Goal: Task Accomplishment & Management: Manage account settings

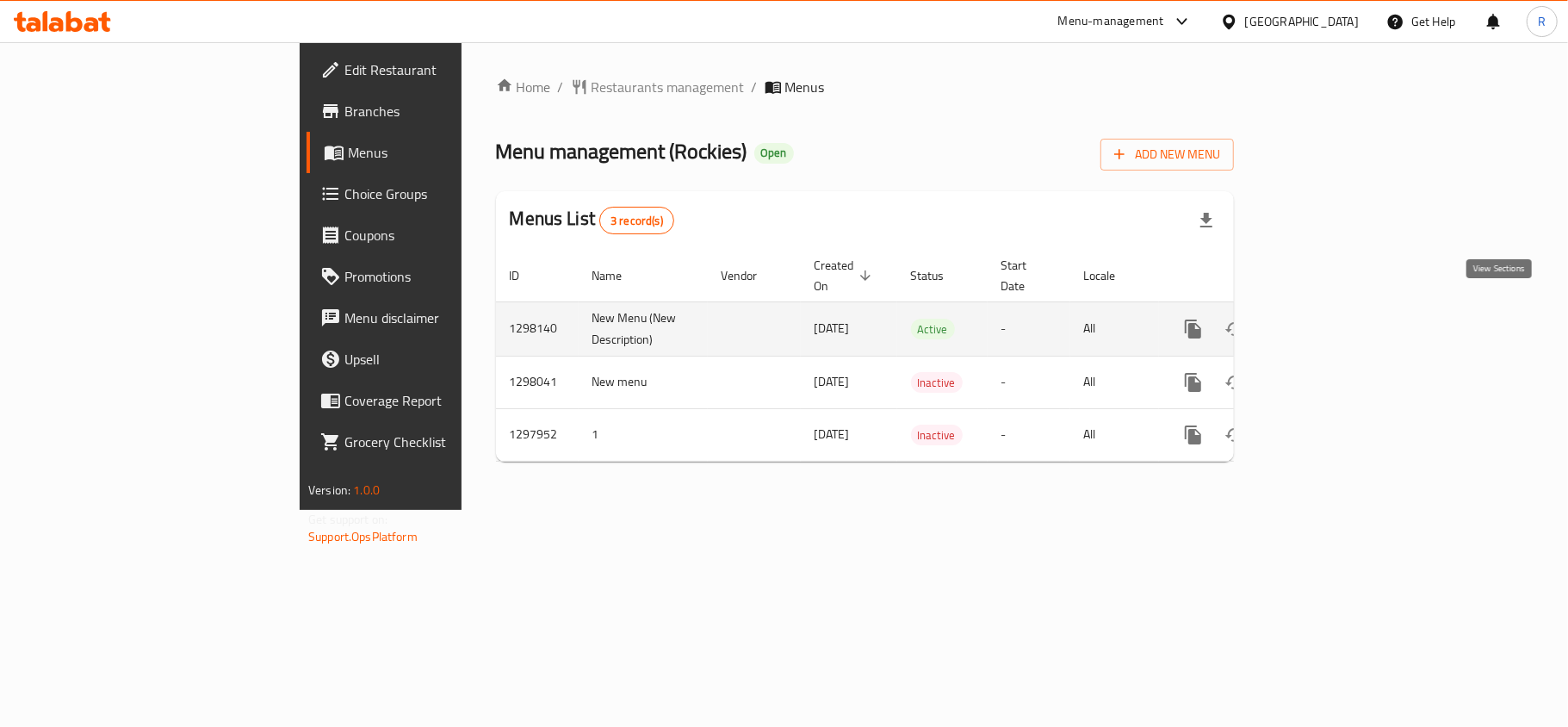
click at [1328, 318] on icon "enhanced table" at bounding box center [1317, 328] width 21 height 21
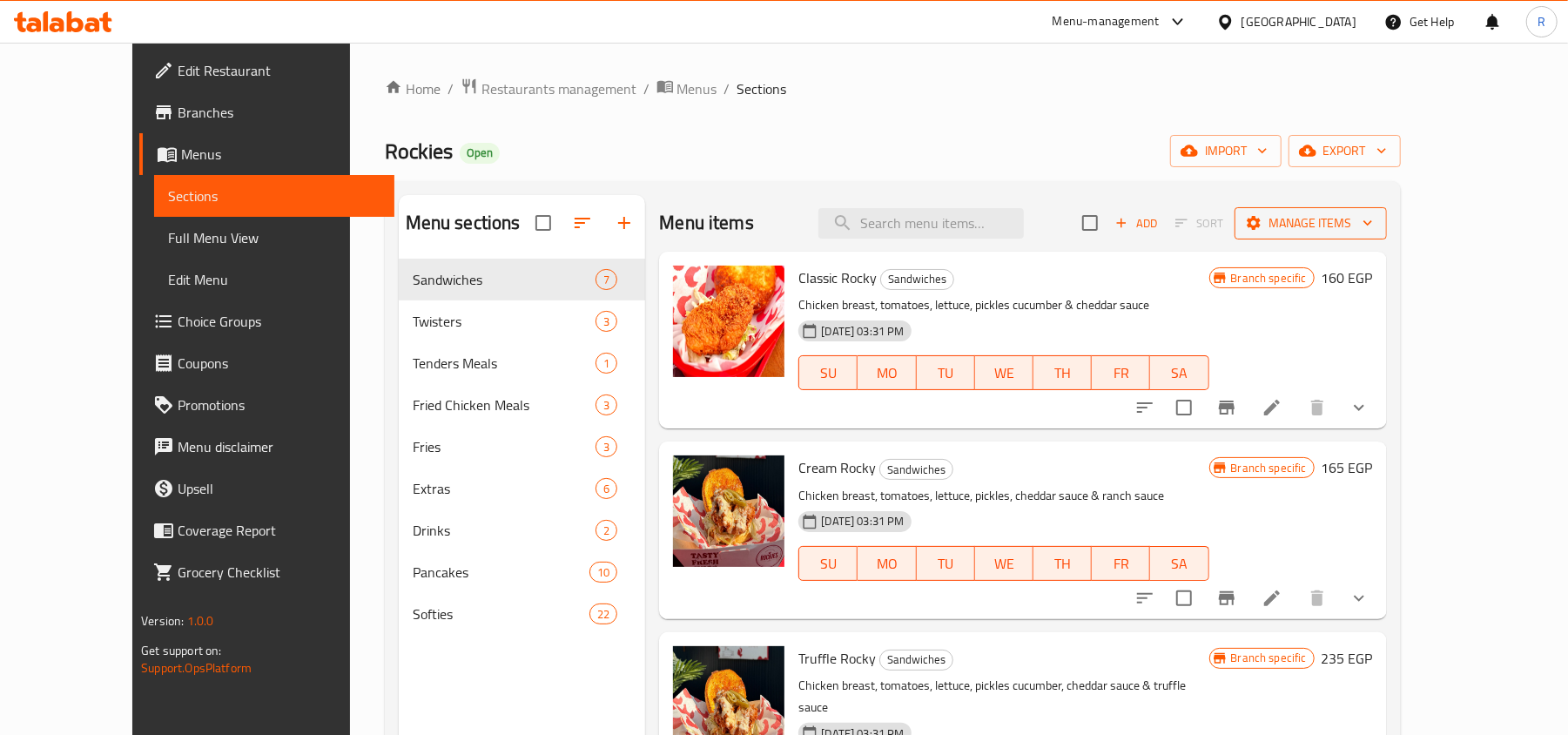
click at [1377, 216] on icon "button" at bounding box center [1367, 223] width 18 height 18
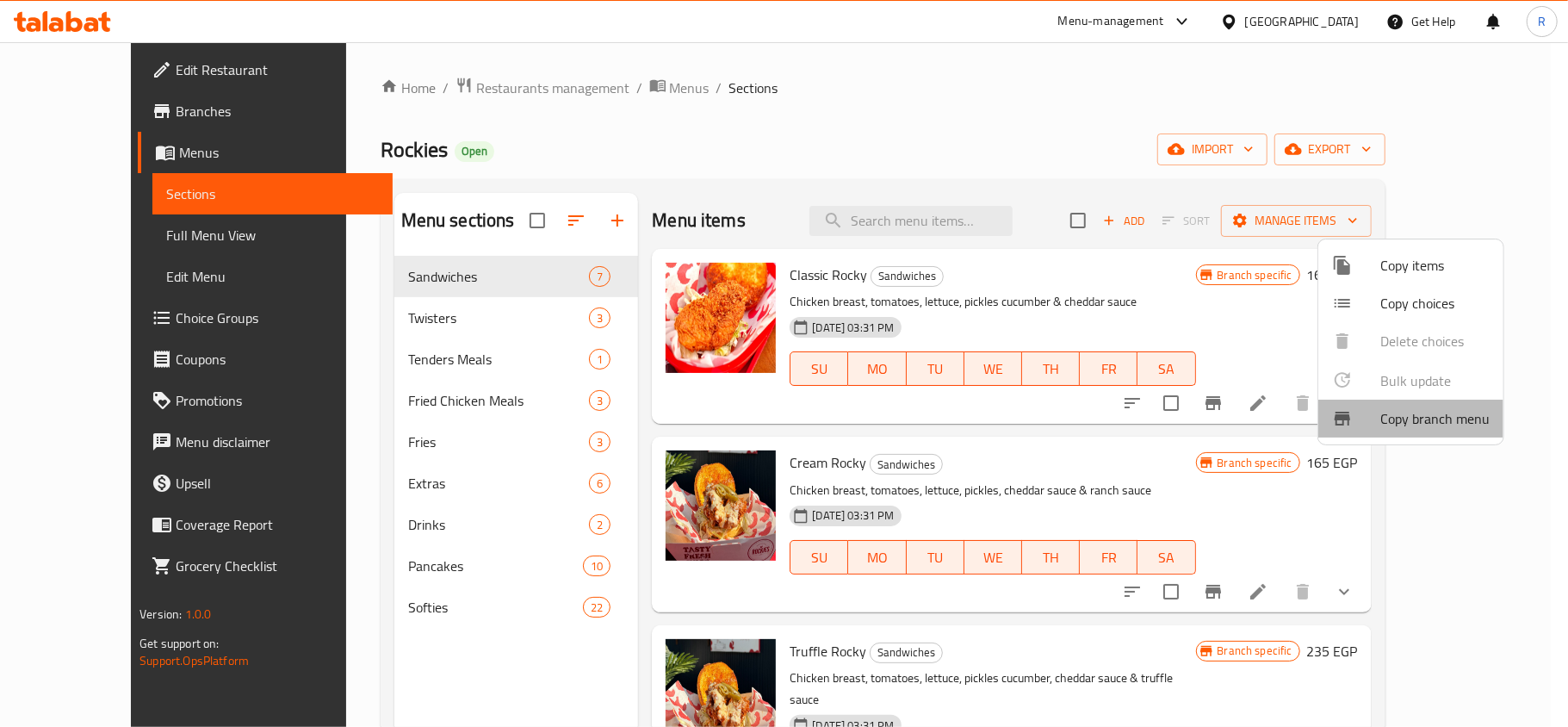
click at [1451, 422] on span "Copy branch menu" at bounding box center [1435, 418] width 110 height 21
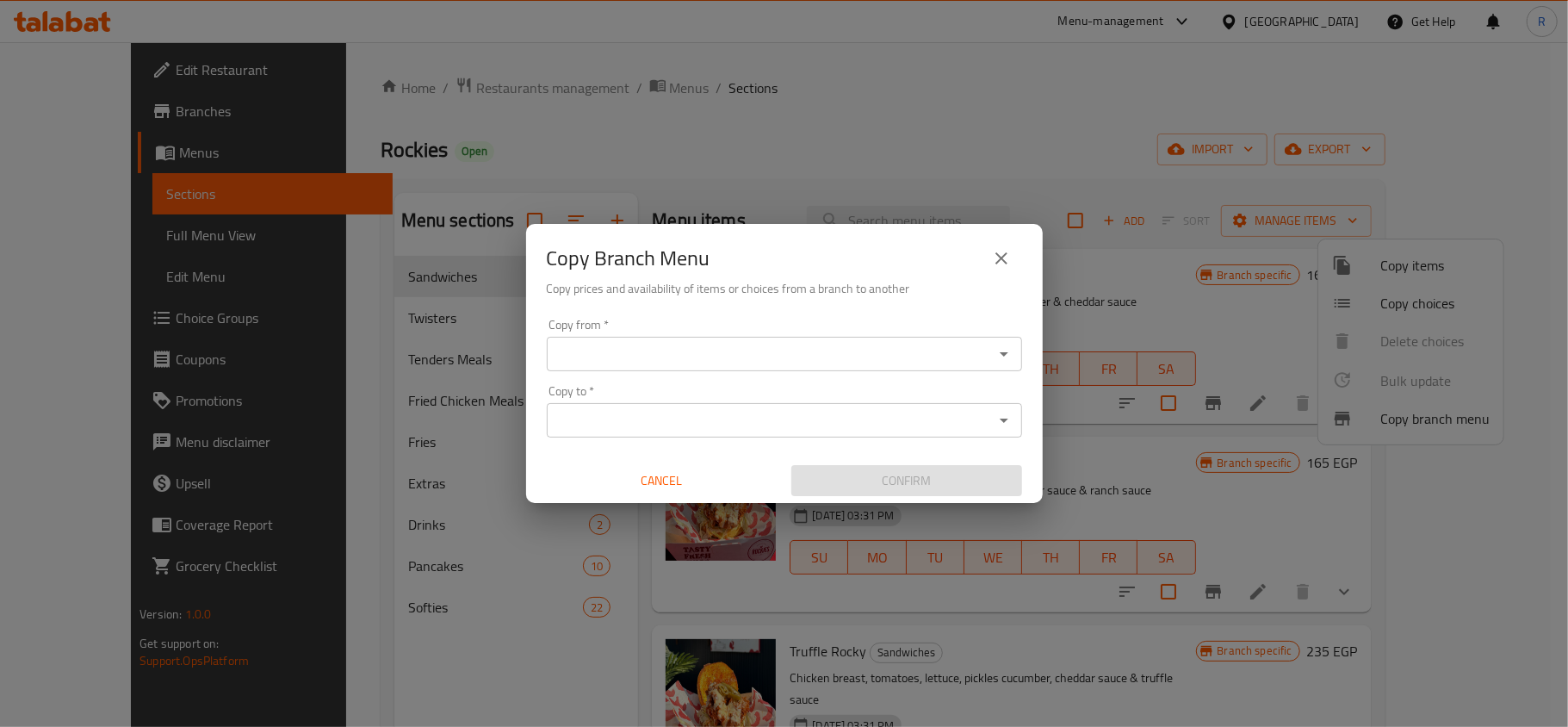
click at [992, 365] on div at bounding box center [1003, 354] width 22 height 24
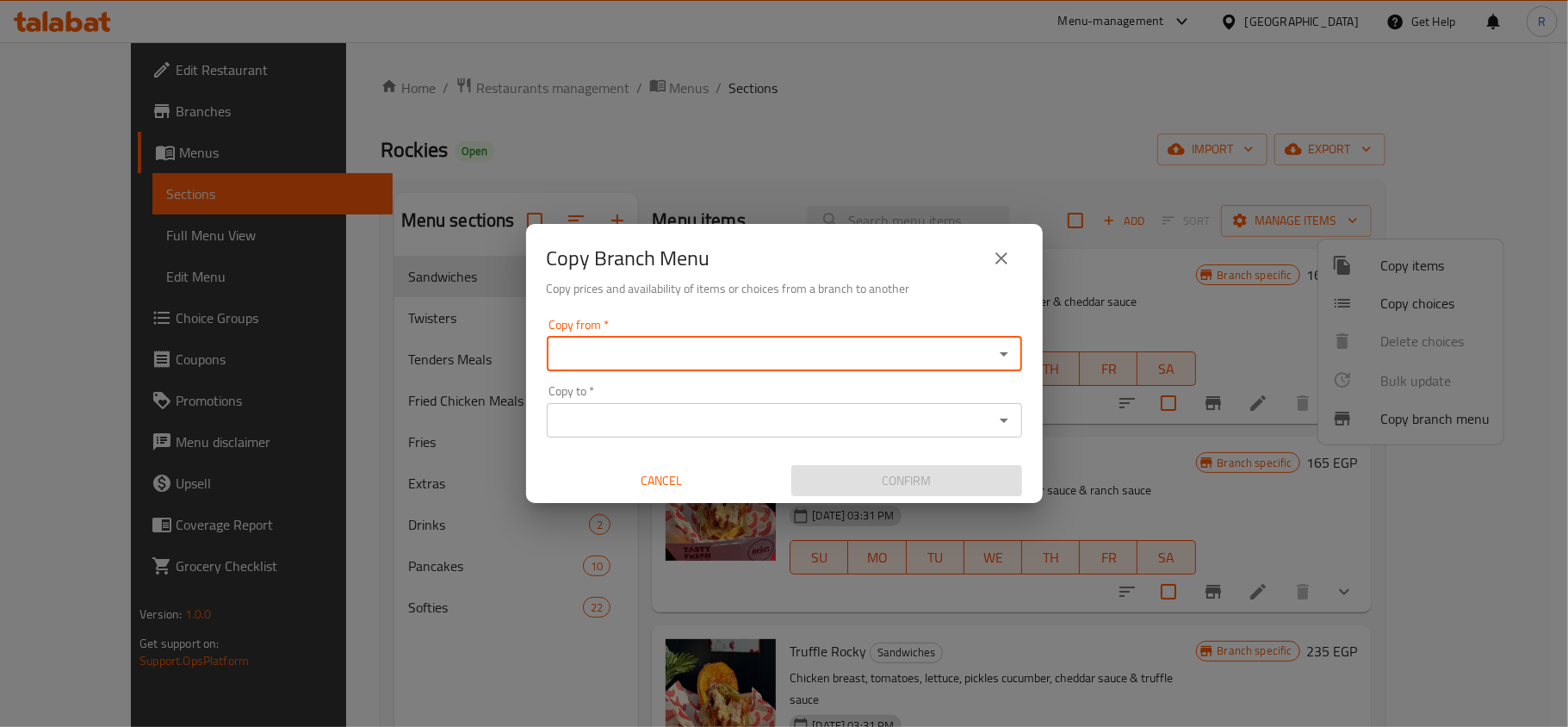
click at [998, 352] on icon "Open" at bounding box center [1004, 354] width 21 height 21
click at [903, 143] on div "Copy Branch Menu Copy prices and availability of items or choices from a branch…" at bounding box center [784, 363] width 1568 height 727
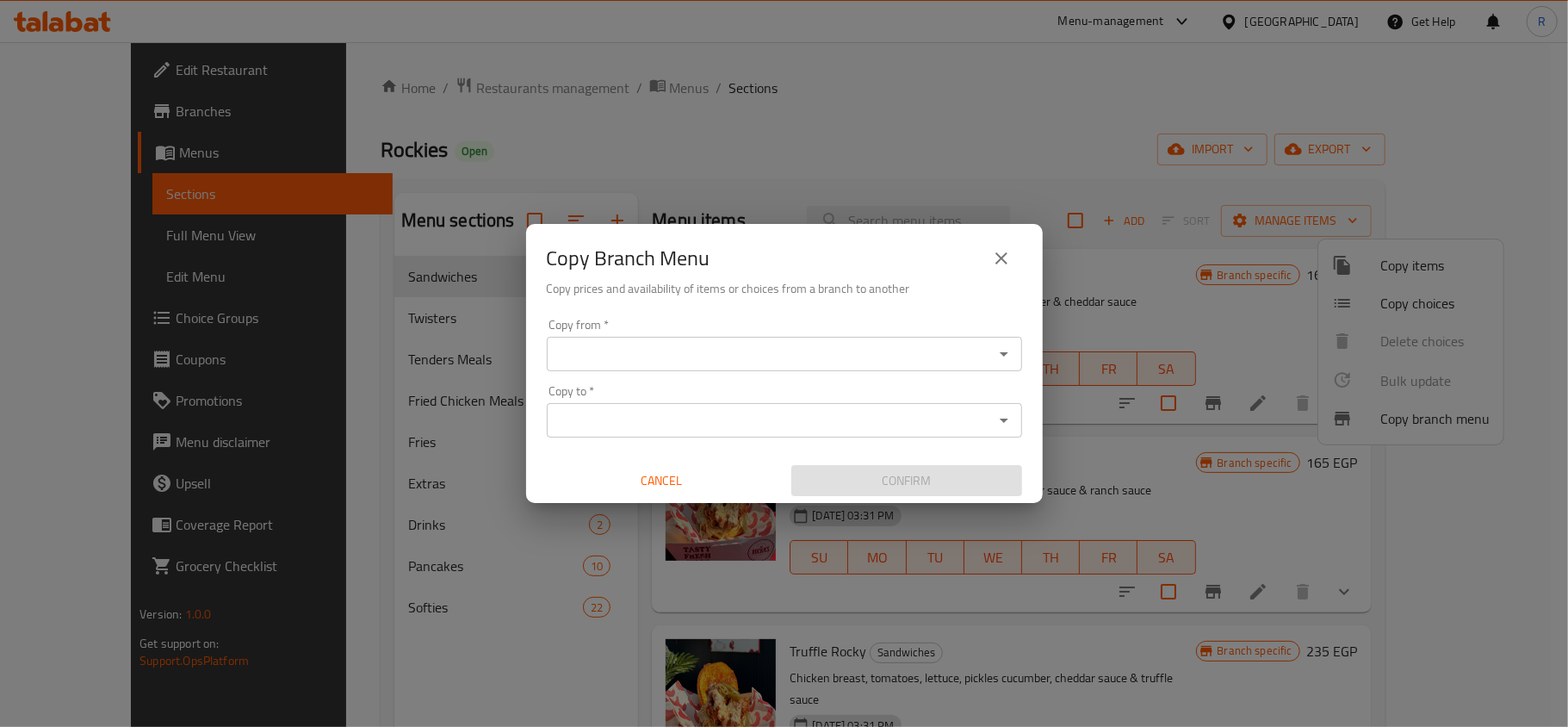
click at [976, 427] on input "Copy to   *" at bounding box center [770, 420] width 436 height 24
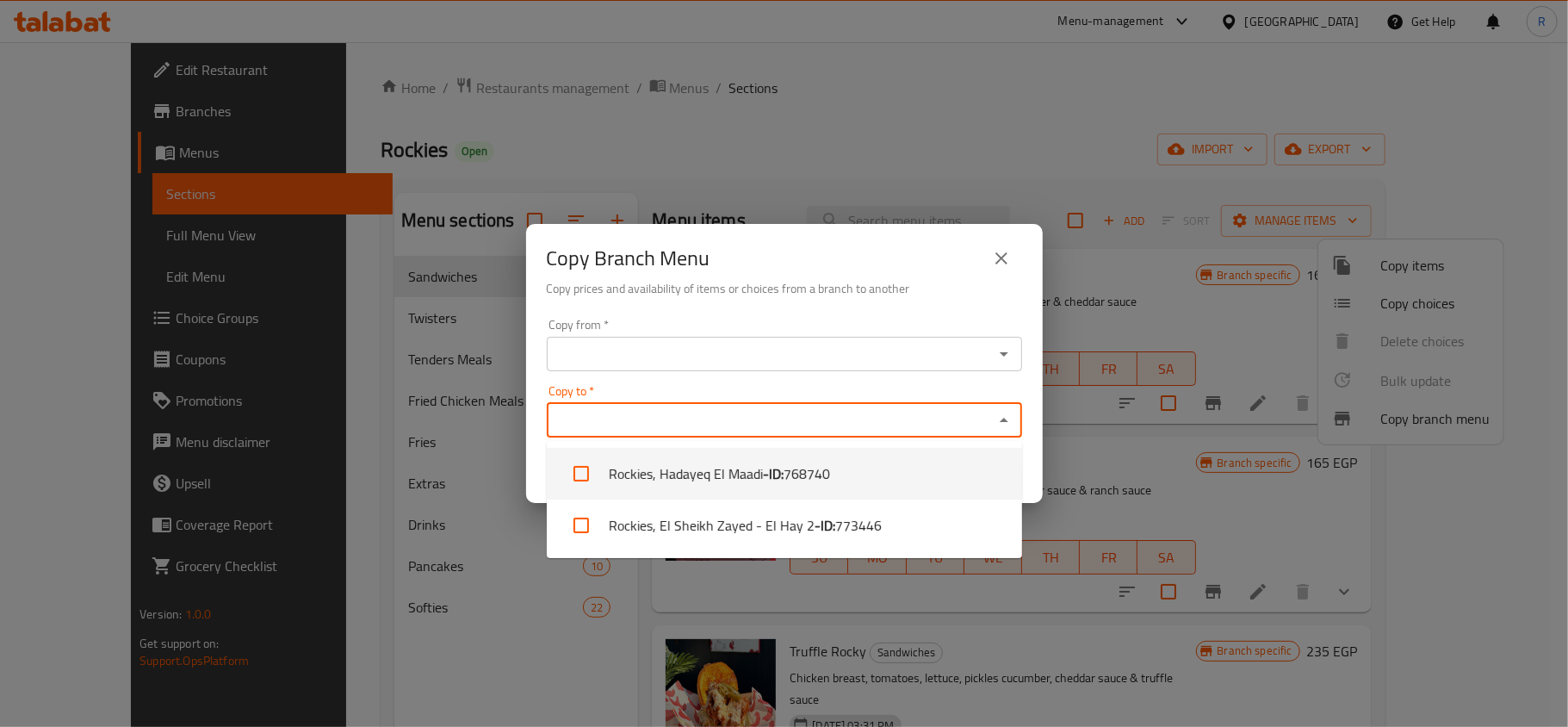
click at [954, 96] on div "Copy Branch Menu Copy prices and availability of items or choices from a branch…" at bounding box center [784, 363] width 1568 height 727
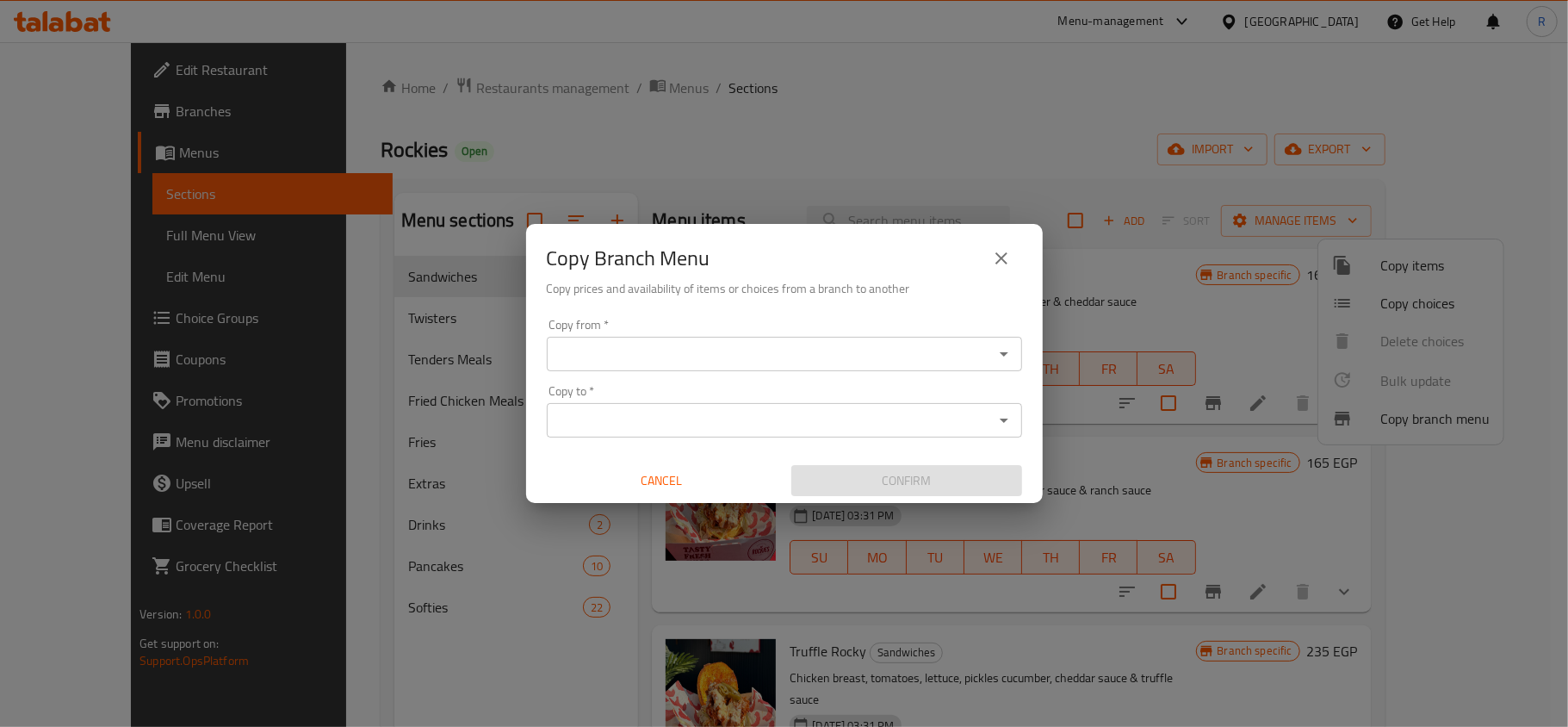
click at [1002, 244] on button "close" at bounding box center [1000, 258] width 41 height 41
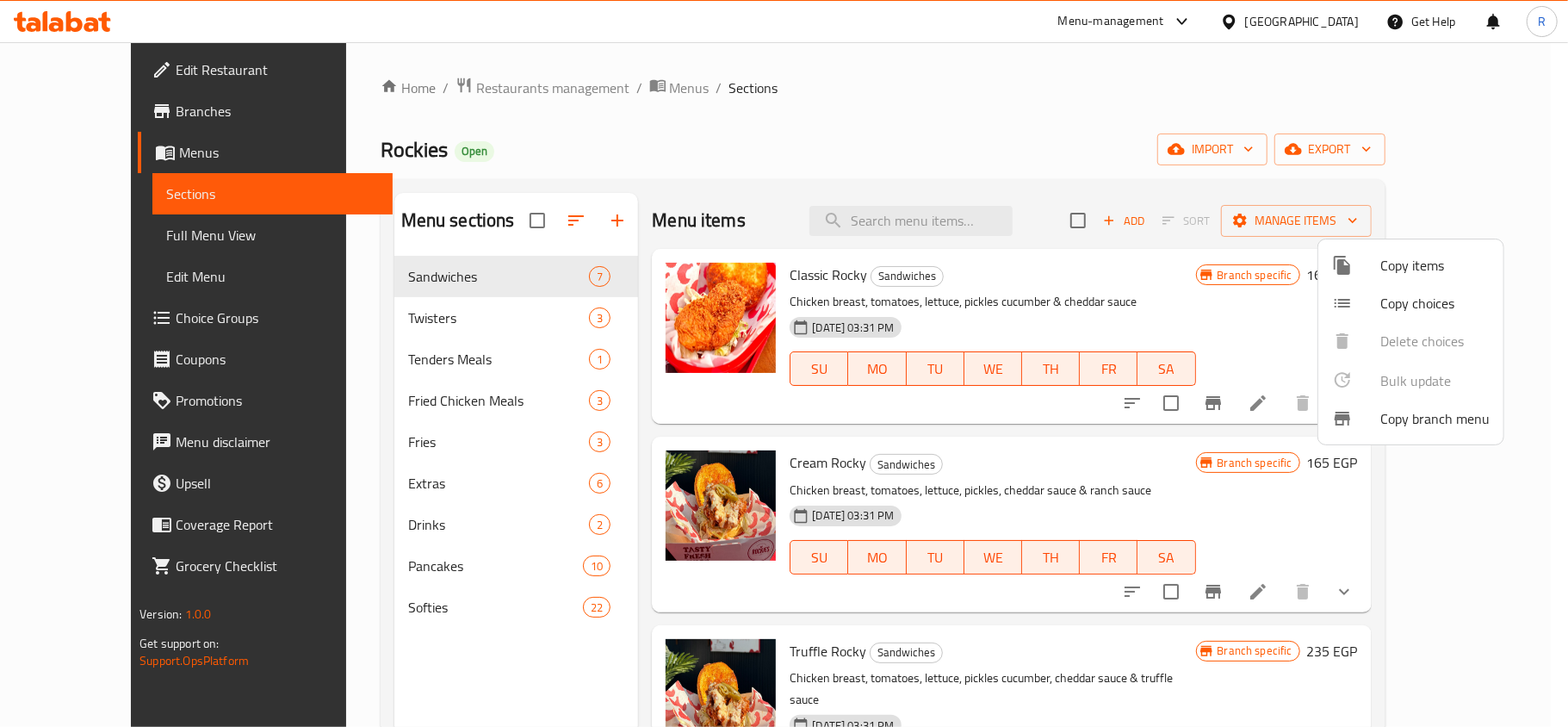
click at [827, 113] on div at bounding box center [784, 363] width 1568 height 727
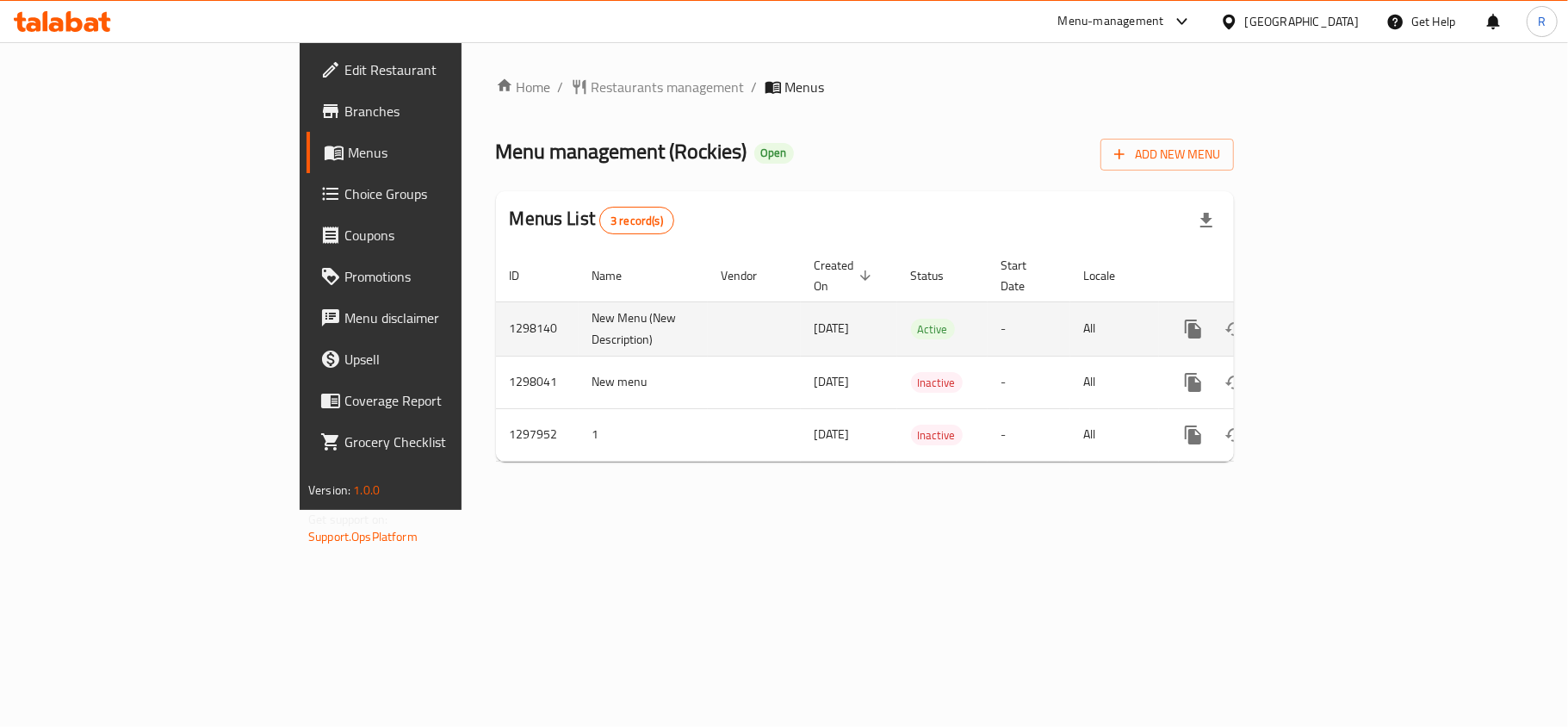
click at [1328, 318] on icon "enhanced table" at bounding box center [1317, 328] width 21 height 21
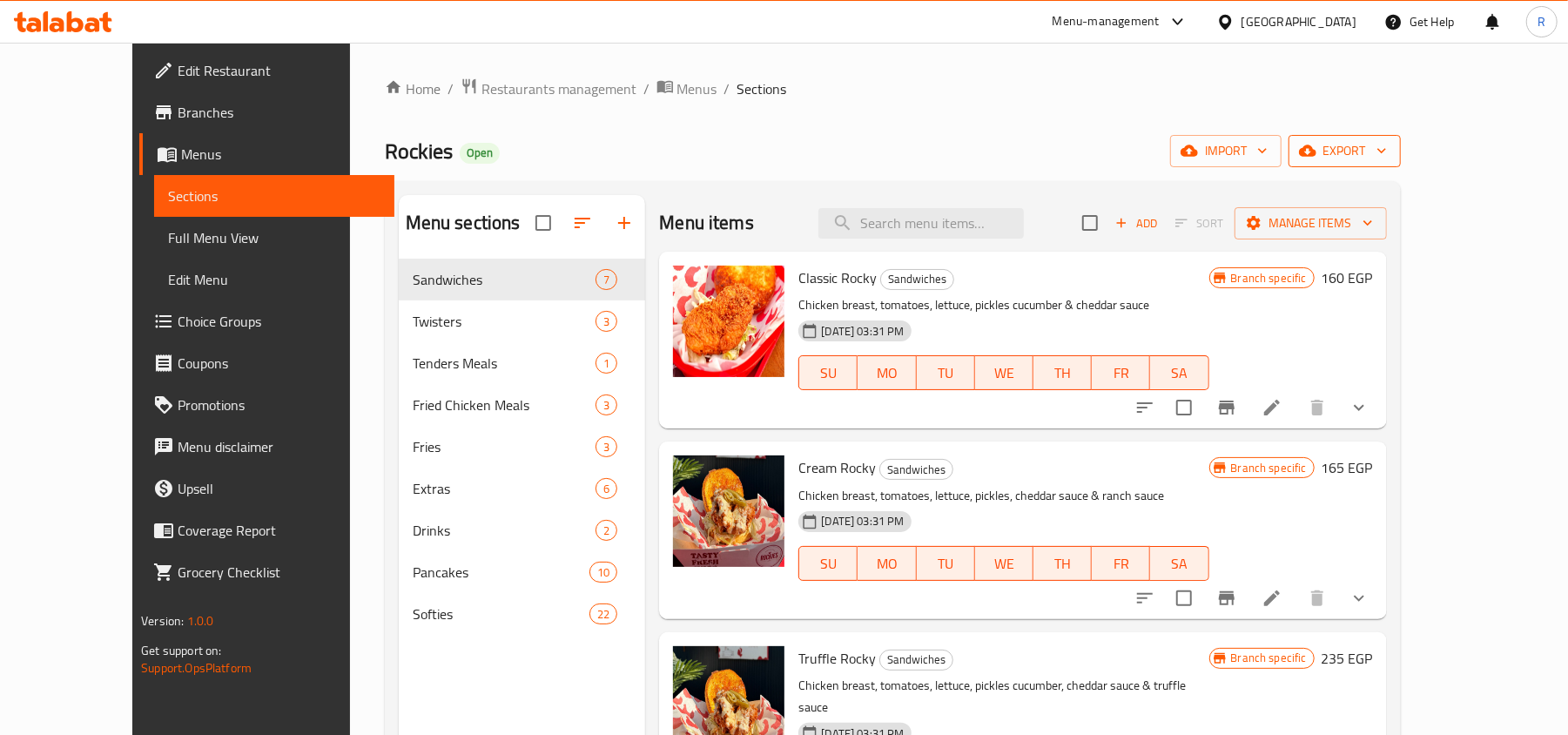
click at [1387, 144] on span "export" at bounding box center [1344, 152] width 84 height 22
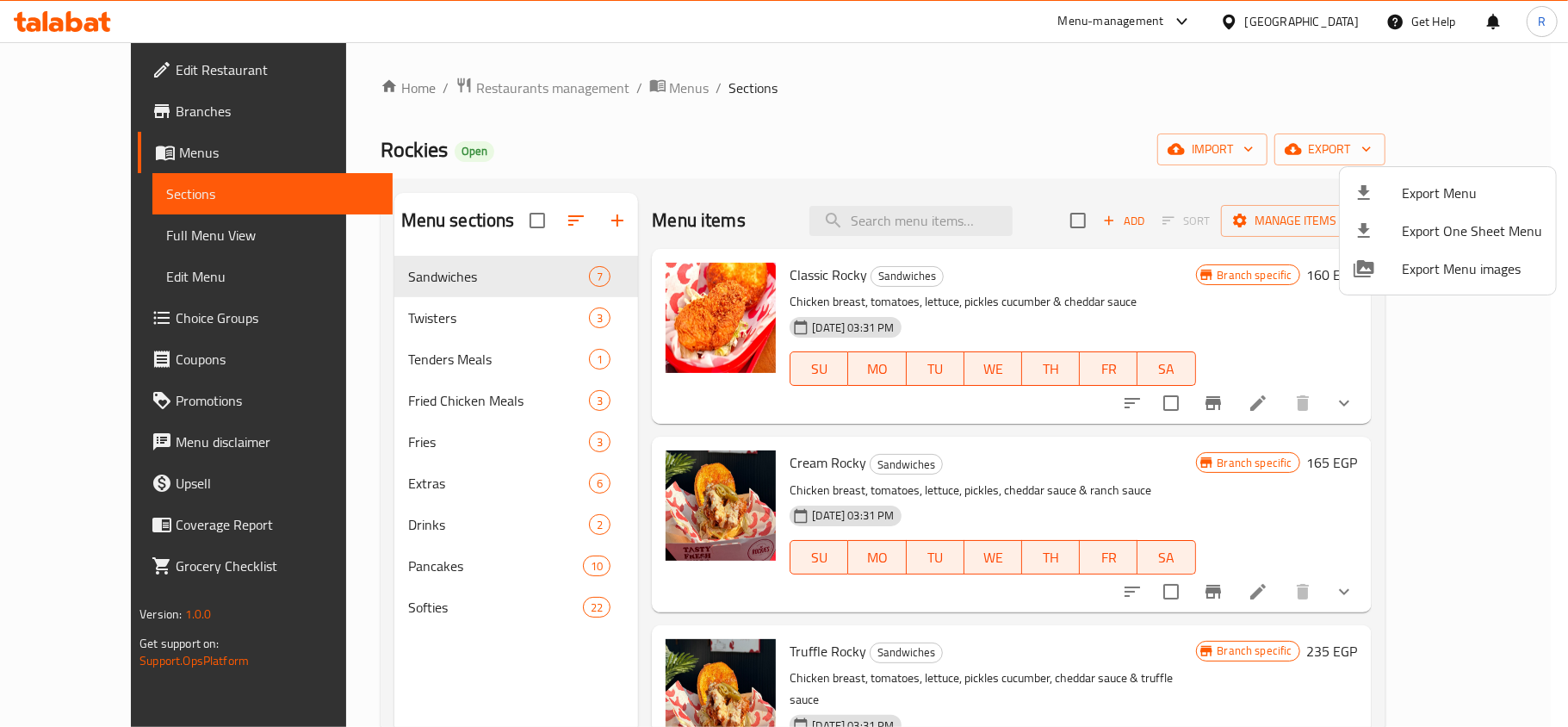
click at [1221, 131] on div at bounding box center [784, 363] width 1568 height 727
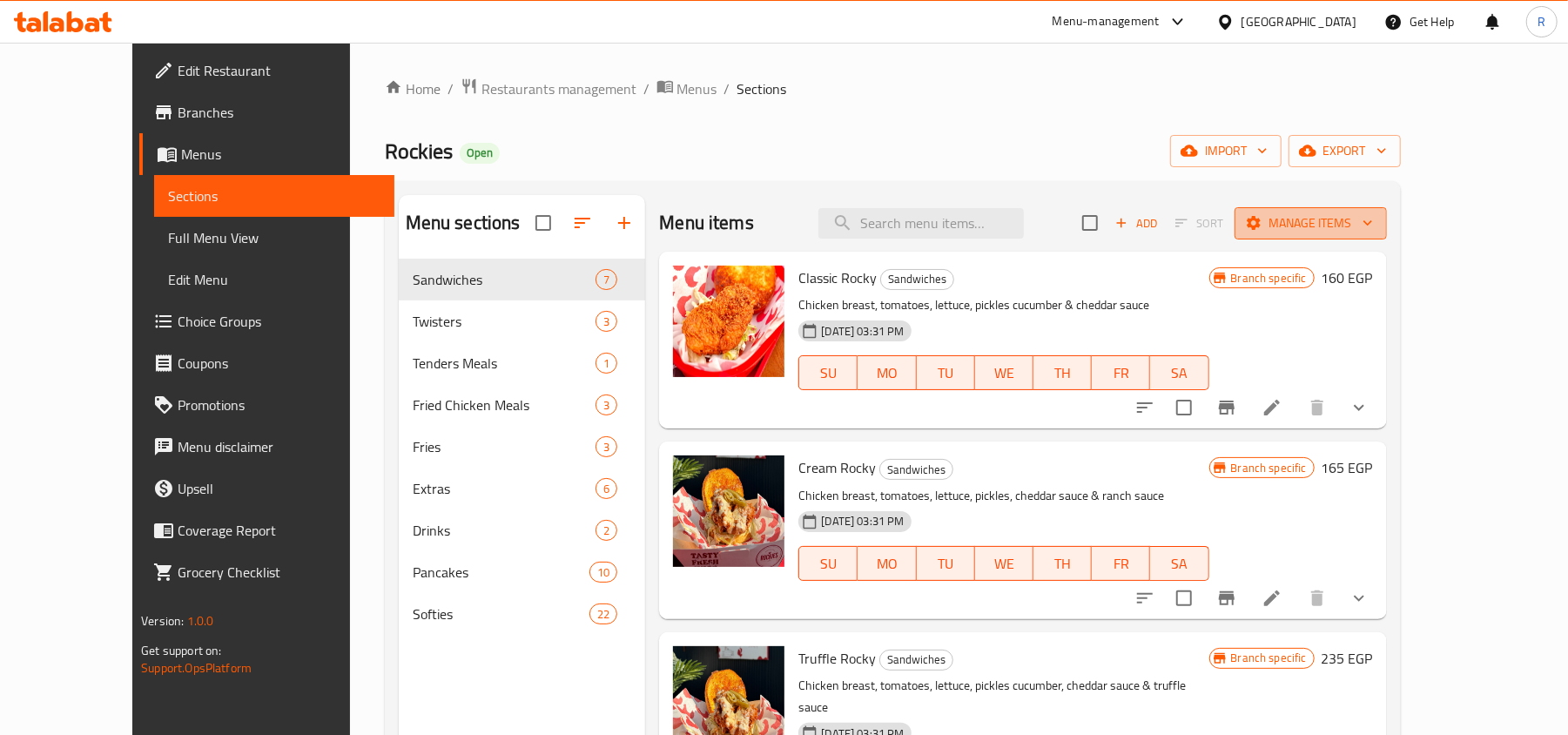
click at [1387, 210] on button "Manage items" at bounding box center [1310, 223] width 153 height 32
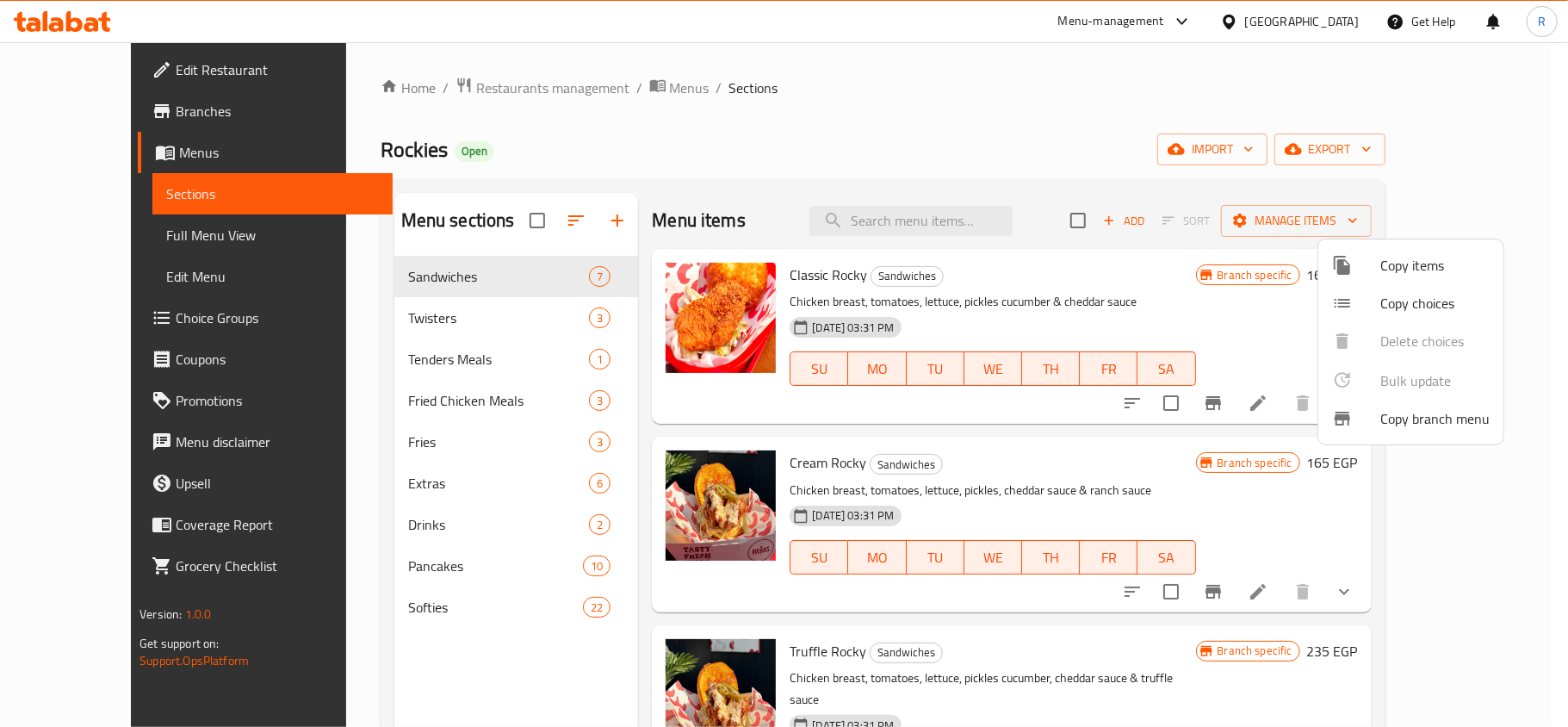
click at [1453, 418] on span "Copy branch menu" at bounding box center [1435, 418] width 110 height 21
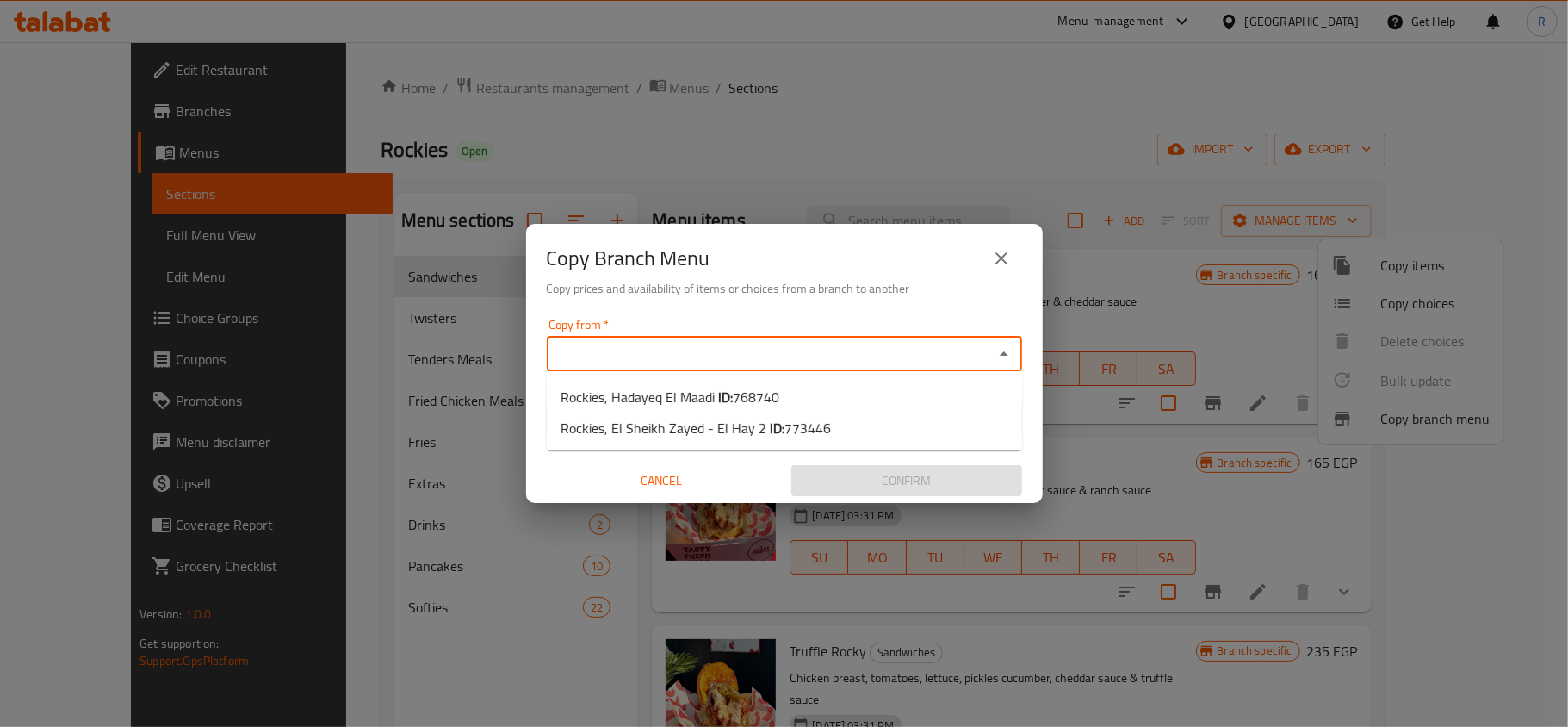
click at [626, 351] on input "Copy from   *" at bounding box center [770, 354] width 436 height 24
click at [706, 397] on span "Rockies, Hadayeq El Maadi ID: 768740" at bounding box center [669, 397] width 219 height 21
type input "Rockies, Hadayeq El Maadi"
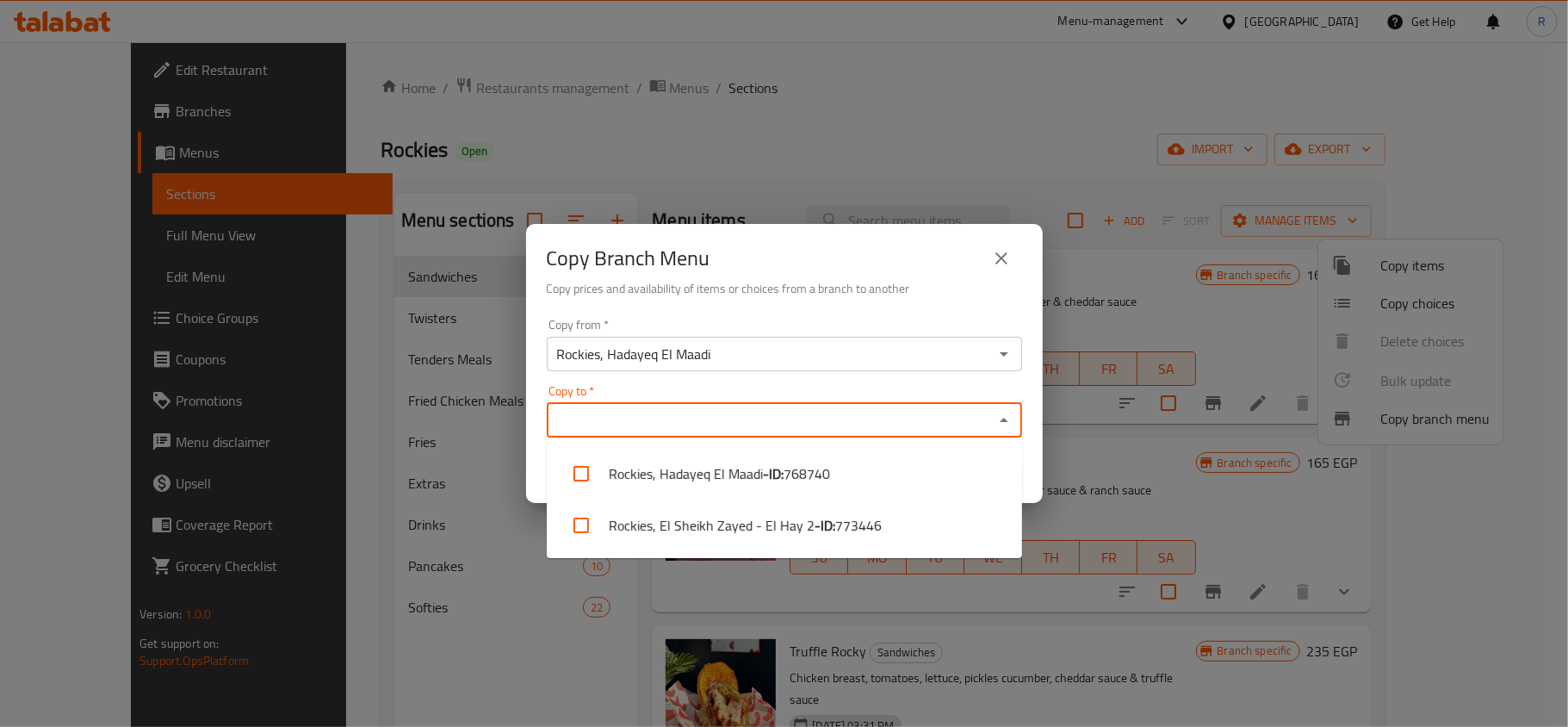
click at [637, 420] on input "Copy to   *" at bounding box center [770, 420] width 436 height 24
click at [720, 529] on li "Rockies, El Sheikh Zayed - El Hay 2 - ID: 773446" at bounding box center [784, 525] width 475 height 51
checkbox input "true"
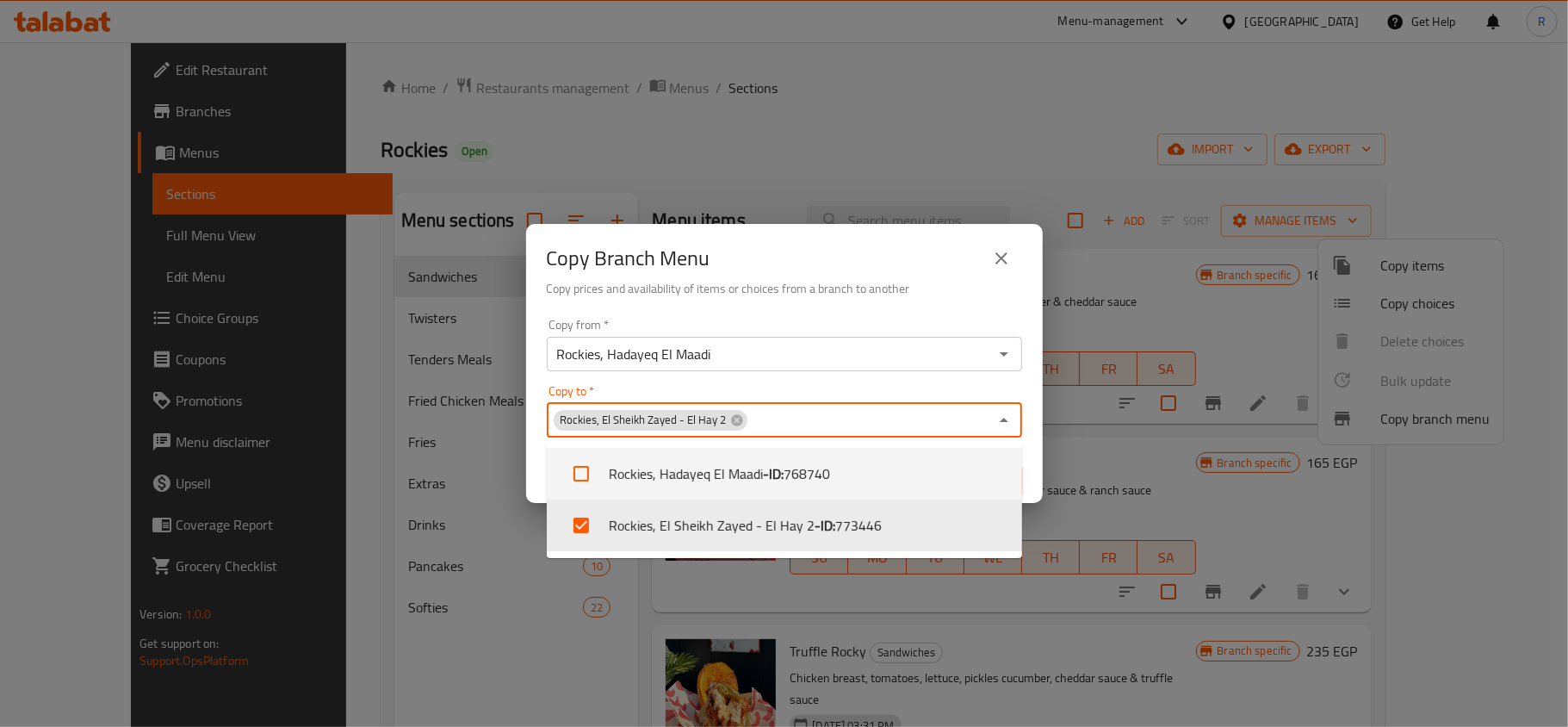
click at [1018, 390] on div "Copy to   * Rockies, El Sheikh Zayed - El Hay 2 Copy to *" at bounding box center [784, 411] width 475 height 52
click at [865, 390] on div "Copy to   * Rockies, El Sheikh Zayed - El Hay 2 Copy to *" at bounding box center [784, 411] width 475 height 52
click at [526, 464] on div "Copy from   * Rockies, Hadayeq El Maadi Copy from * Copy to   * Rockies, El She…" at bounding box center [784, 408] width 517 height 192
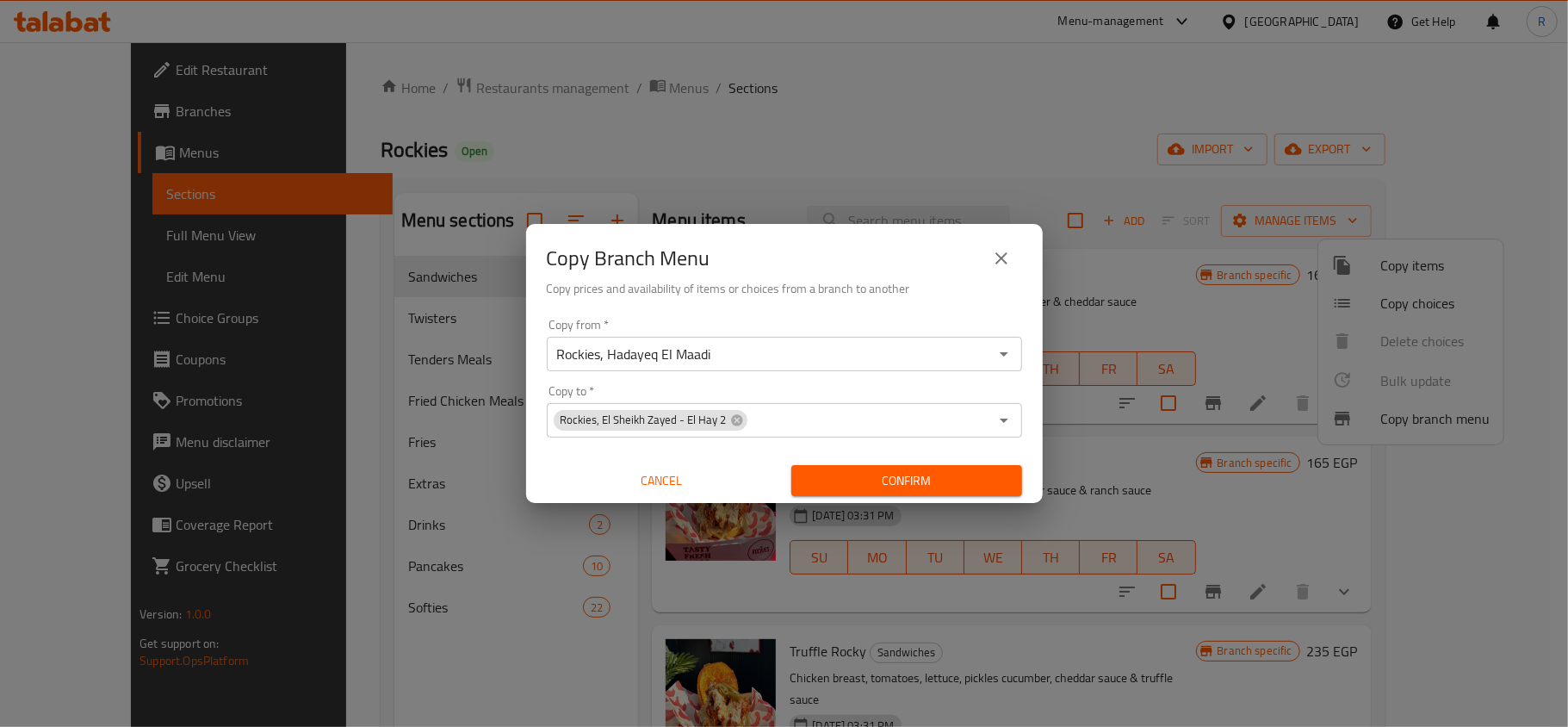
click at [840, 473] on span "Confirm" at bounding box center [906, 481] width 203 height 22
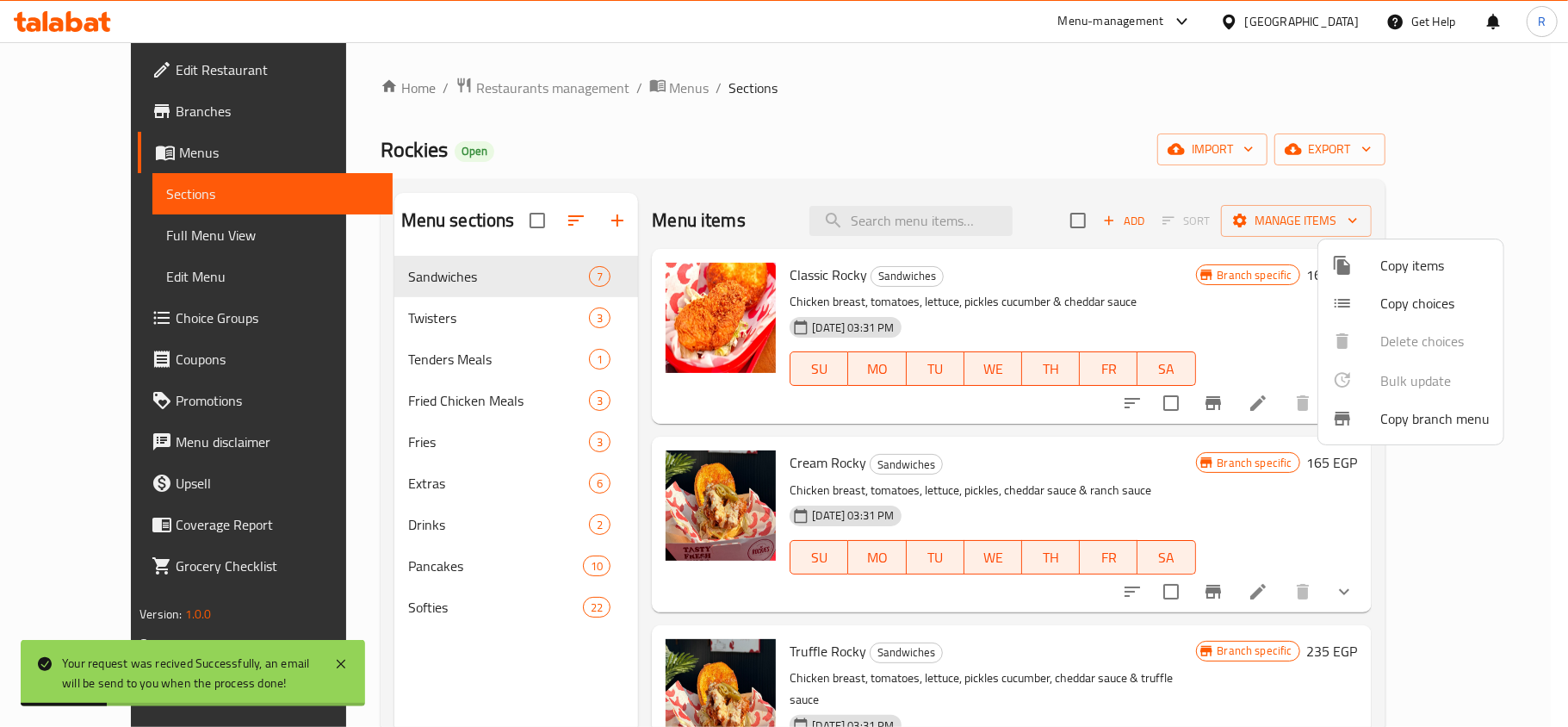
click at [1028, 125] on div at bounding box center [784, 363] width 1568 height 727
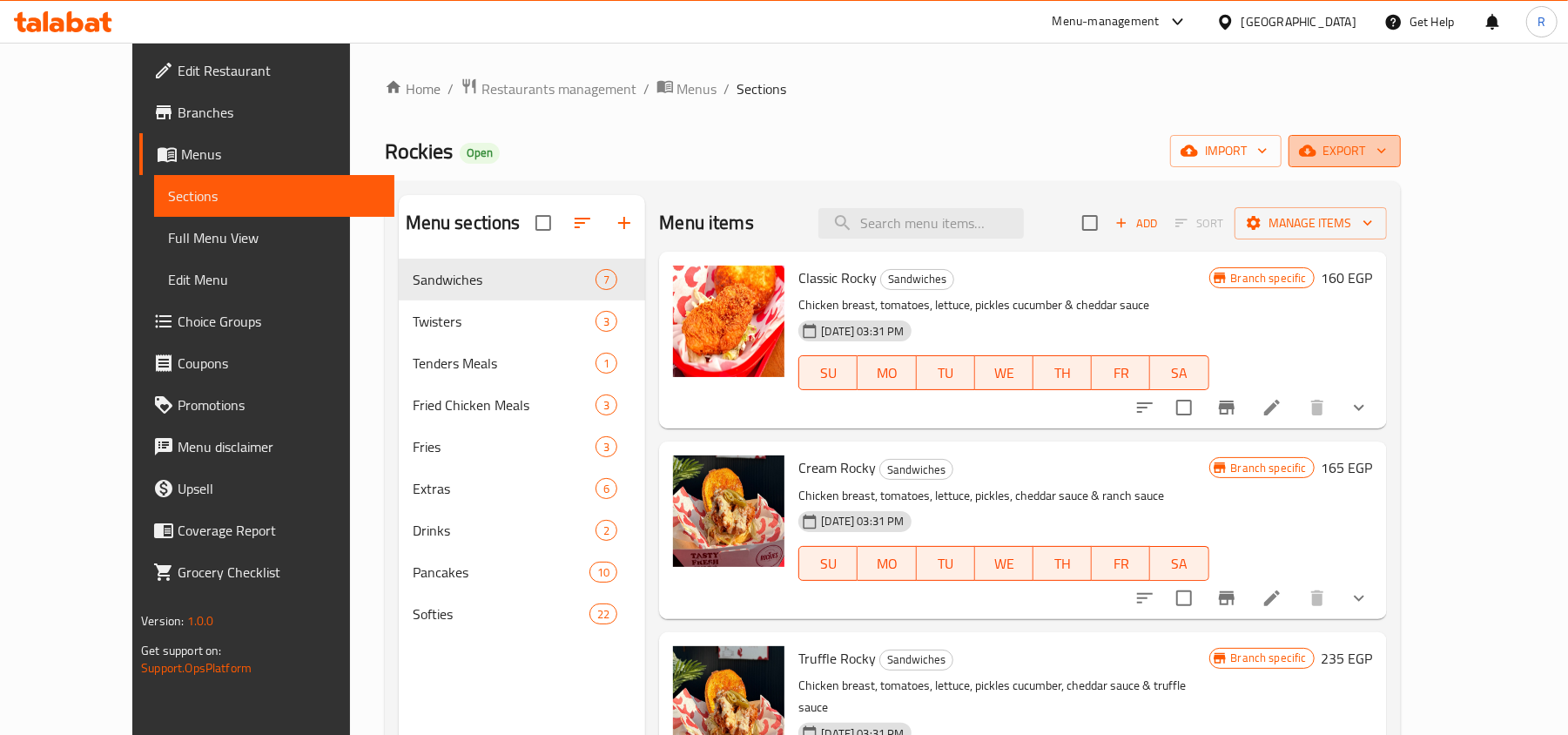
click at [1387, 141] on span "export" at bounding box center [1344, 152] width 84 height 22
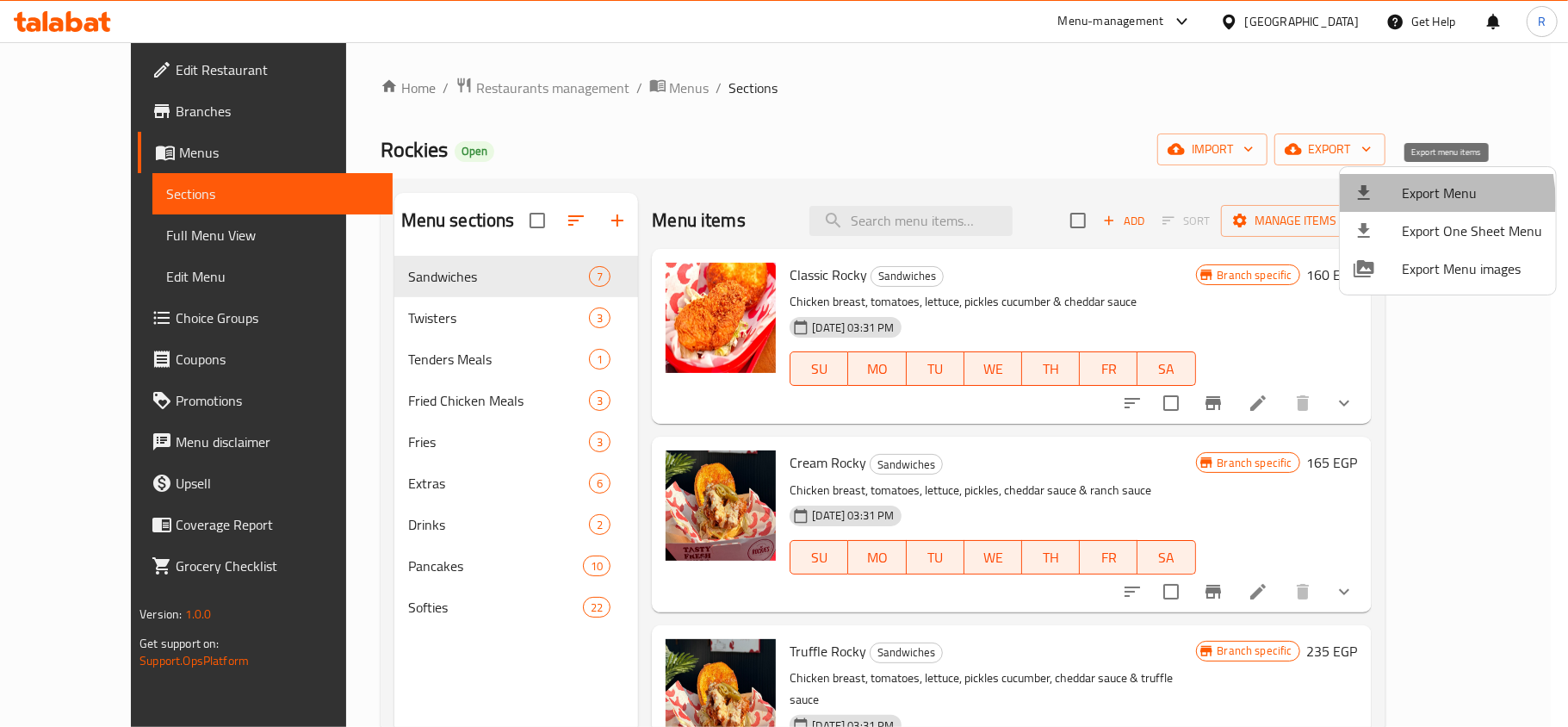
click at [1399, 201] on div at bounding box center [1377, 193] width 48 height 21
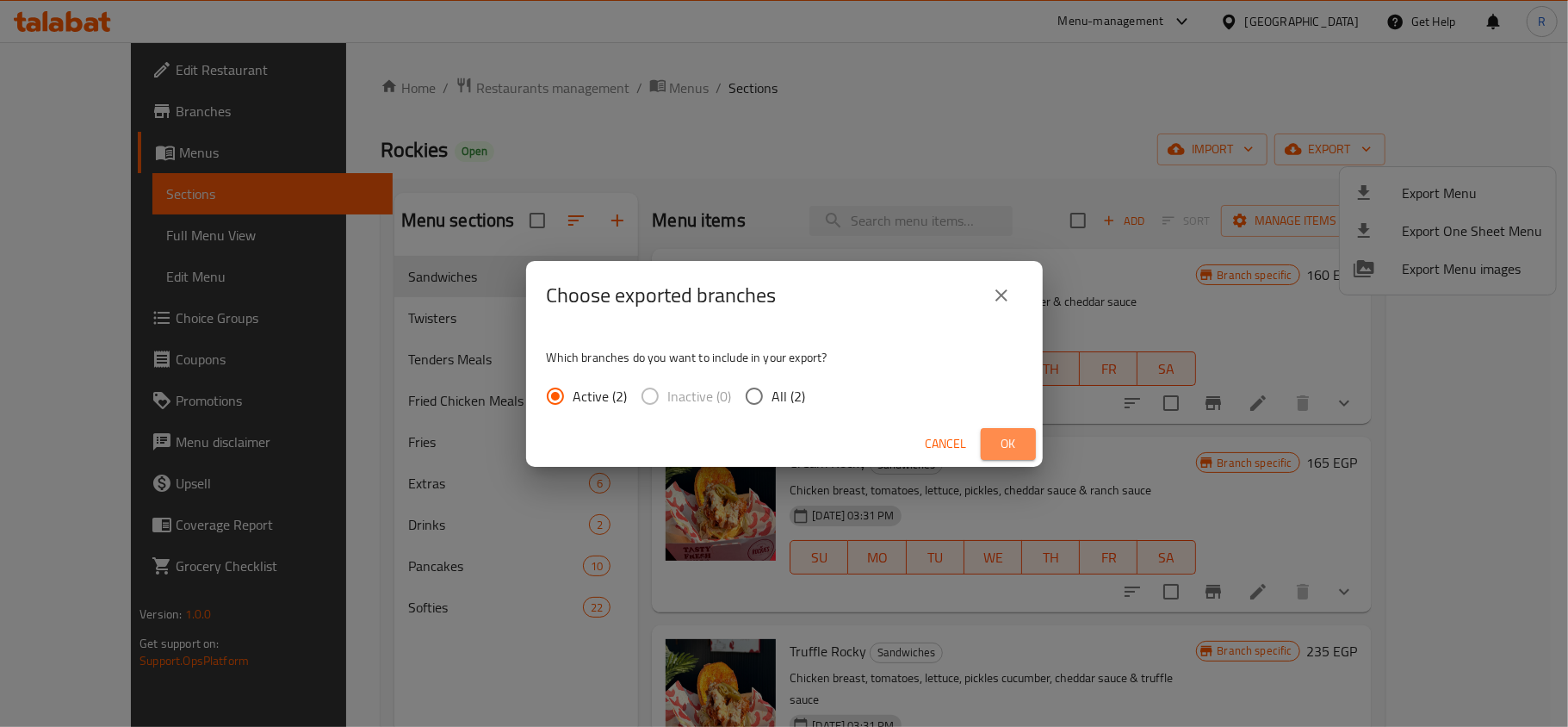
click at [983, 428] on button "Ok" at bounding box center [1008, 444] width 55 height 32
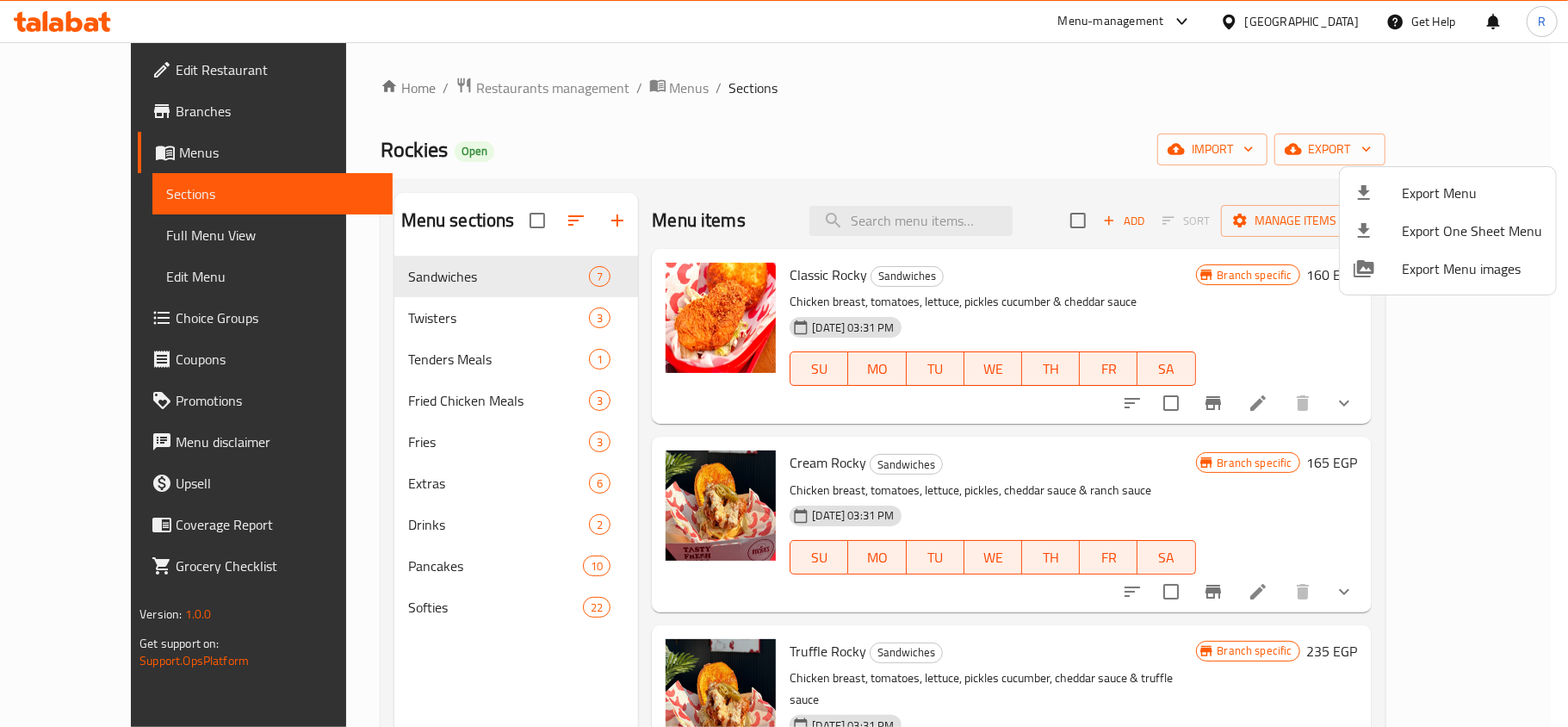
click at [673, 108] on div at bounding box center [784, 363] width 1568 height 727
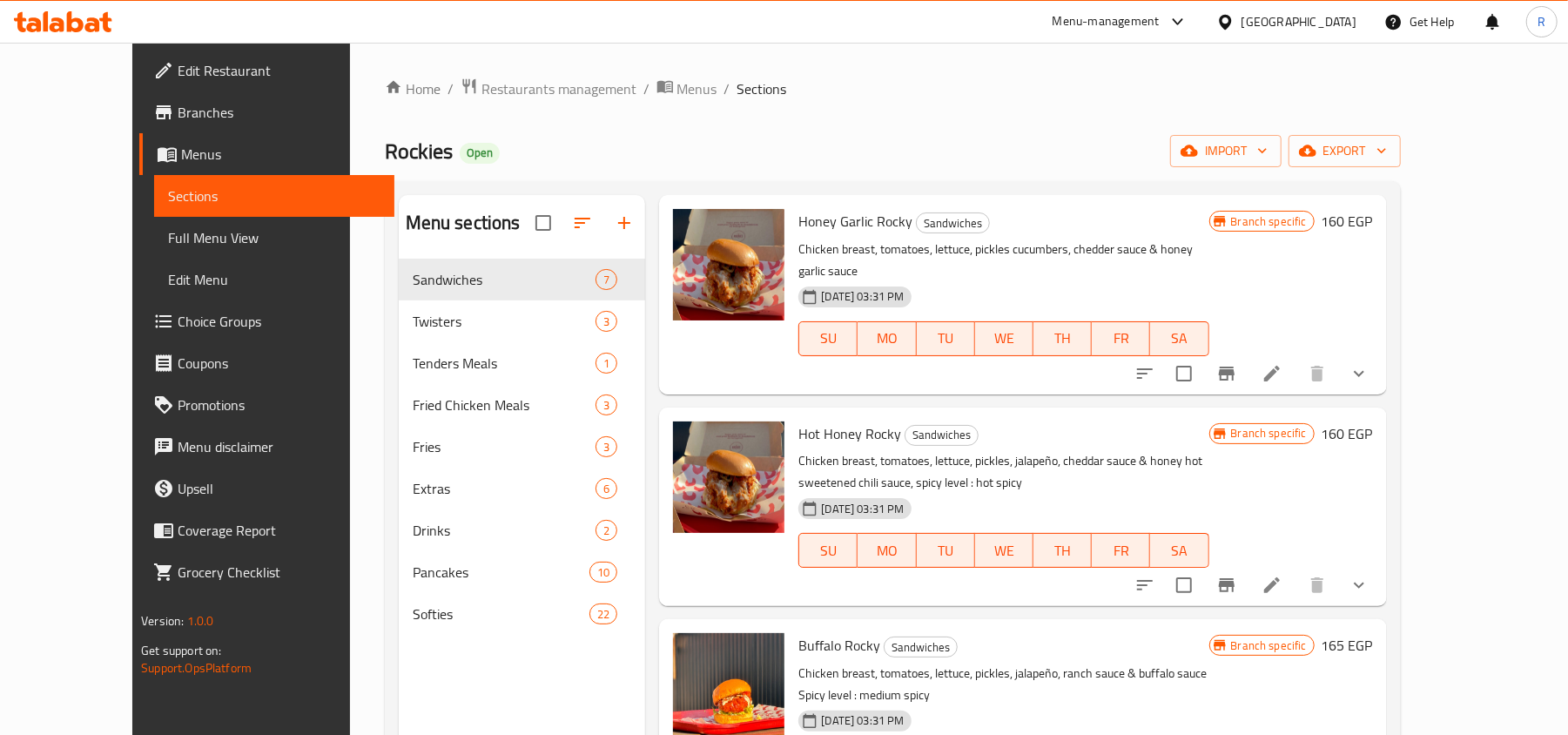
scroll to position [683, 0]
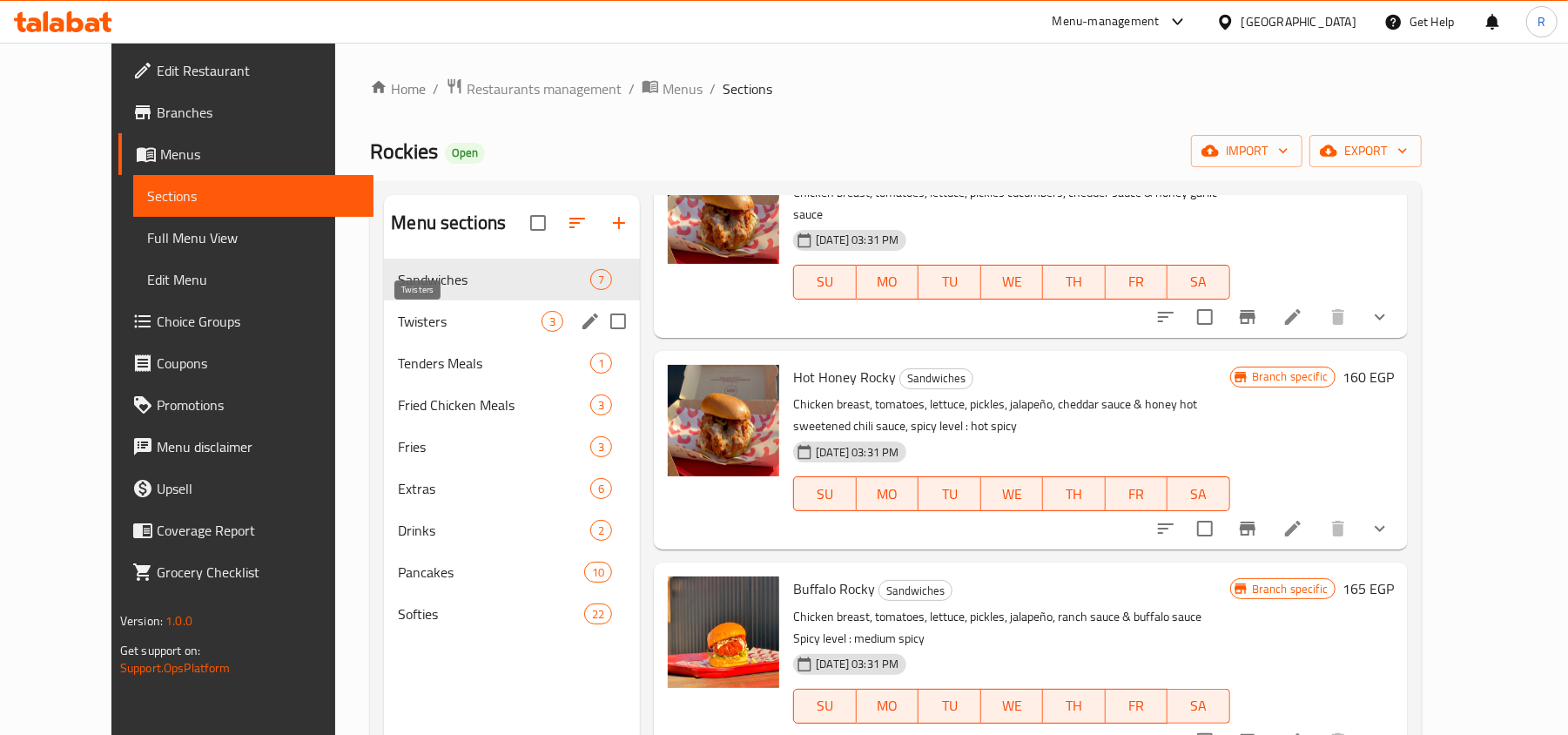
click at [398, 328] on span "Twisters" at bounding box center [469, 321] width 143 height 21
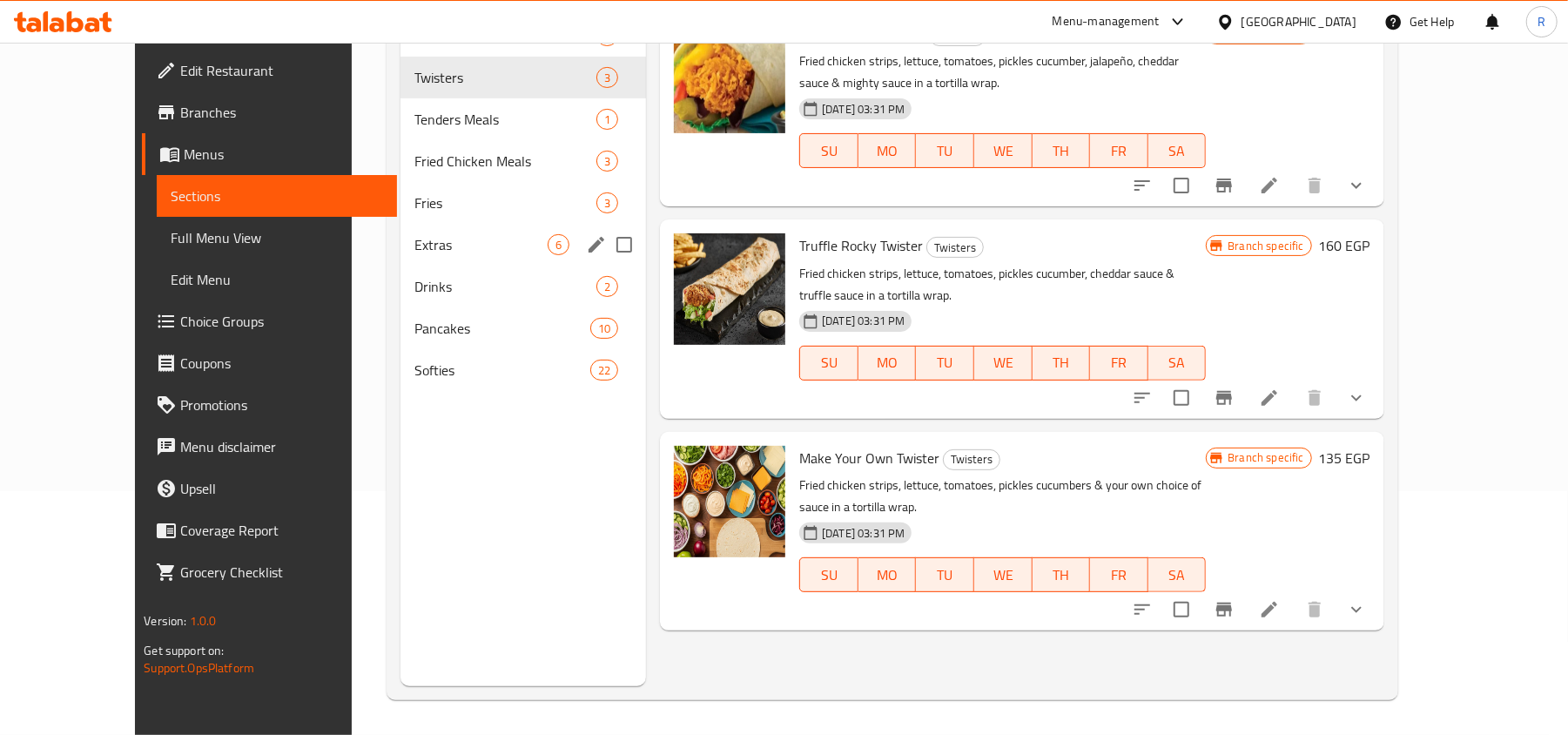
scroll to position [12, 0]
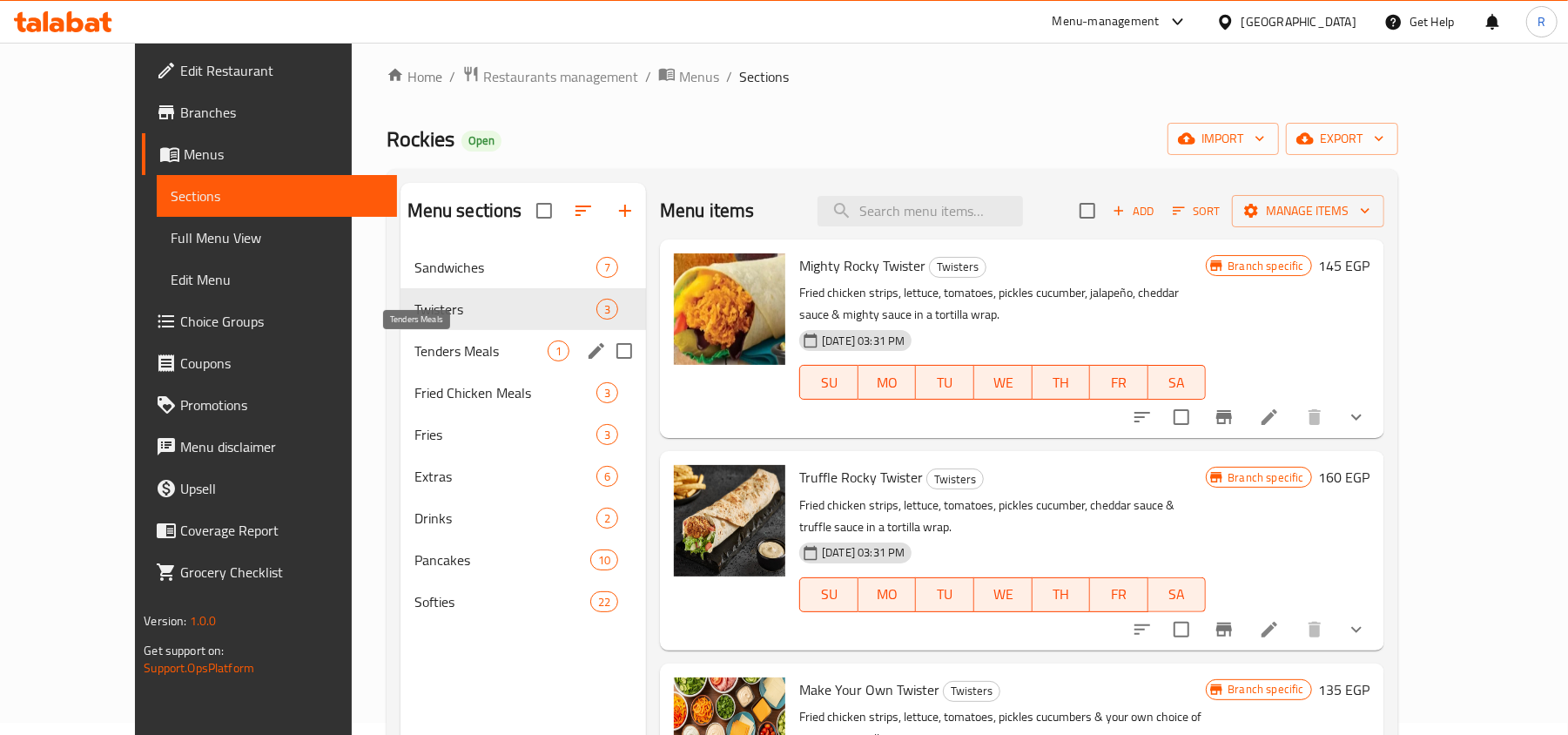
click at [425, 349] on span "Tenders Meals" at bounding box center [481, 350] width 133 height 21
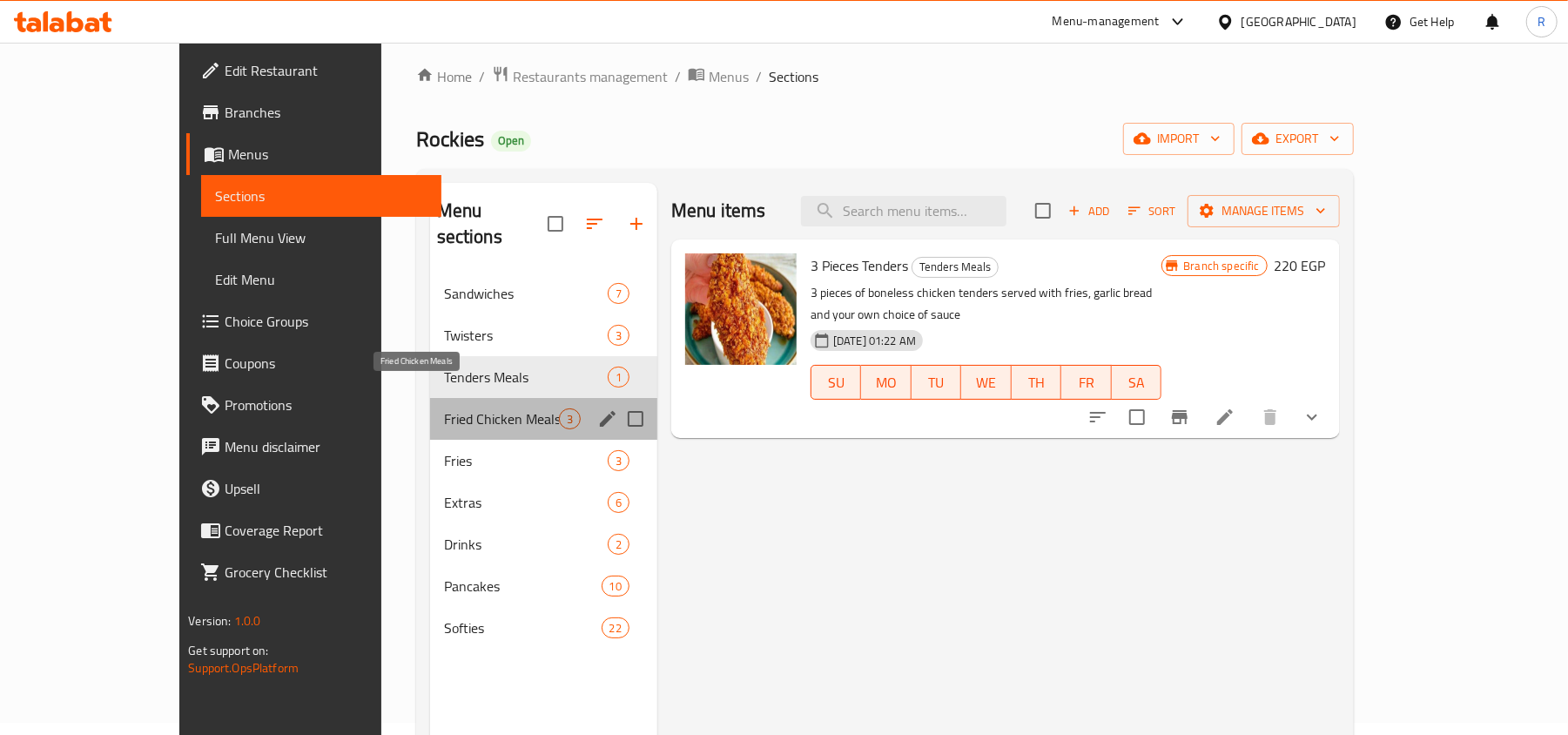
click at [444, 409] on span "Fried Chicken Meals" at bounding box center [501, 419] width 115 height 21
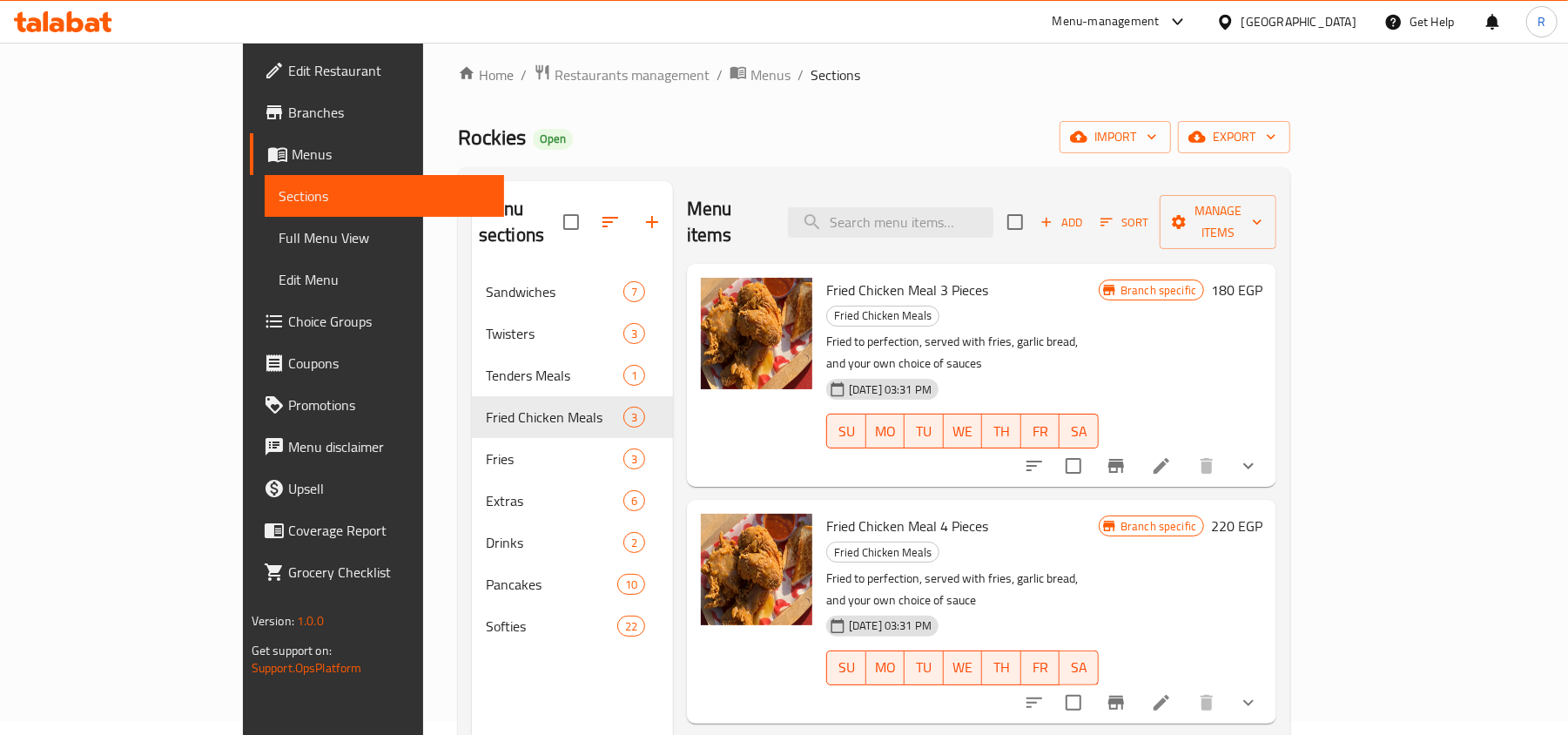
scroll to position [12, 0]
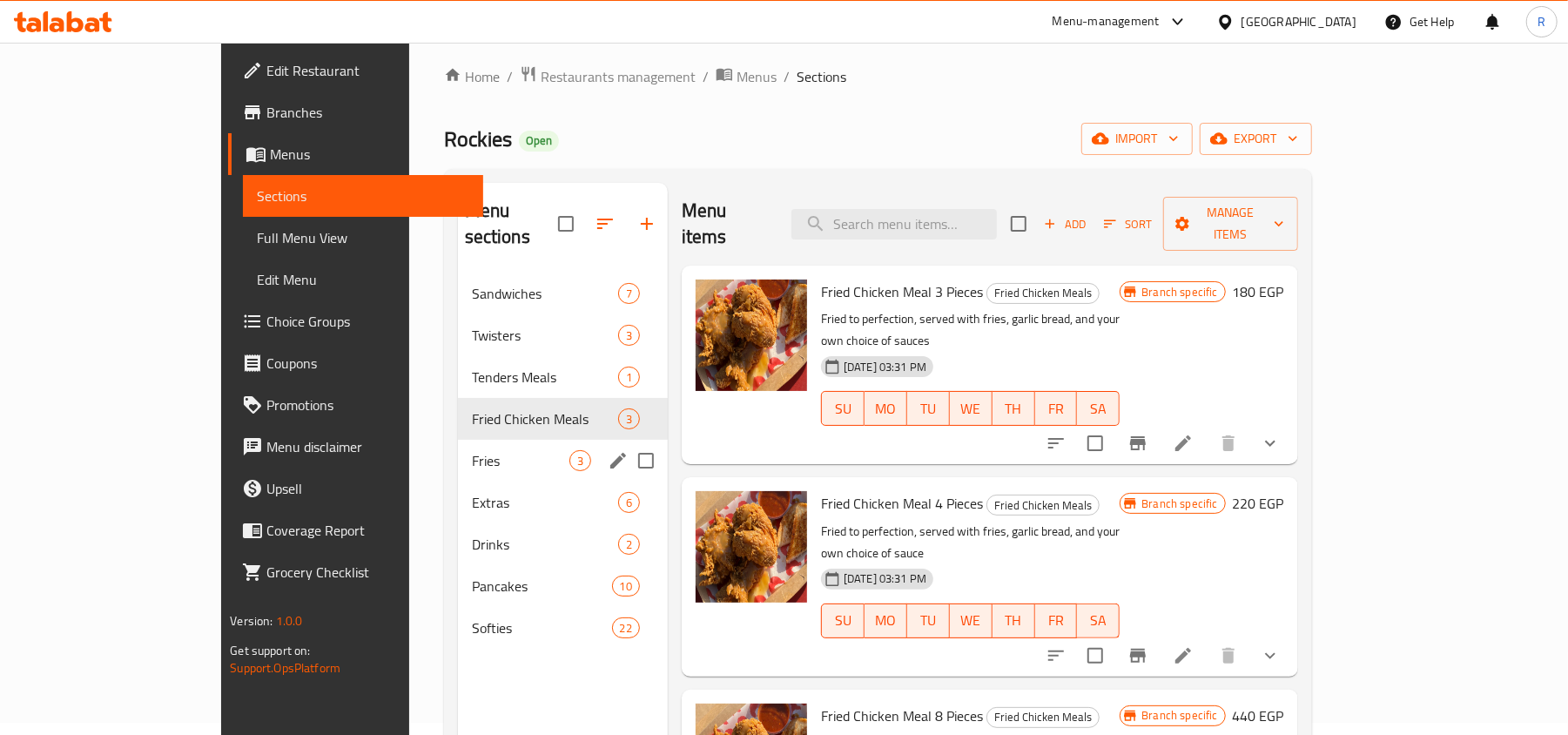
click at [472, 450] on span "Fries" at bounding box center [520, 460] width 97 height 21
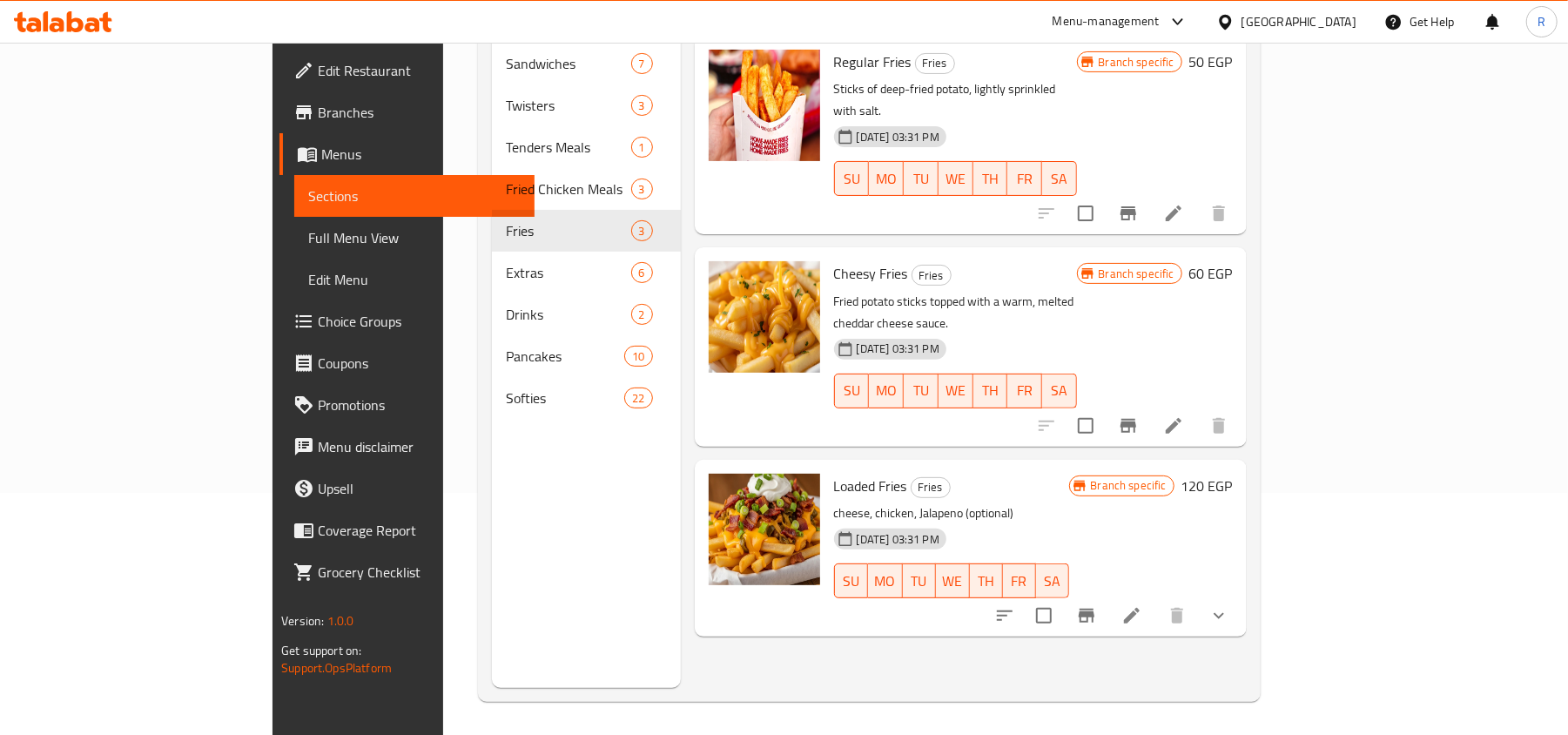
scroll to position [245, 0]
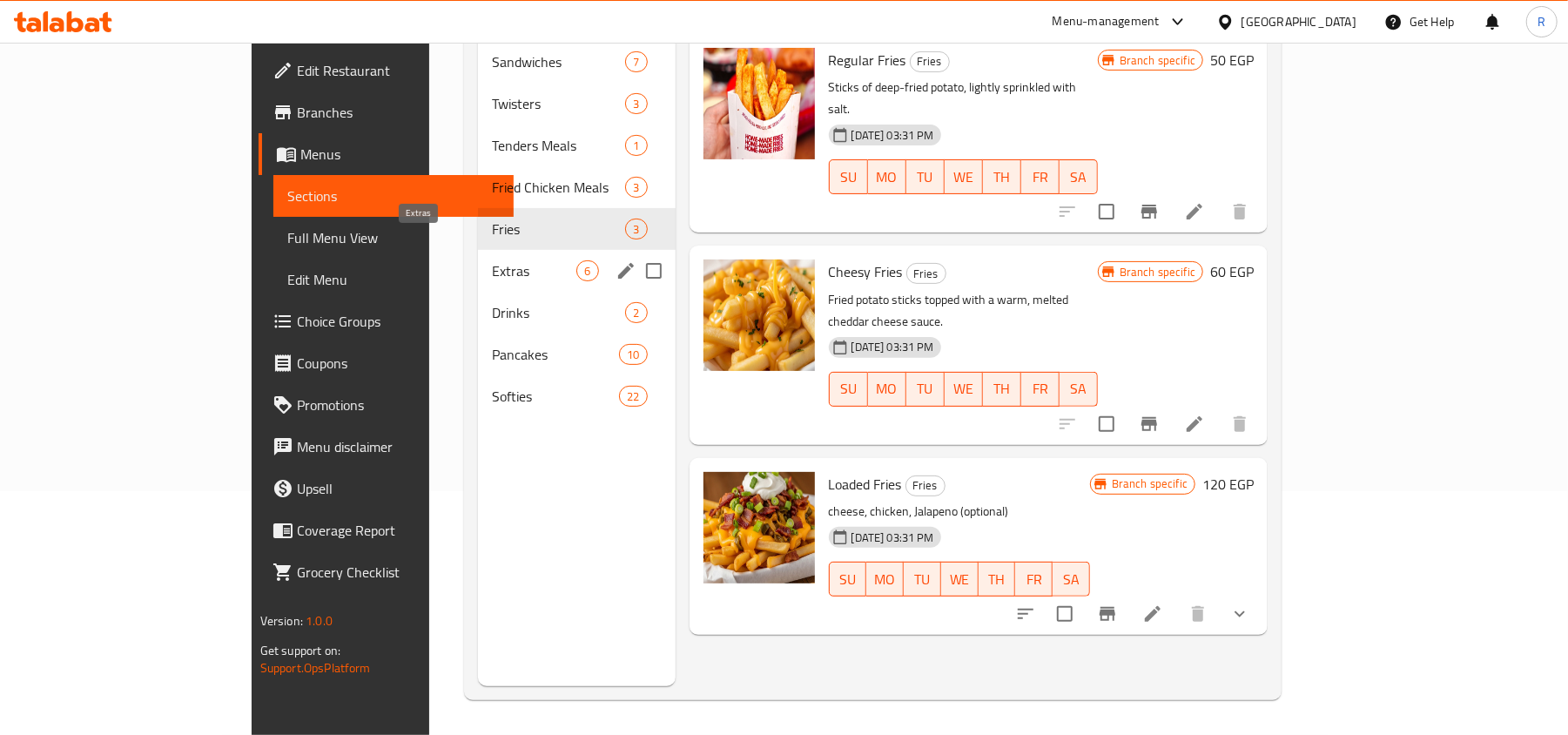
click at [492, 261] on span "Extras" at bounding box center [534, 271] width 85 height 21
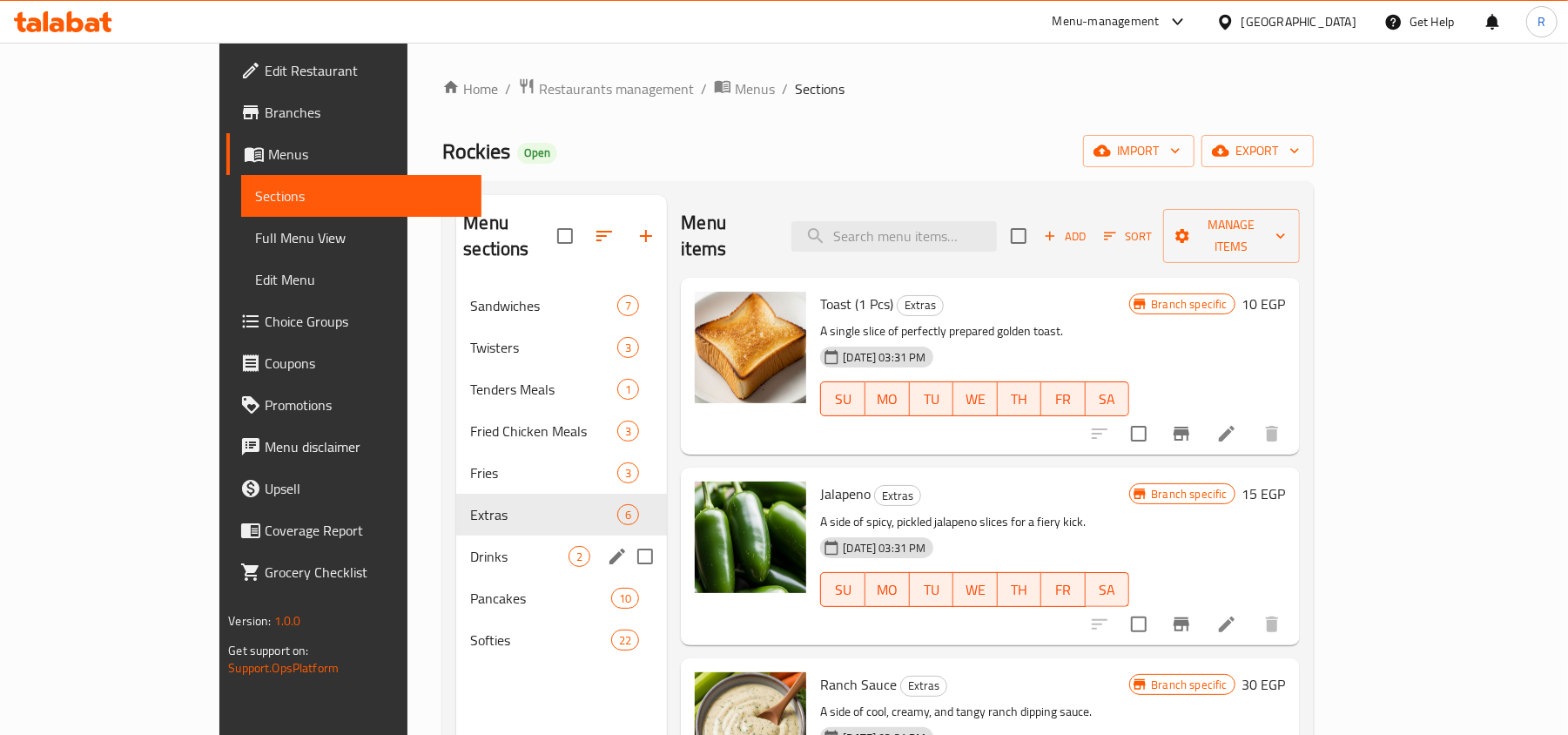
click at [470, 545] on span "Drinks" at bounding box center [519, 556] width 98 height 21
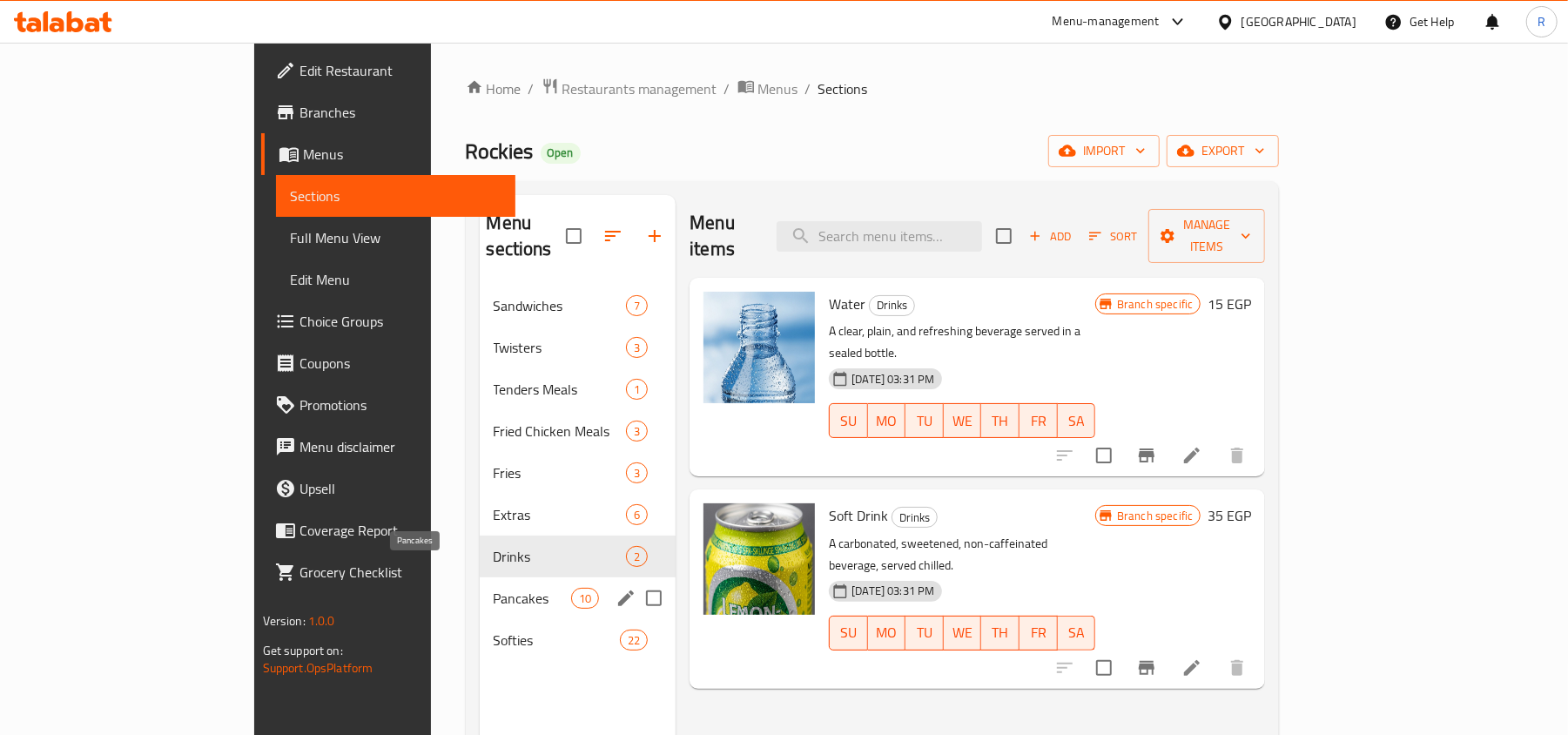
click at [494, 588] on span "Pancakes" at bounding box center [533, 598] width 78 height 21
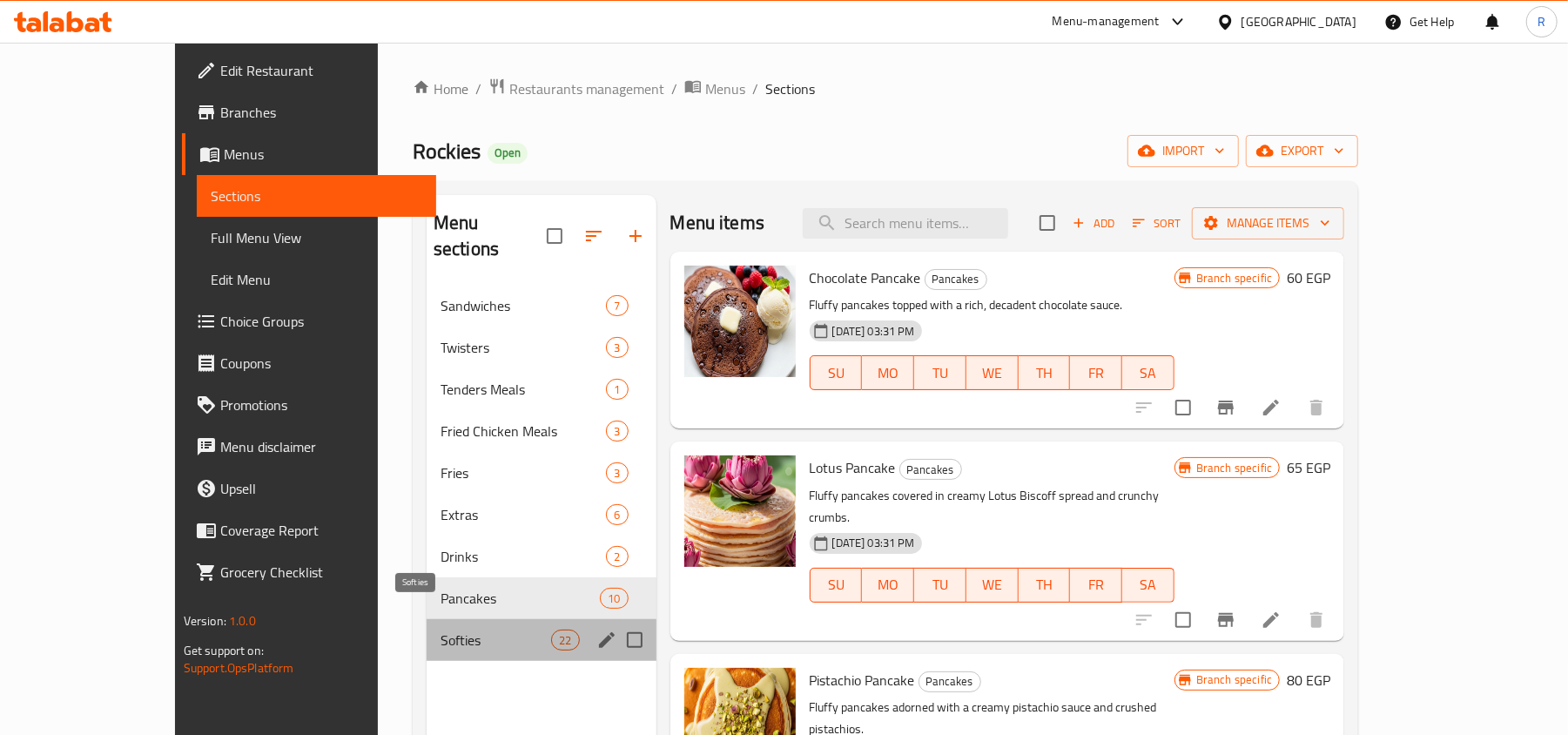
click at [440, 630] on span "Softies" at bounding box center [496, 640] width 111 height 21
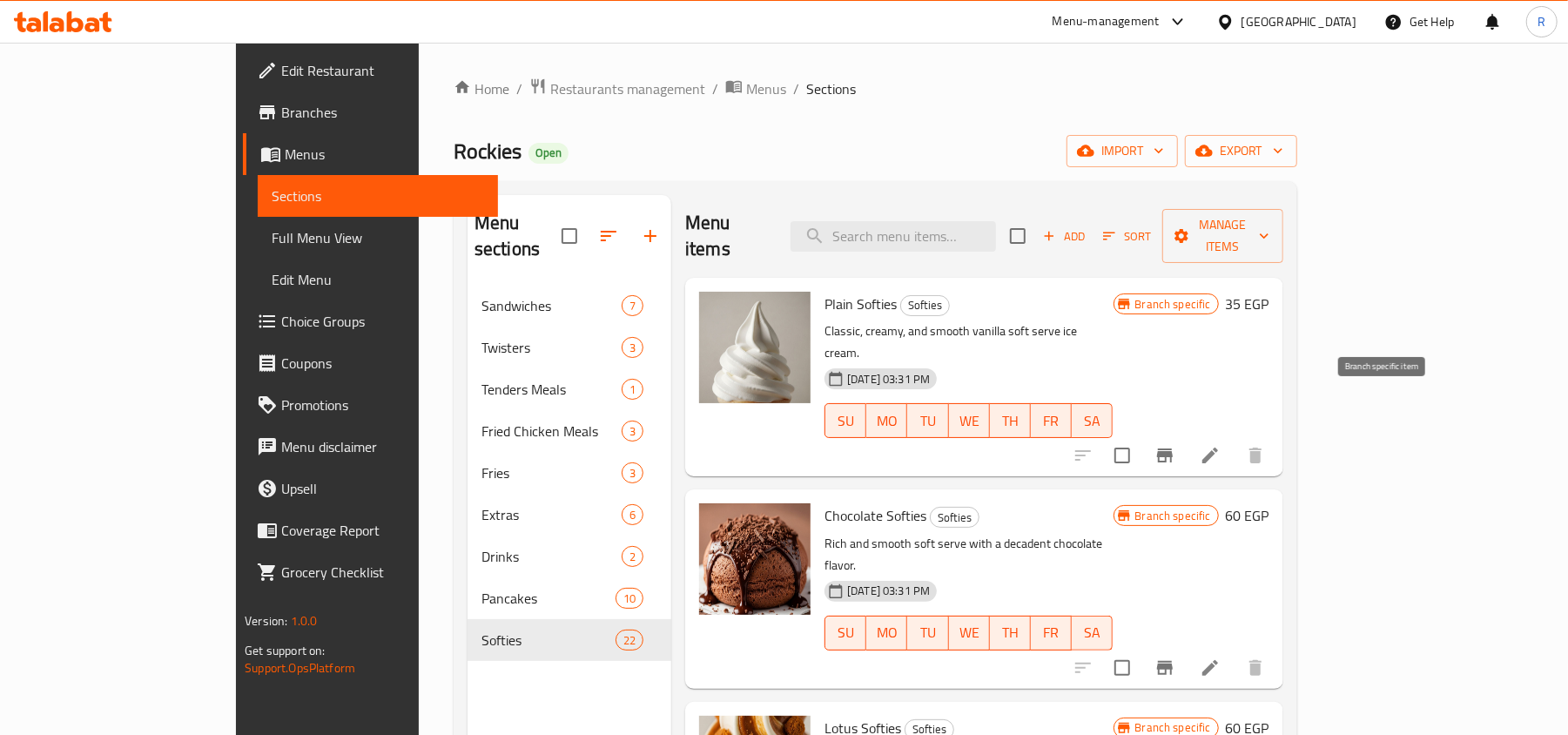
click at [1175, 445] on icon "Branch-specific-item" at bounding box center [1164, 455] width 21 height 21
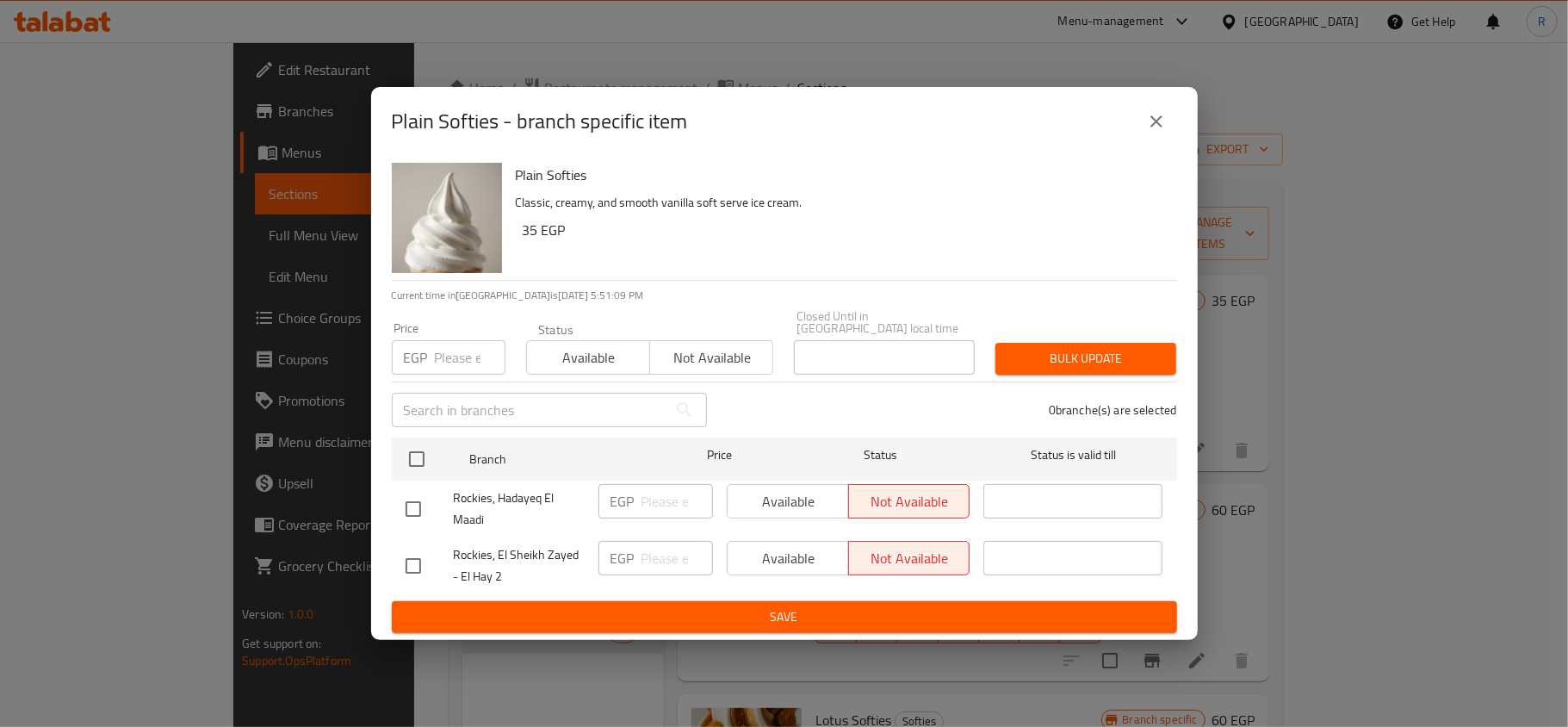
click at [1156, 124] on icon "close" at bounding box center [1156, 121] width 21 height 21
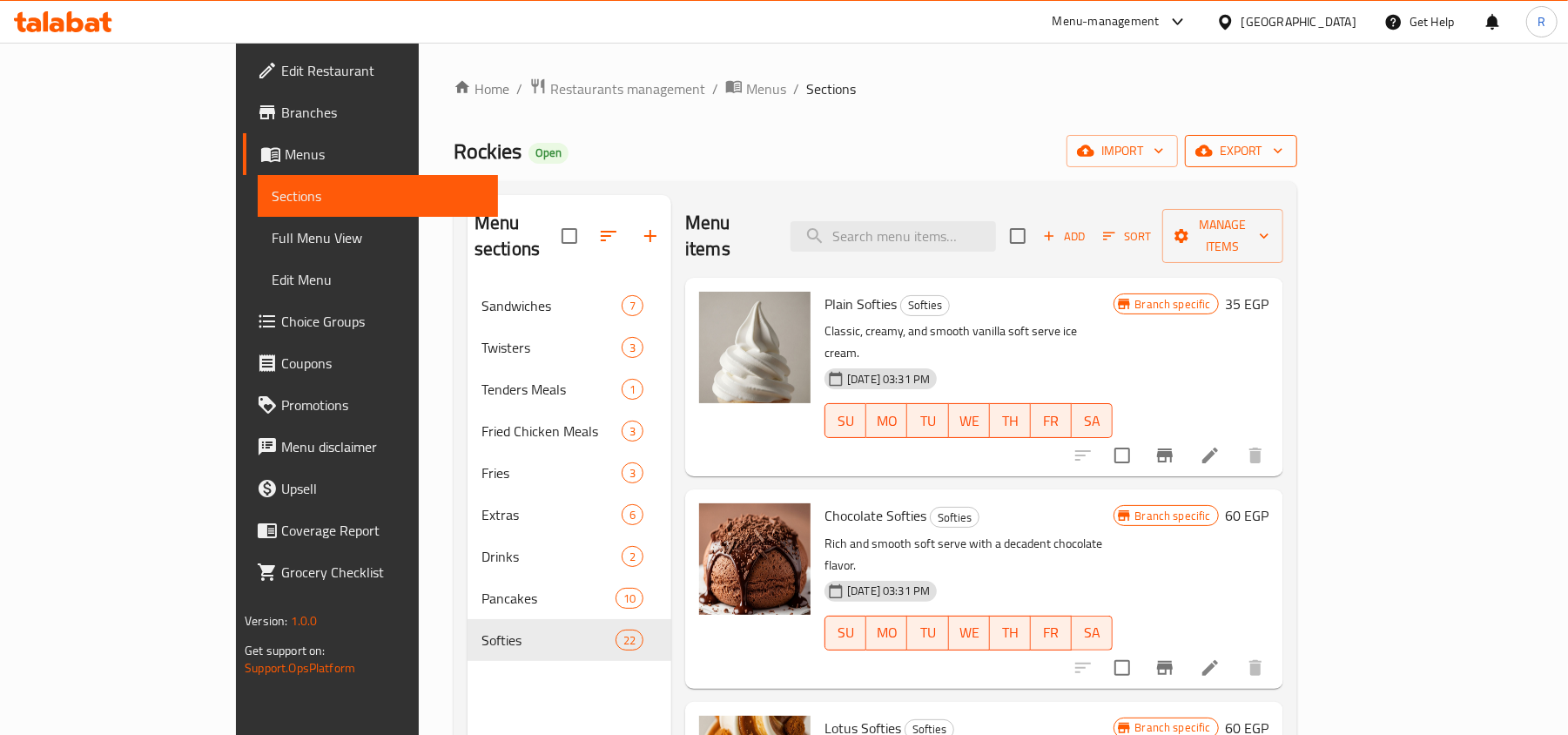
click at [1283, 147] on span "export" at bounding box center [1241, 152] width 84 height 22
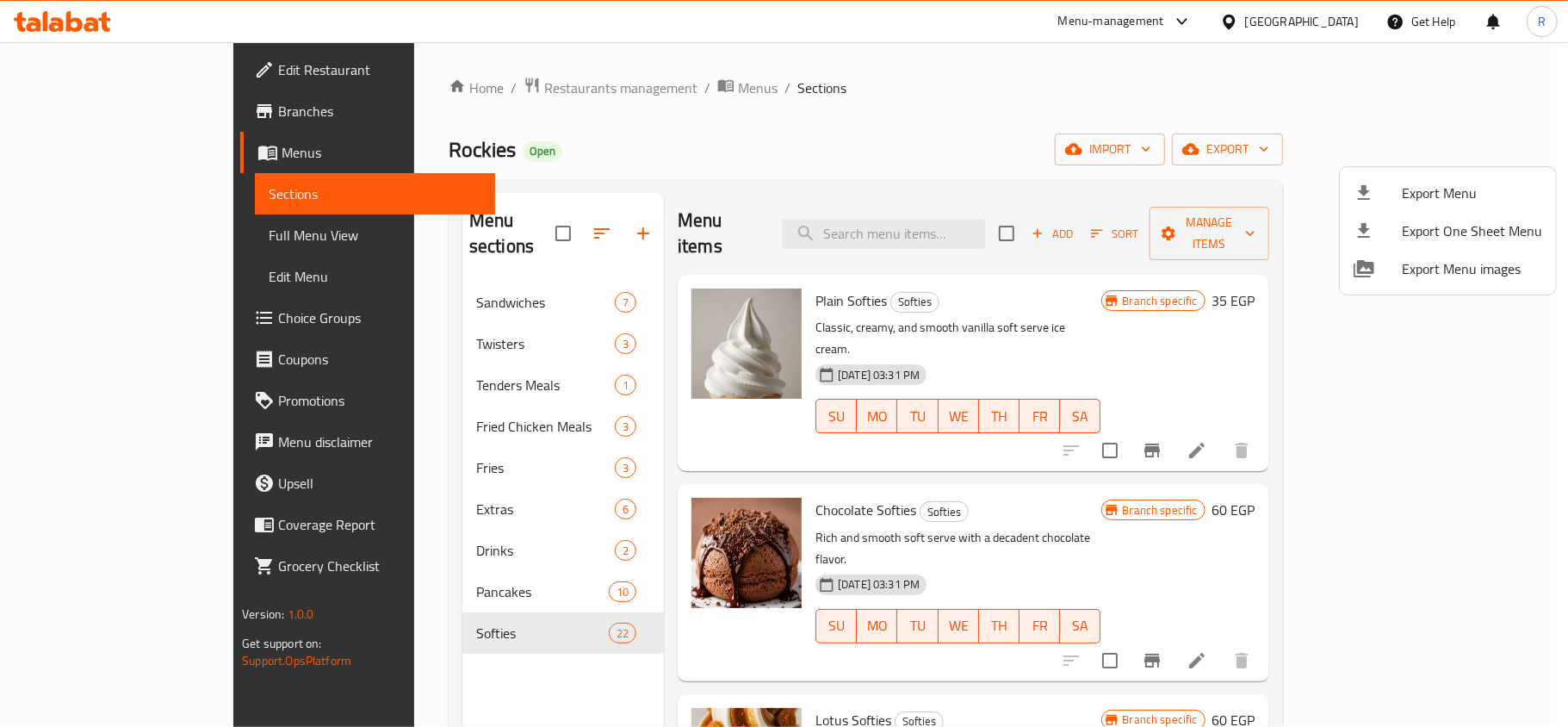
click at [1086, 111] on div at bounding box center [784, 363] width 1568 height 727
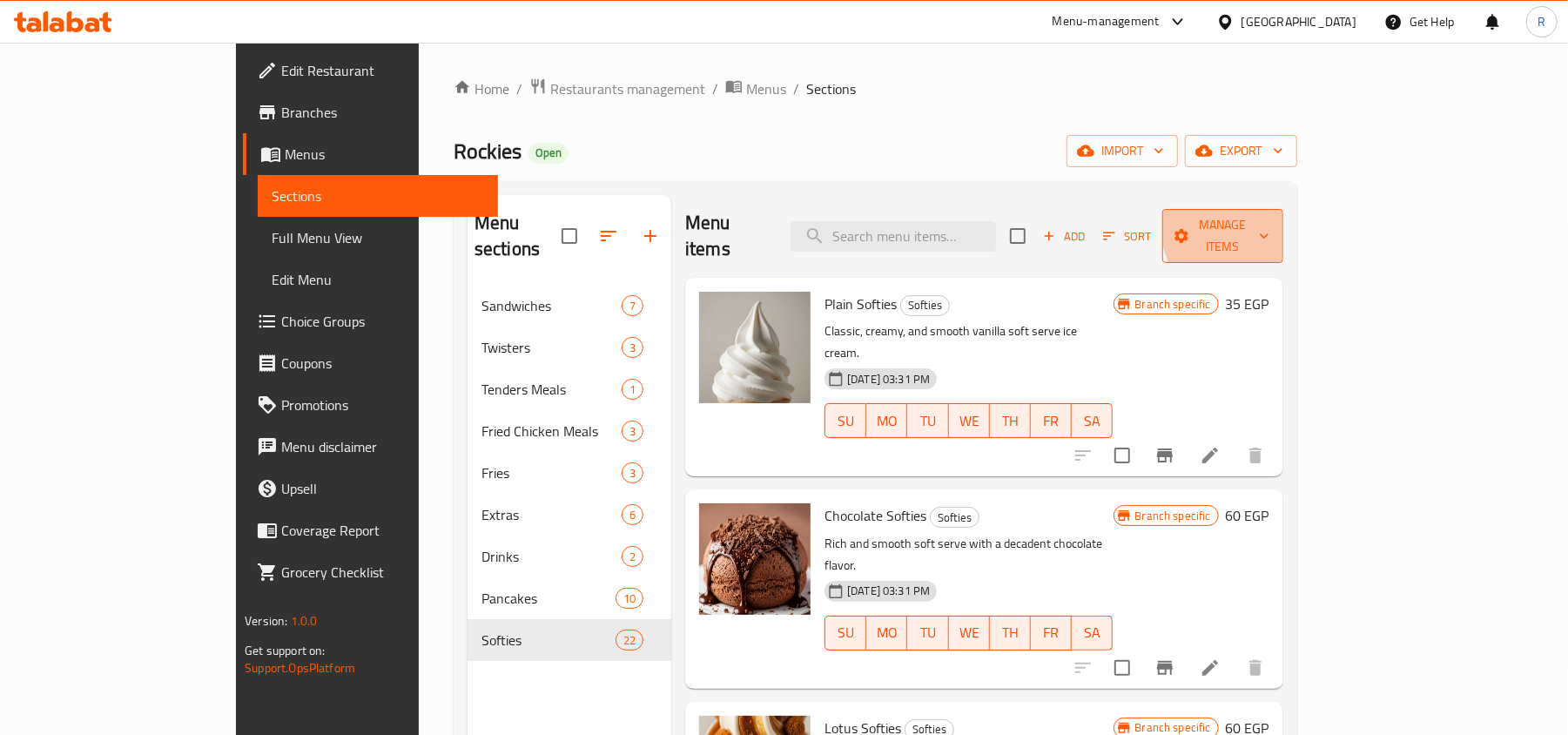
click at [1268, 216] on span "Manage items" at bounding box center [1222, 236] width 92 height 43
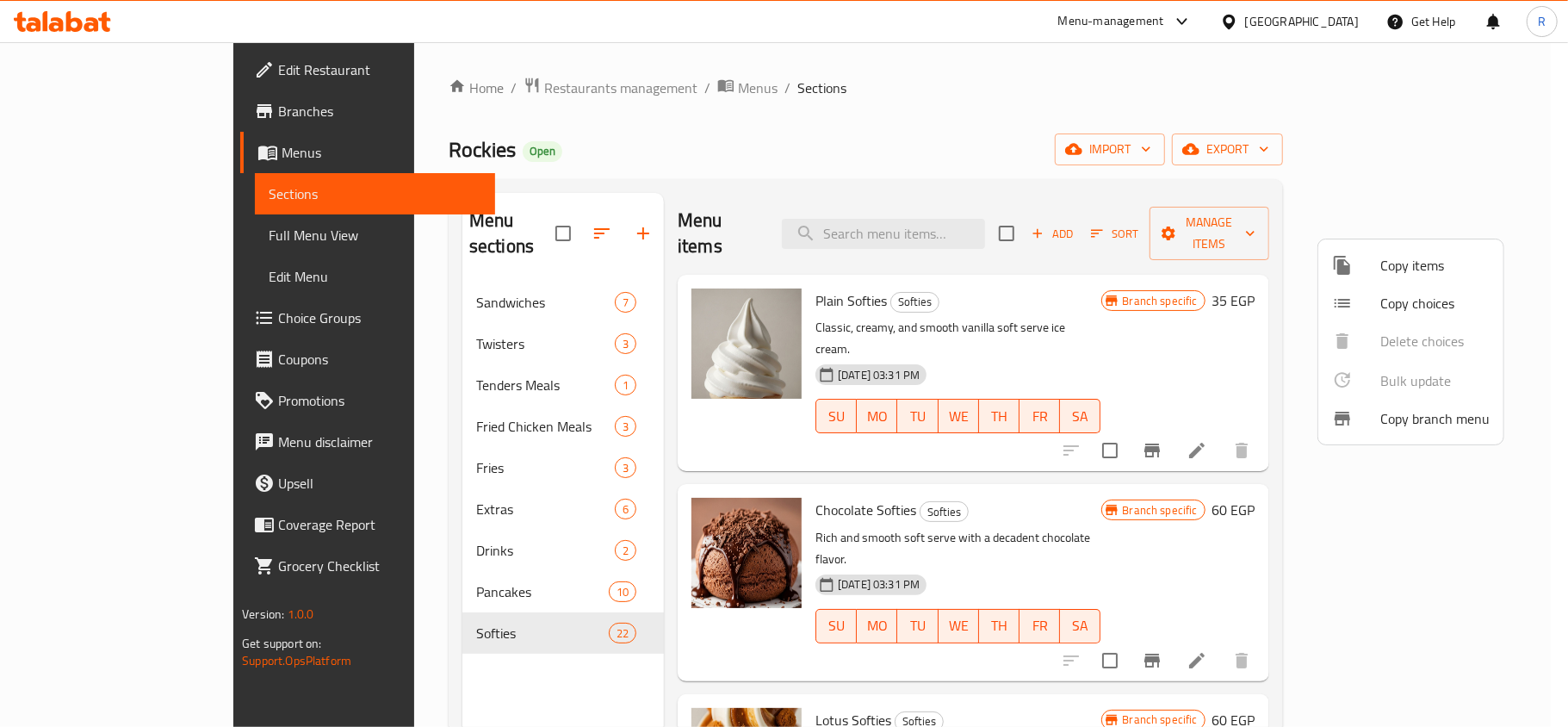
click at [766, 129] on div at bounding box center [784, 363] width 1568 height 727
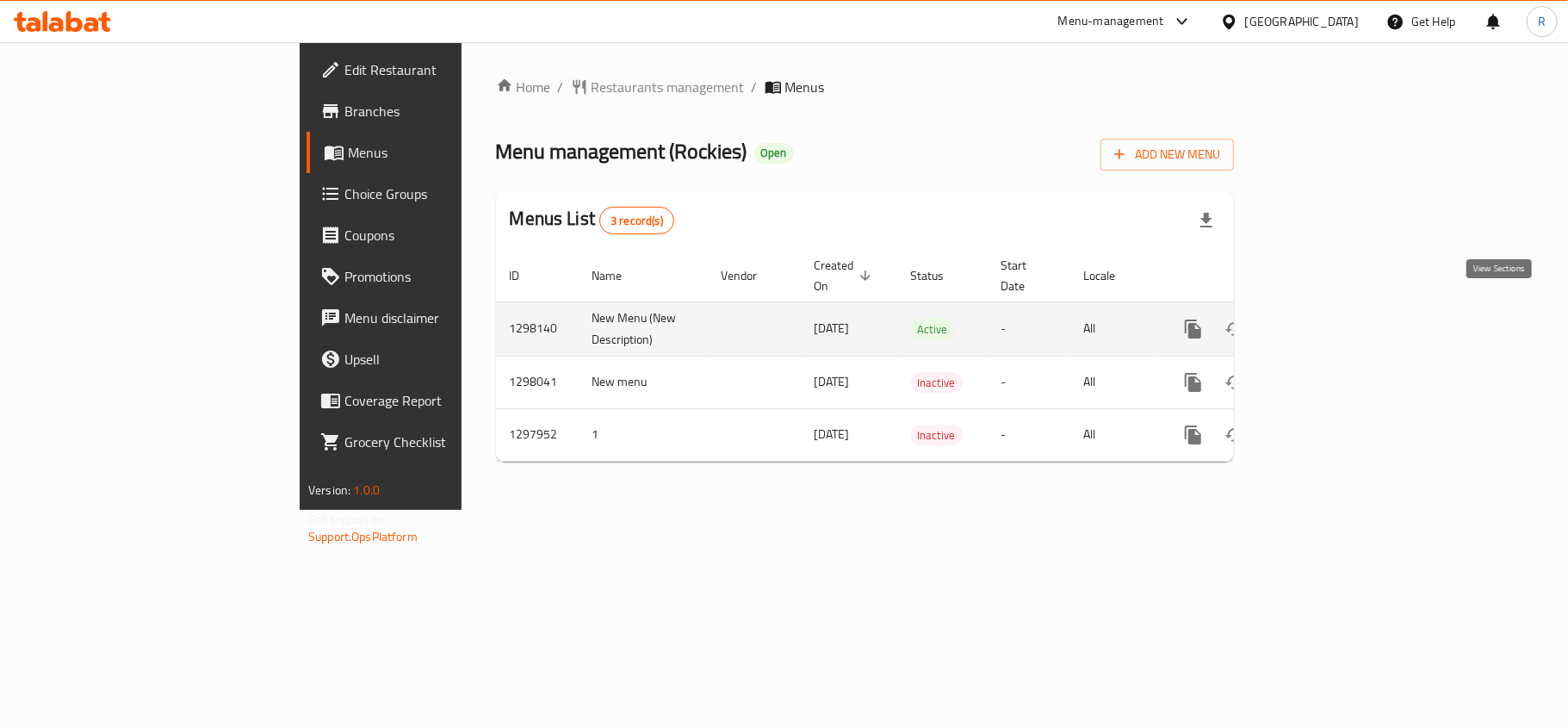
click at [1338, 315] on link "enhanced table" at bounding box center [1317, 328] width 41 height 41
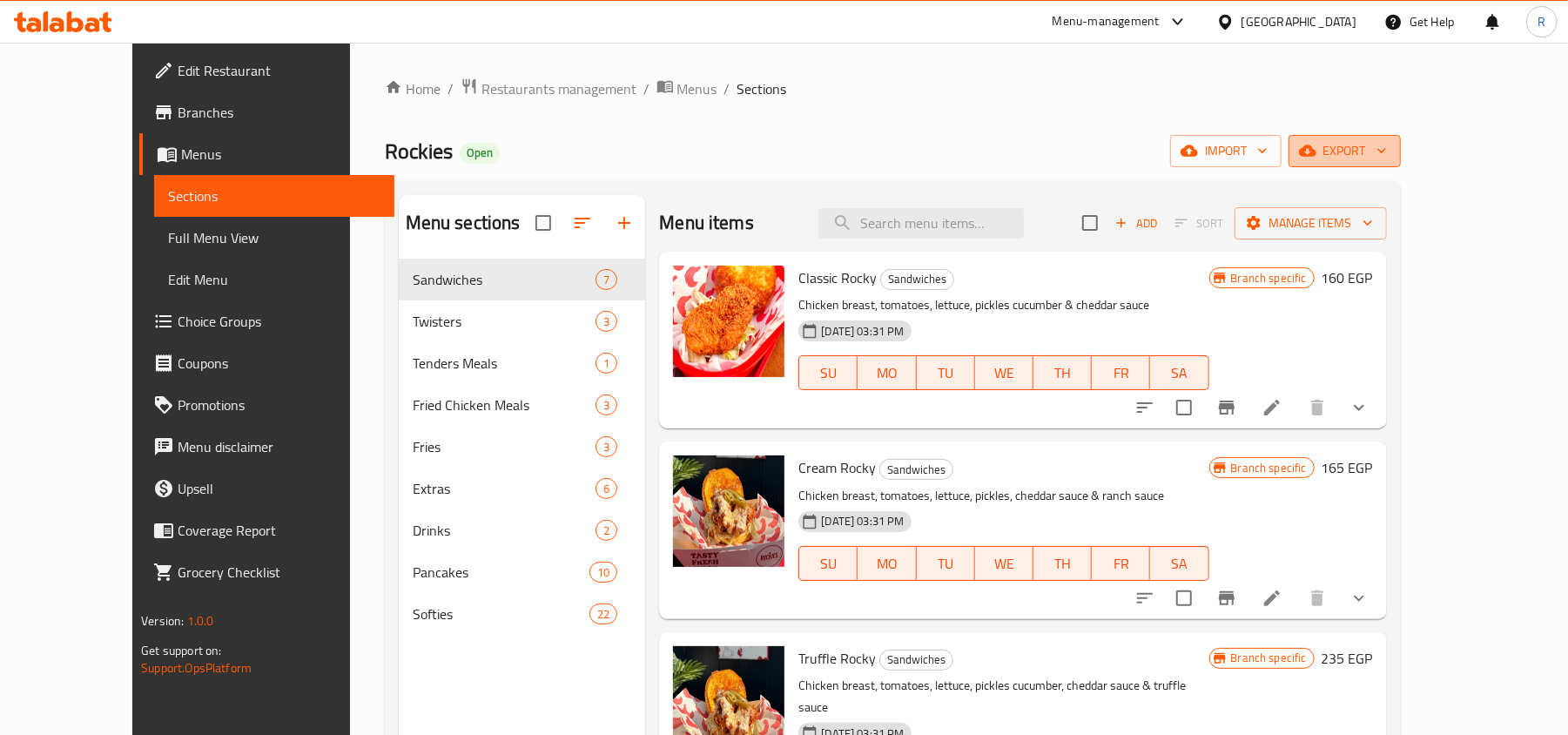
click at [1401, 165] on button "export" at bounding box center [1343, 151] width 112 height 32
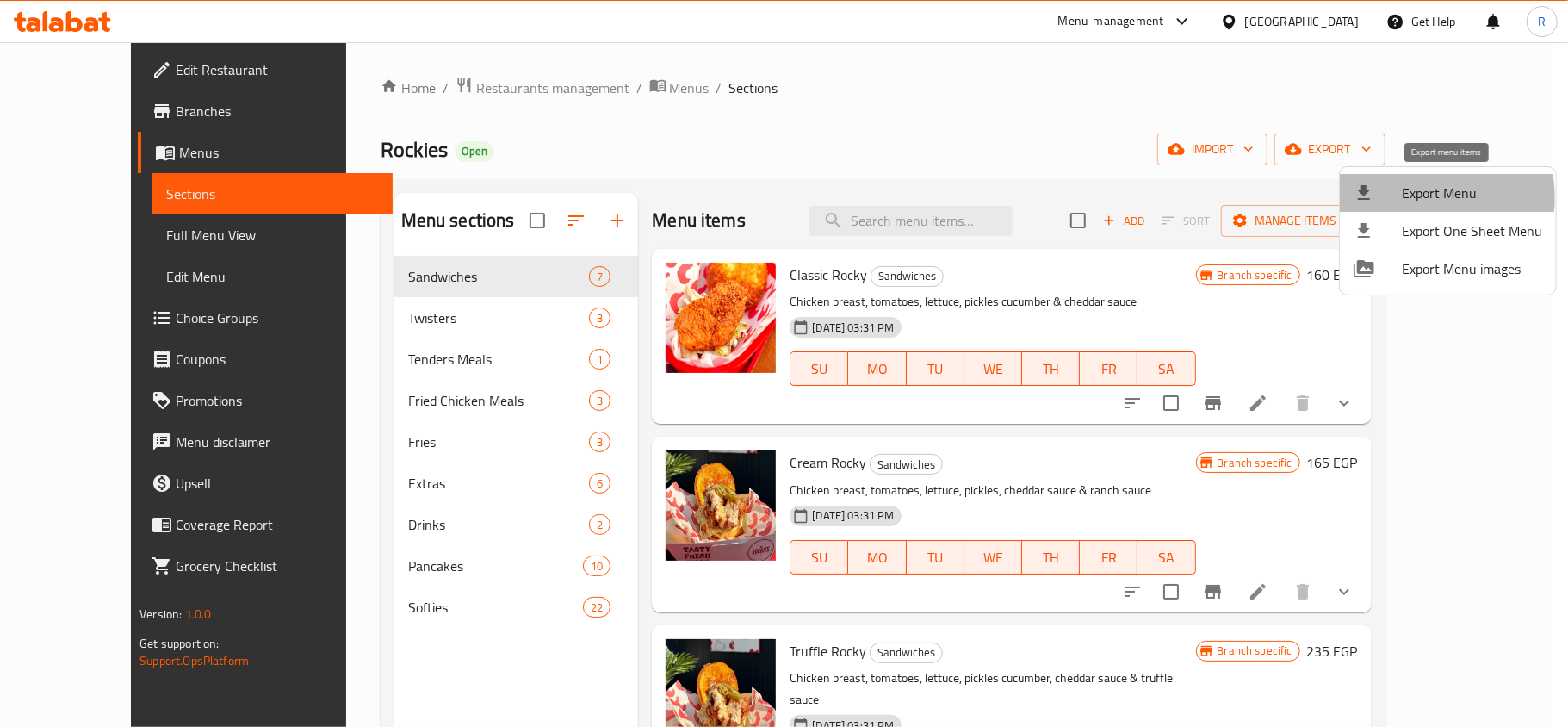
click at [1408, 198] on span "Export Menu" at bounding box center [1471, 193] width 140 height 21
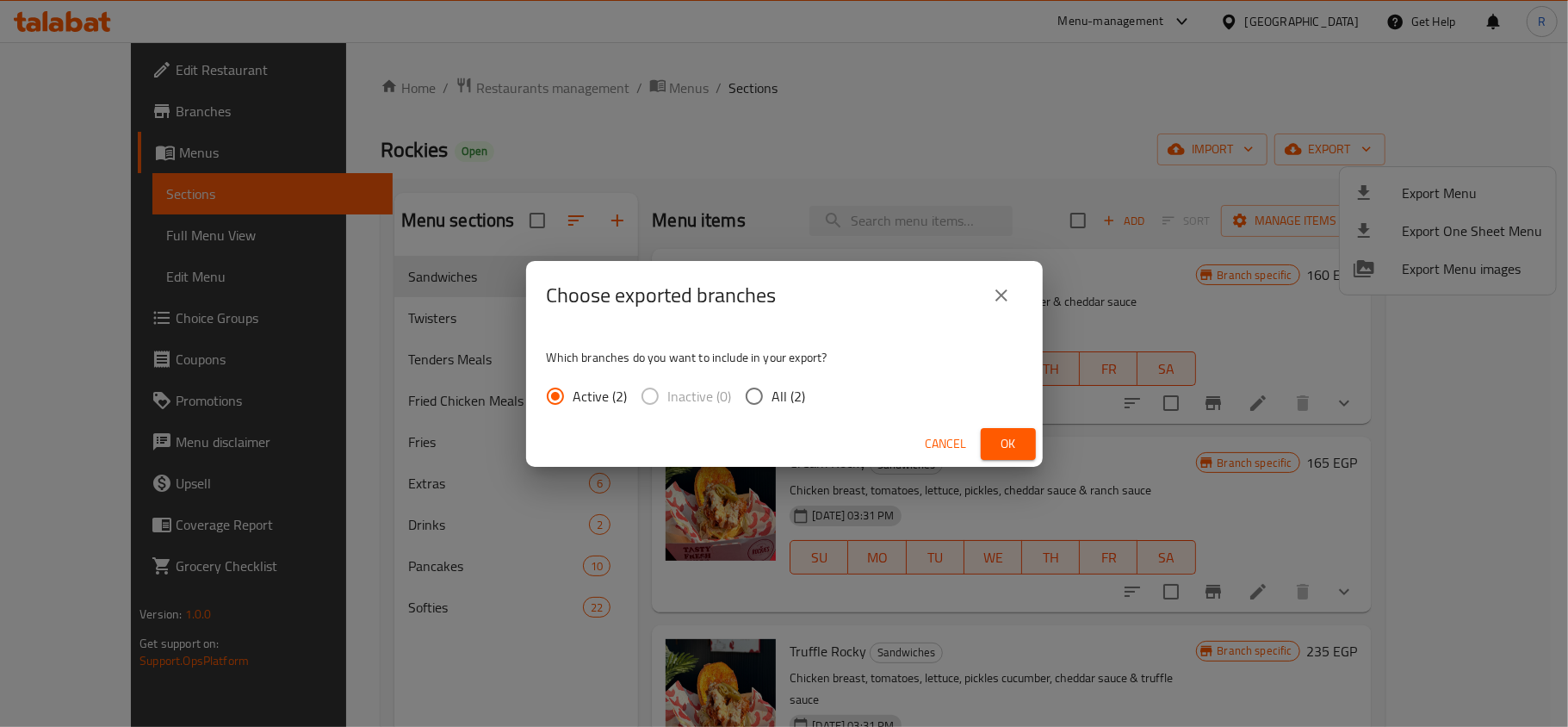
click at [1004, 451] on span "Ok" at bounding box center [1008, 444] width 27 height 22
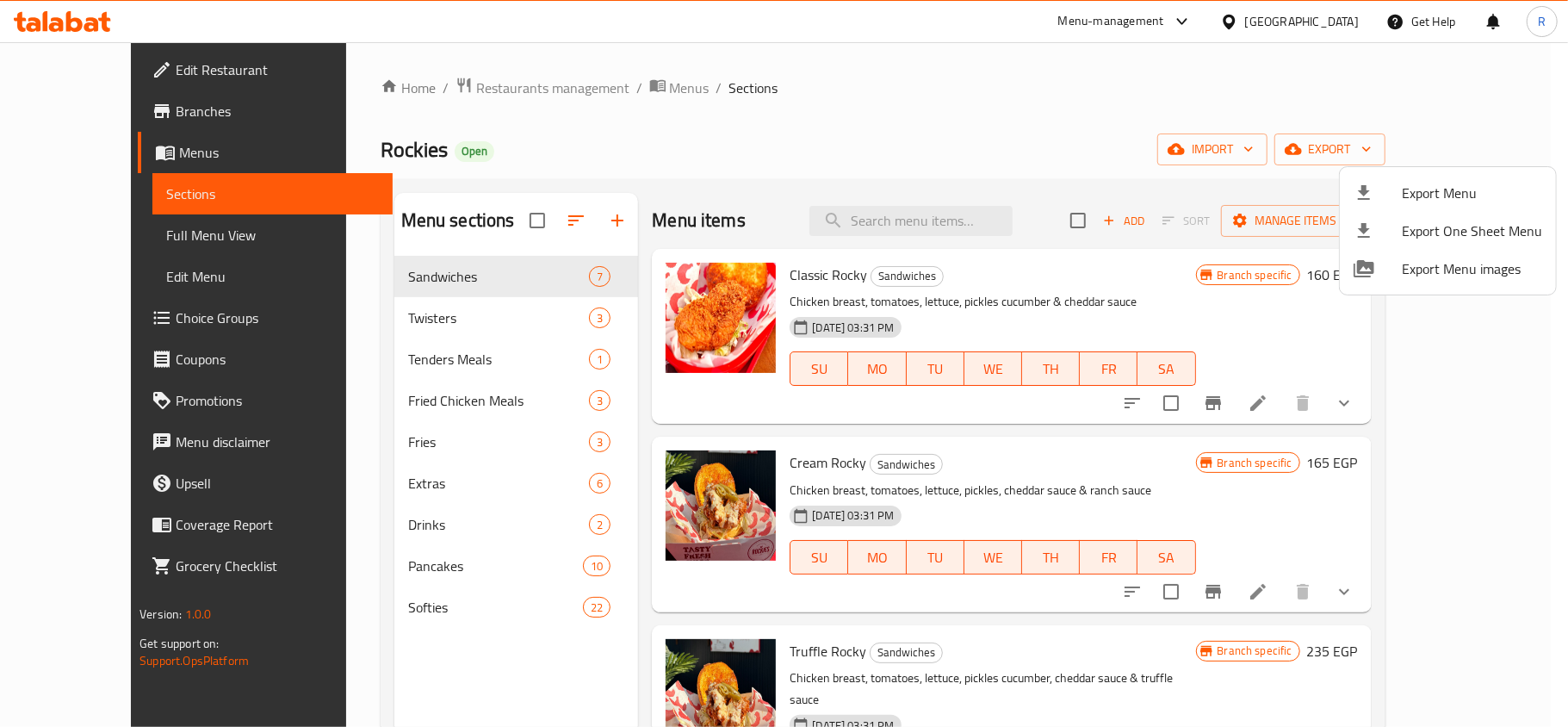
click at [1061, 94] on div at bounding box center [784, 363] width 1568 height 727
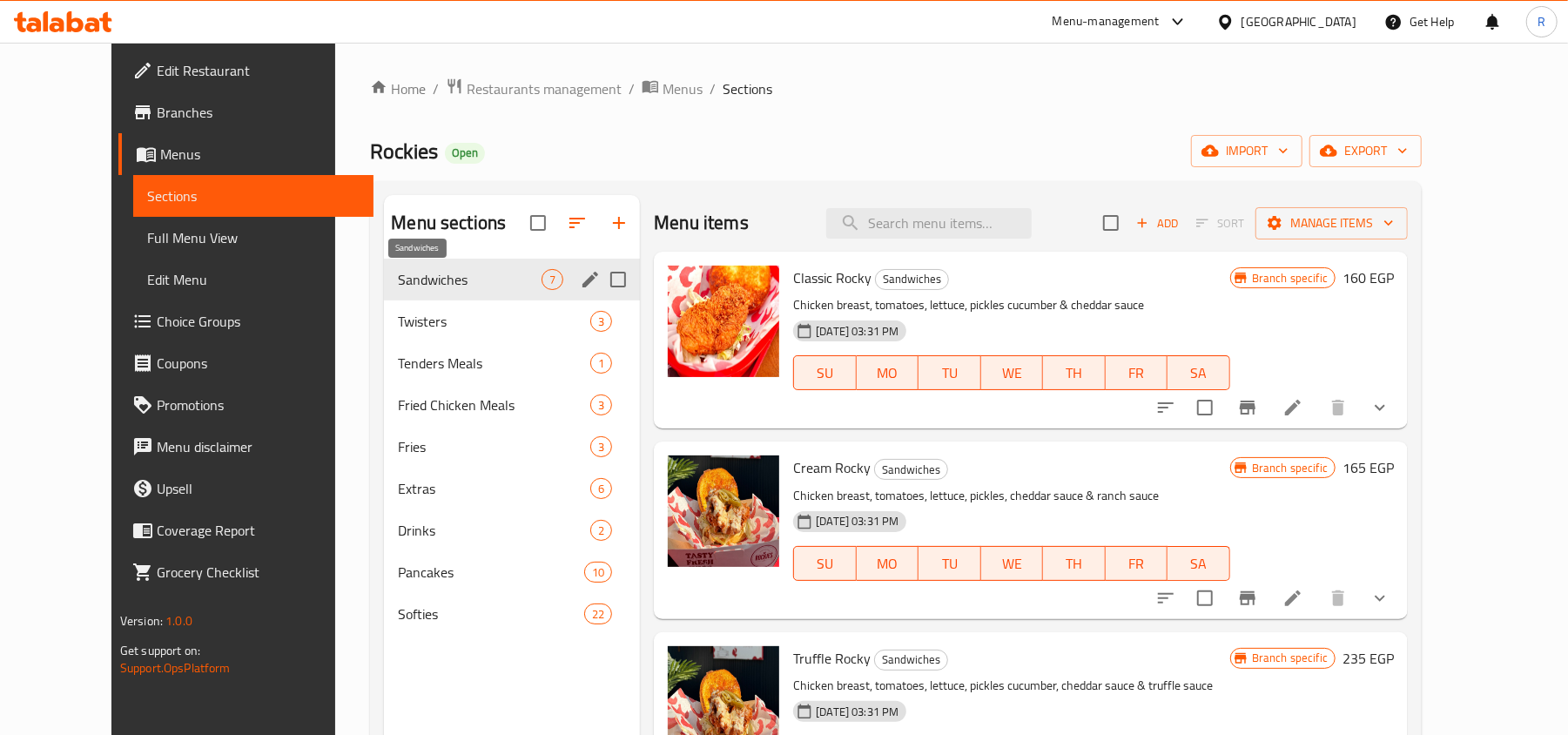
click at [408, 270] on span "Sandwiches" at bounding box center [469, 279] width 143 height 21
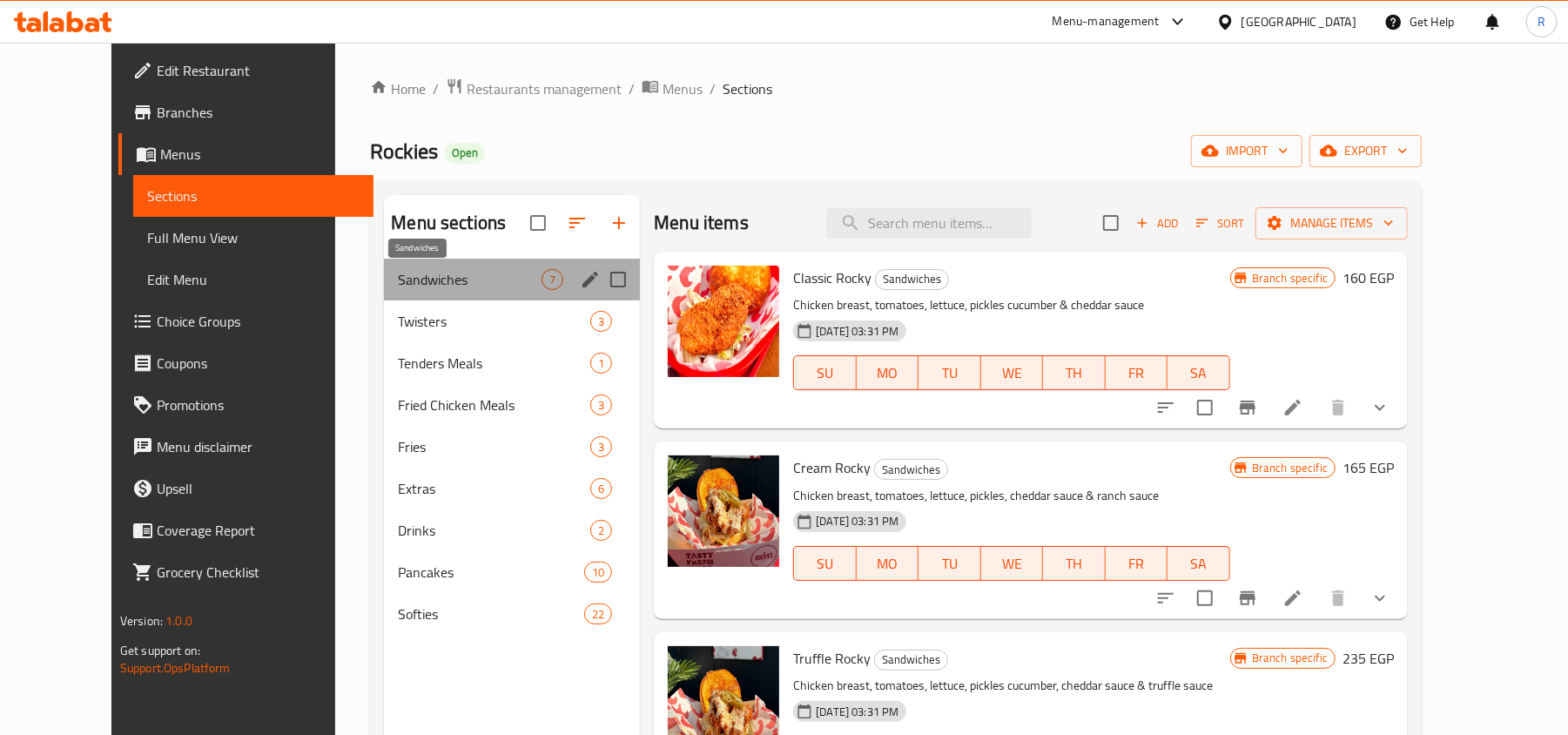
click at [398, 279] on span "Sandwiches" at bounding box center [469, 279] width 143 height 21
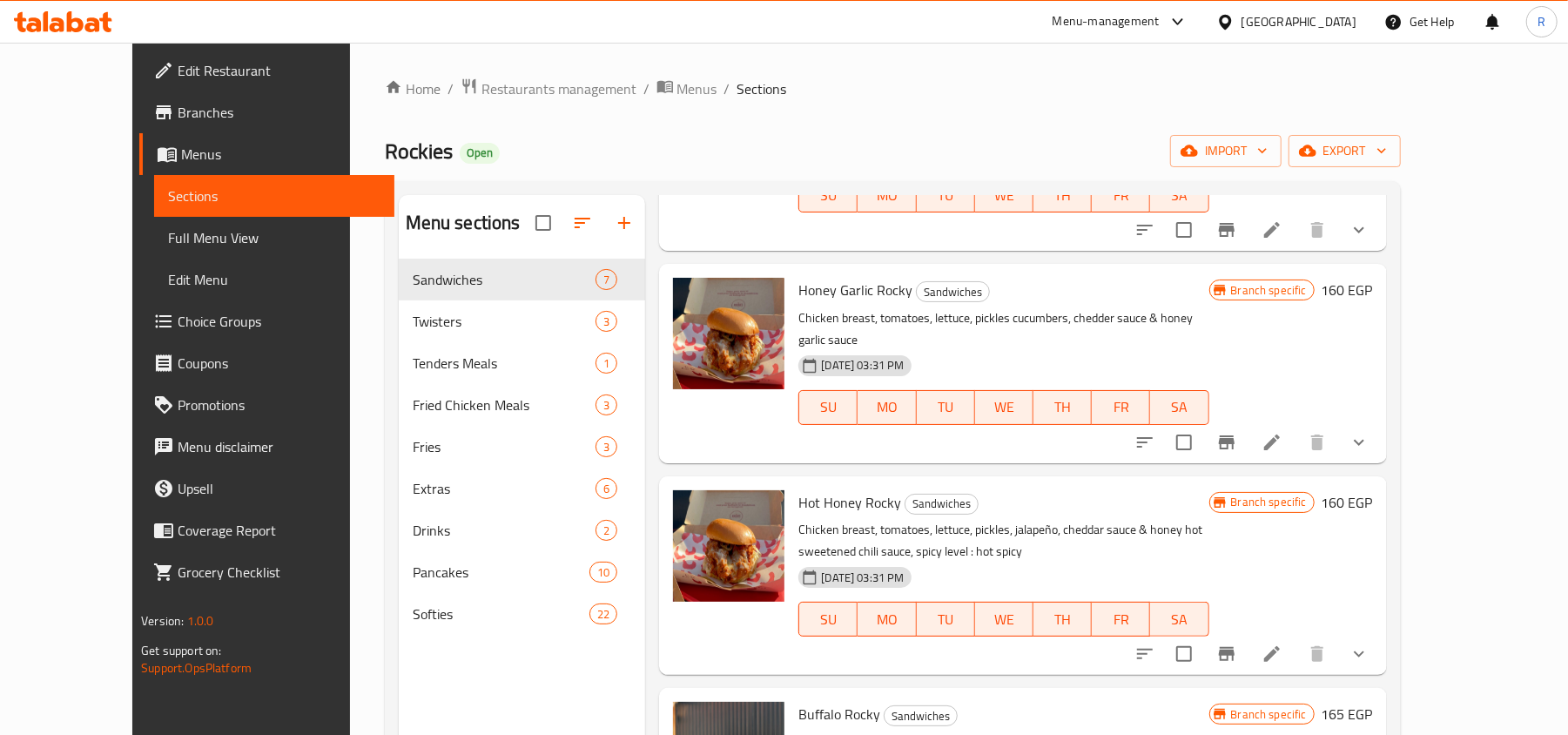
scroll to position [683, 0]
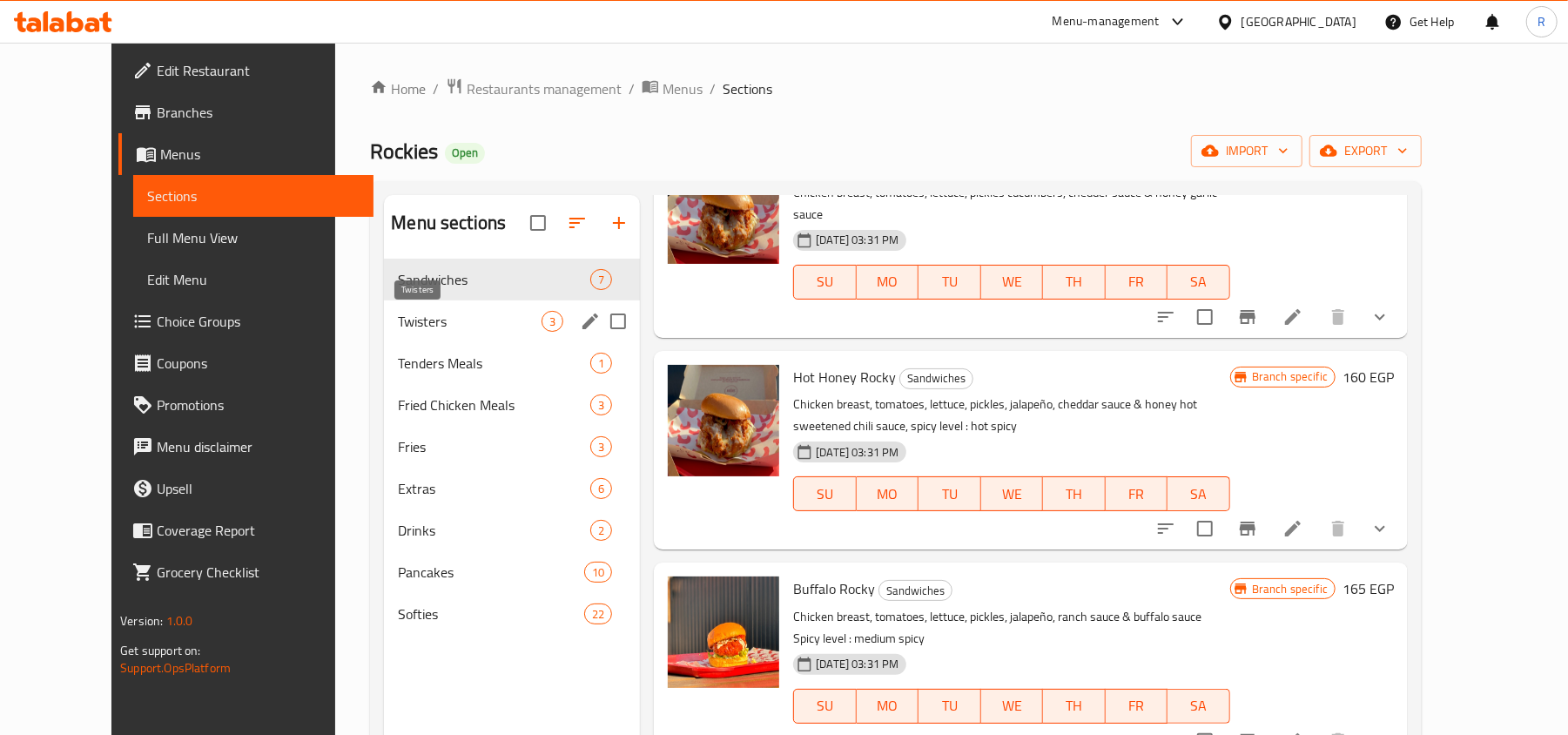
click at [398, 317] on span "Twisters" at bounding box center [469, 321] width 143 height 21
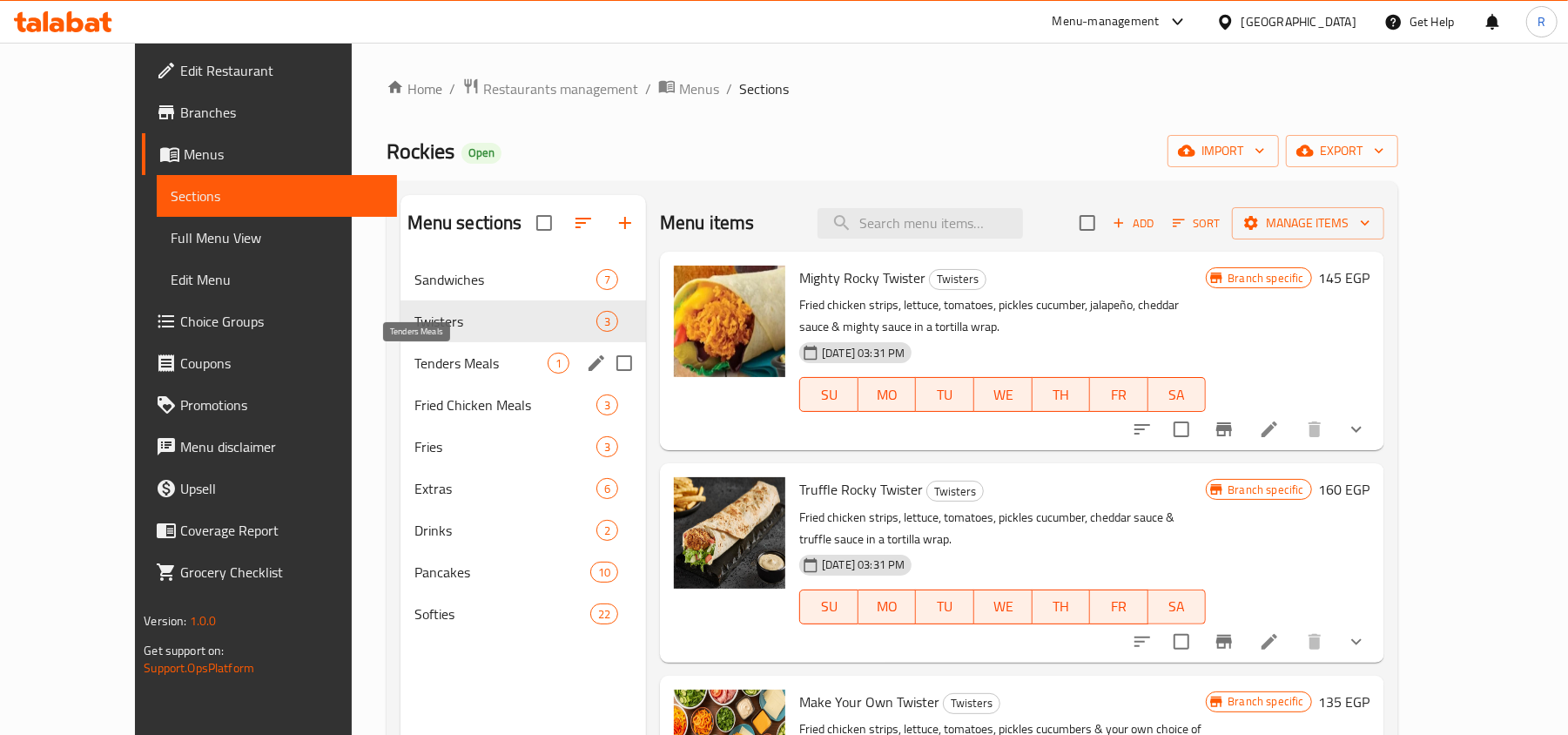
click at [414, 363] on span "Tenders Meals" at bounding box center [481, 362] width 133 height 21
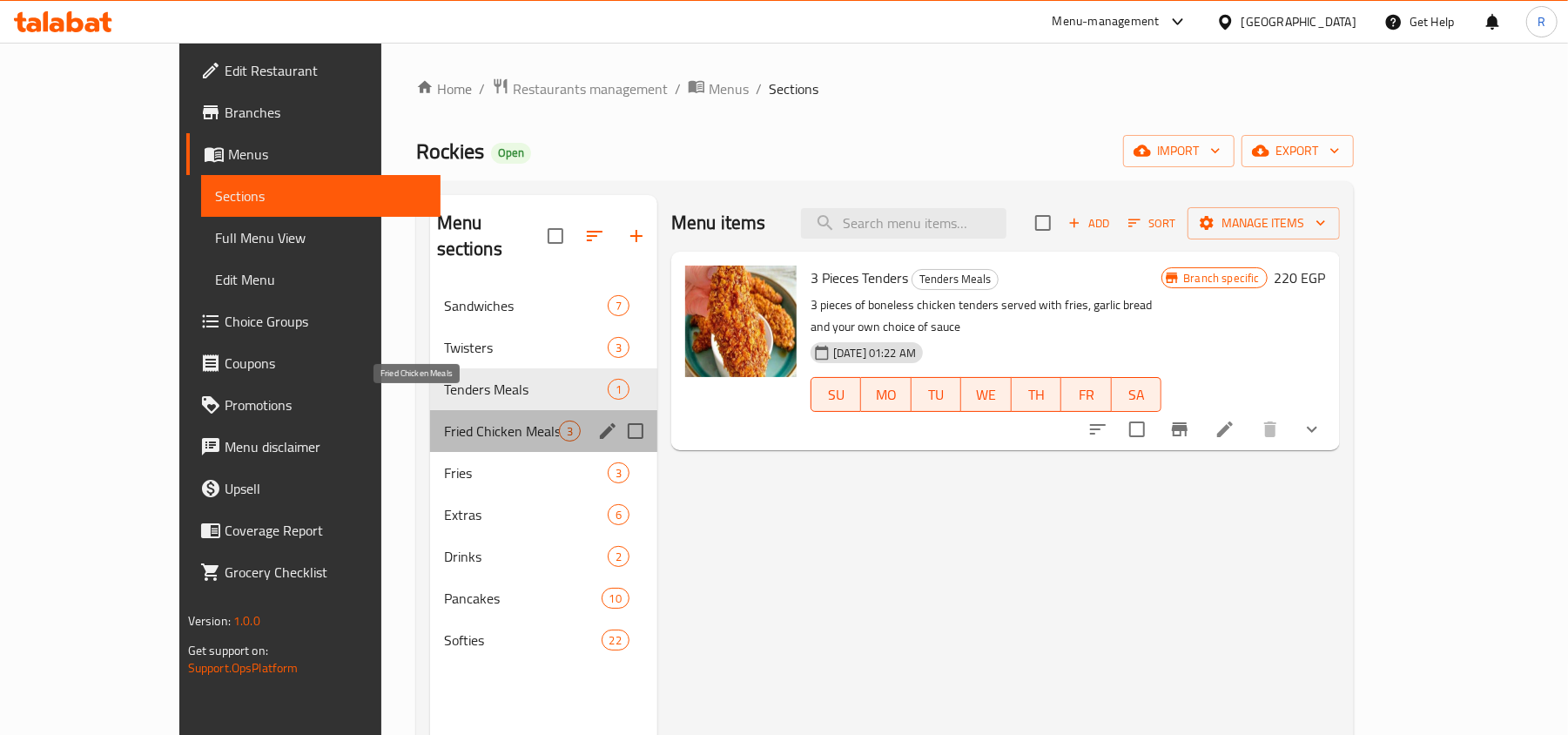
click at [444, 421] on span "Fried Chicken Meals" at bounding box center [501, 431] width 115 height 21
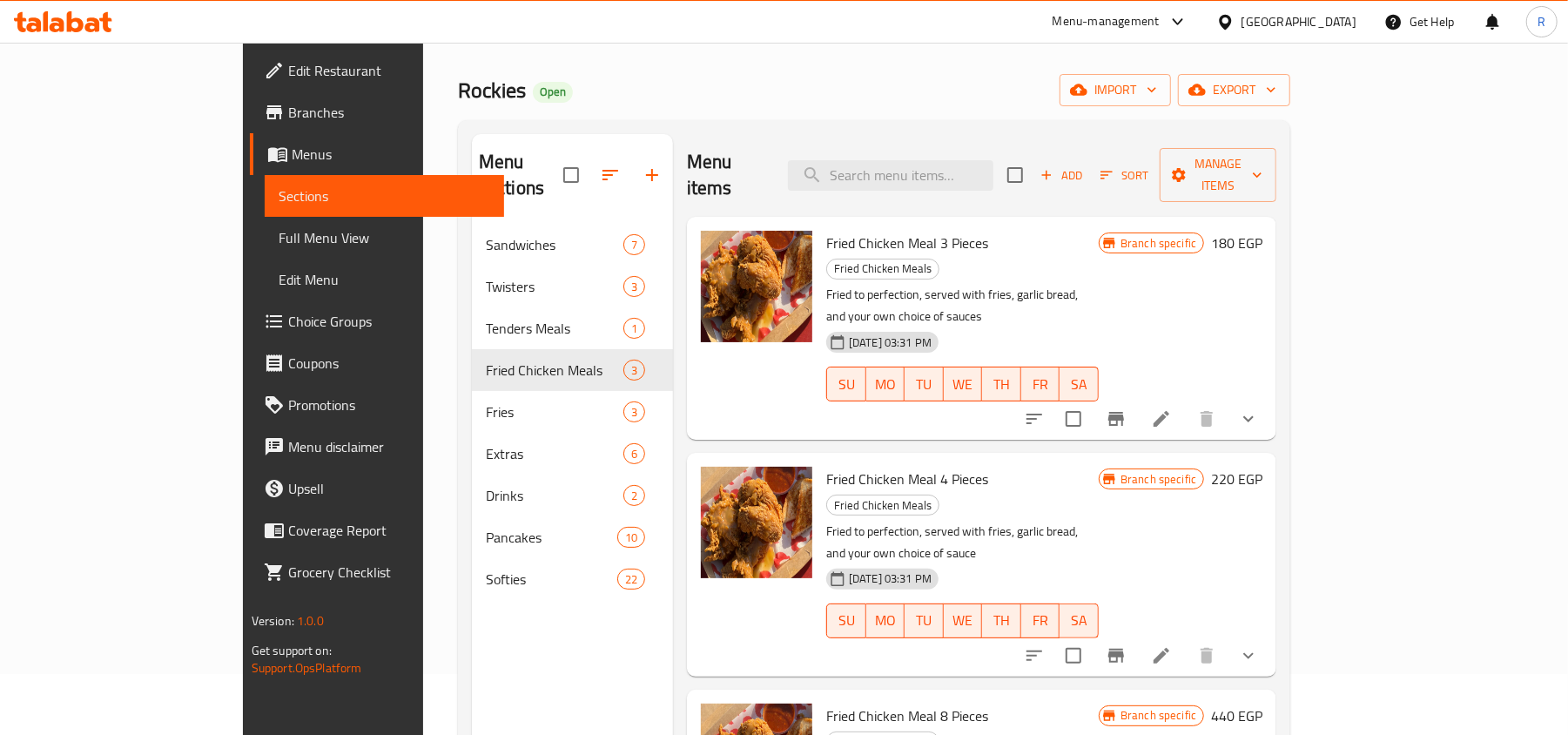
scroll to position [116, 0]
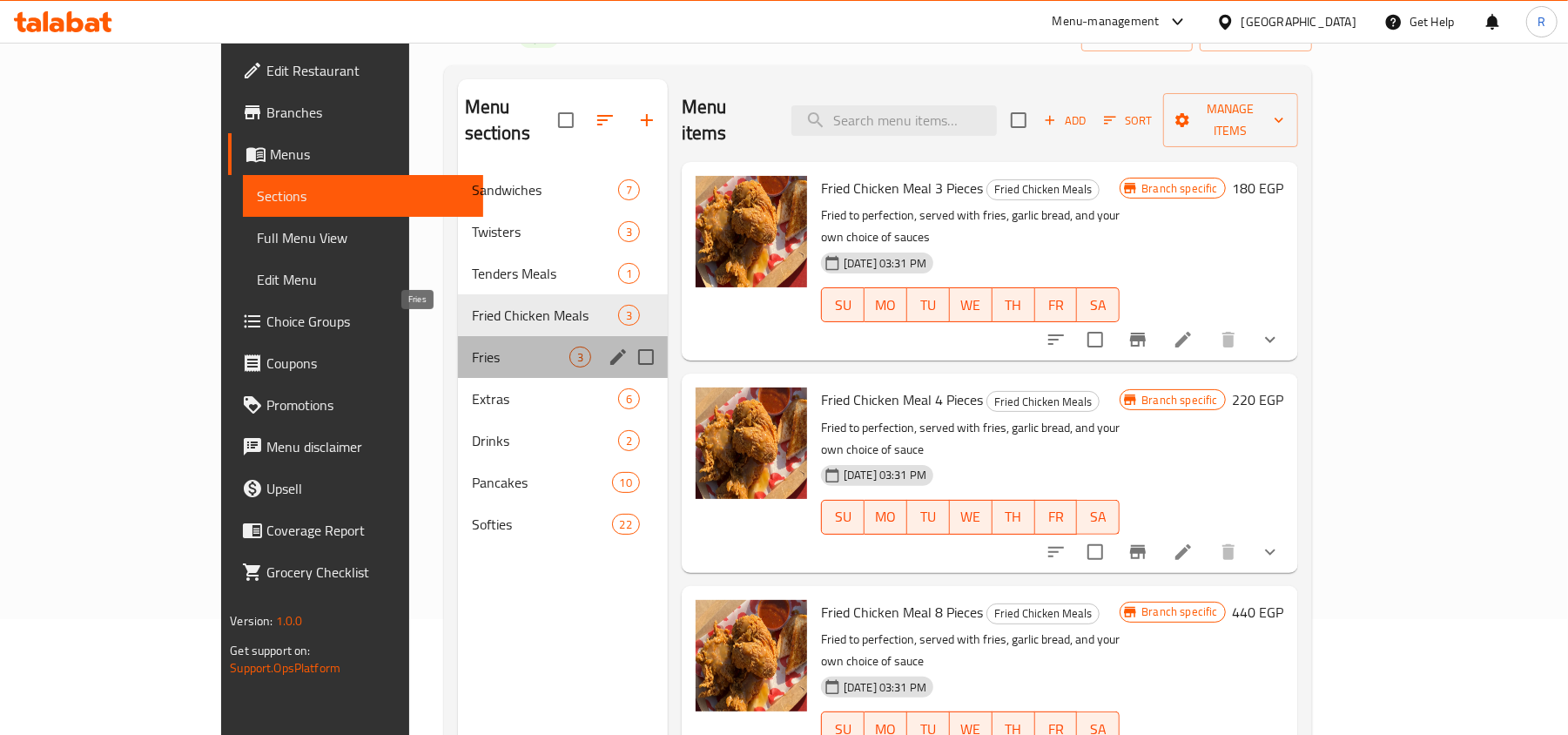
click at [472, 347] on span "Fries" at bounding box center [520, 357] width 97 height 21
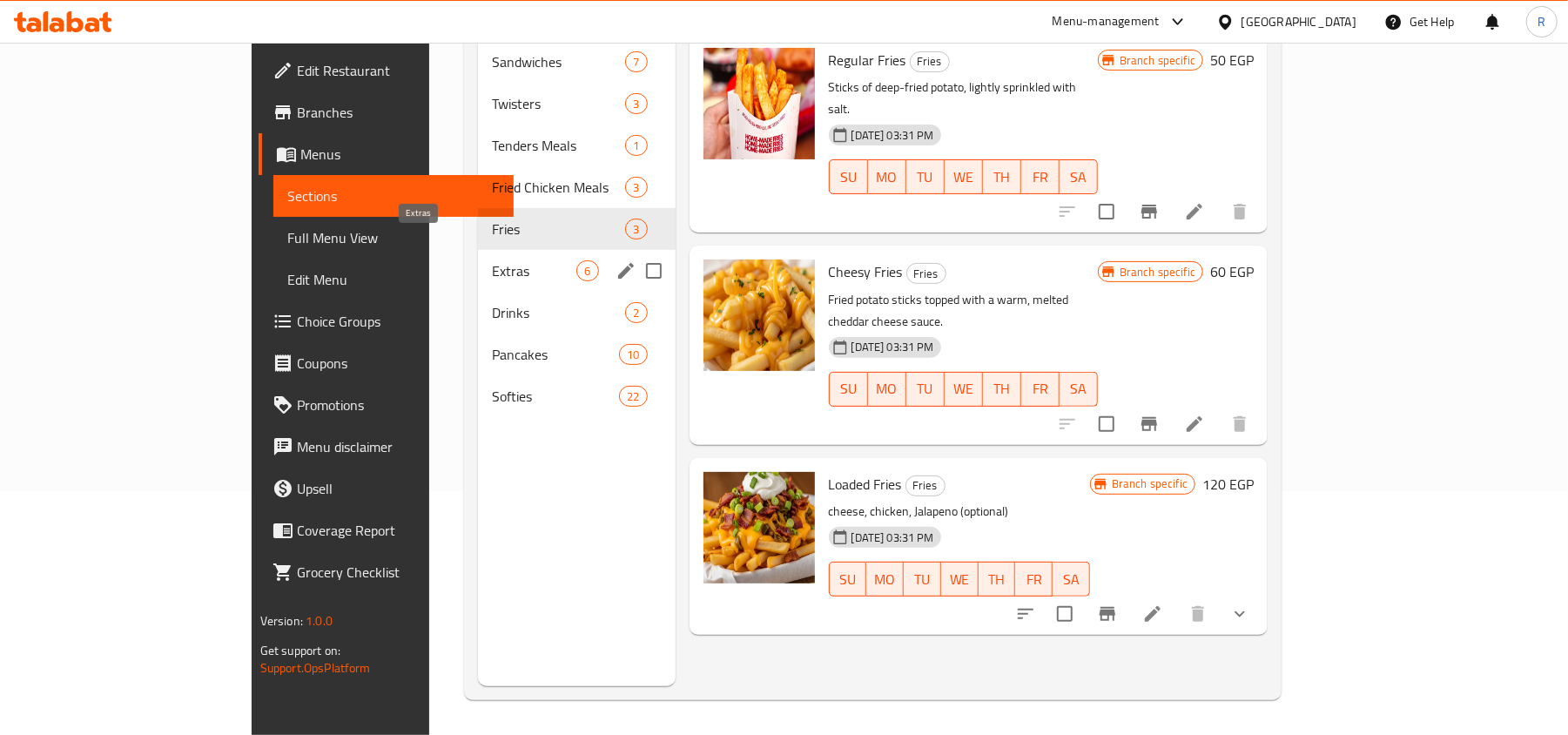
scroll to position [245, 0]
click at [492, 261] on span "Extras" at bounding box center [534, 271] width 85 height 21
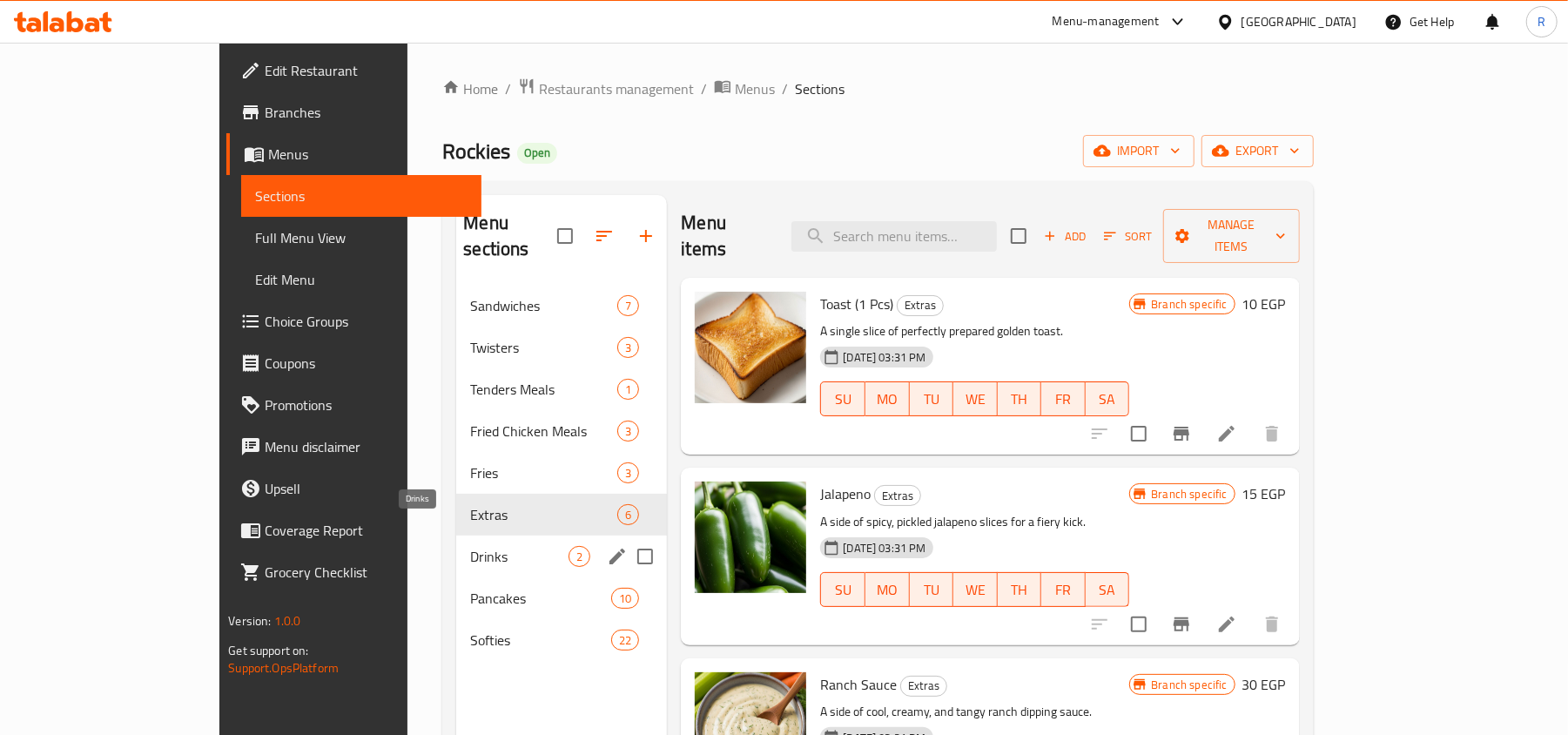
click at [470, 545] on span "Drinks" at bounding box center [519, 556] width 98 height 21
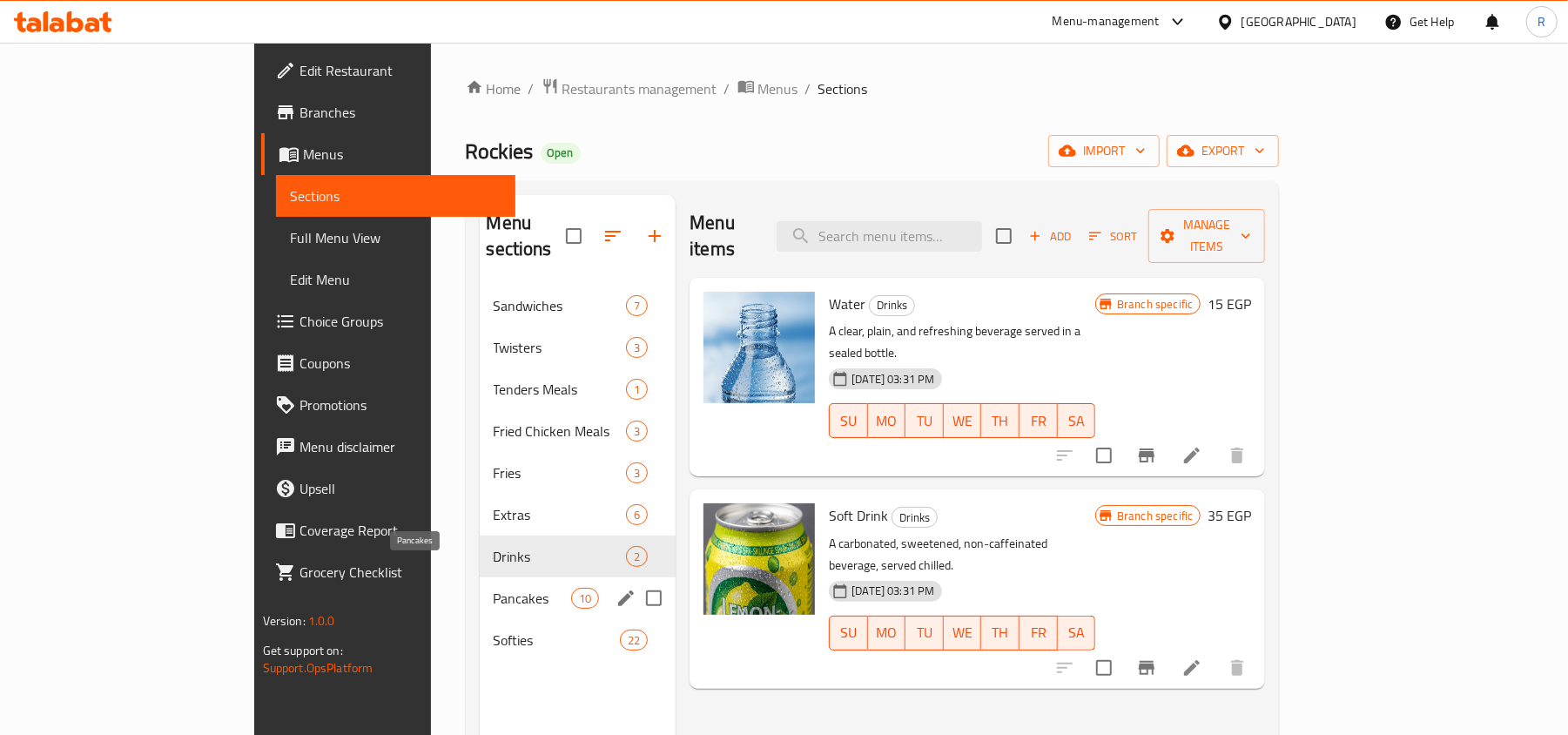
click at [494, 588] on span "Pancakes" at bounding box center [533, 598] width 78 height 21
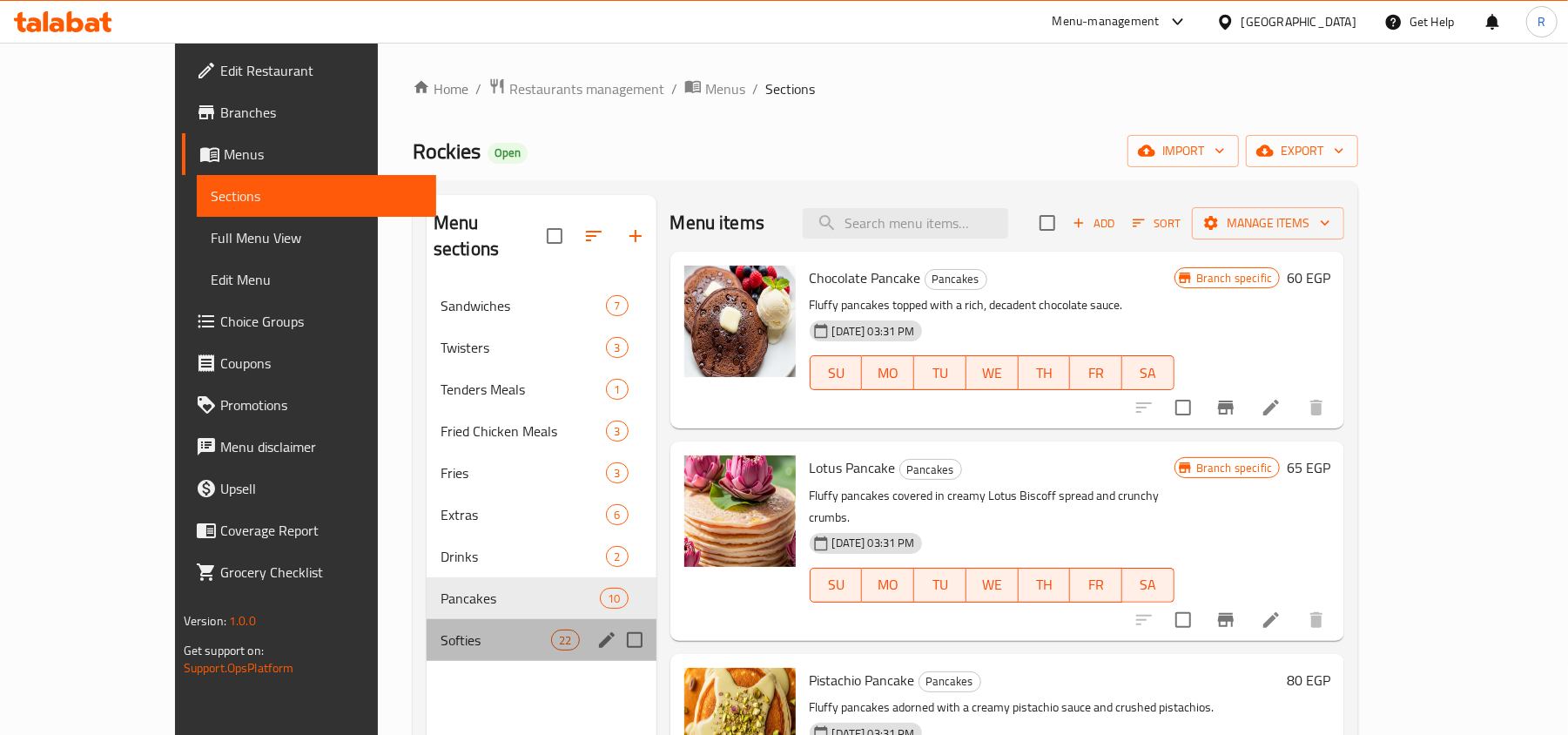
click at [426, 619] on div "Softies 22" at bounding box center [541, 639] width 230 height 42
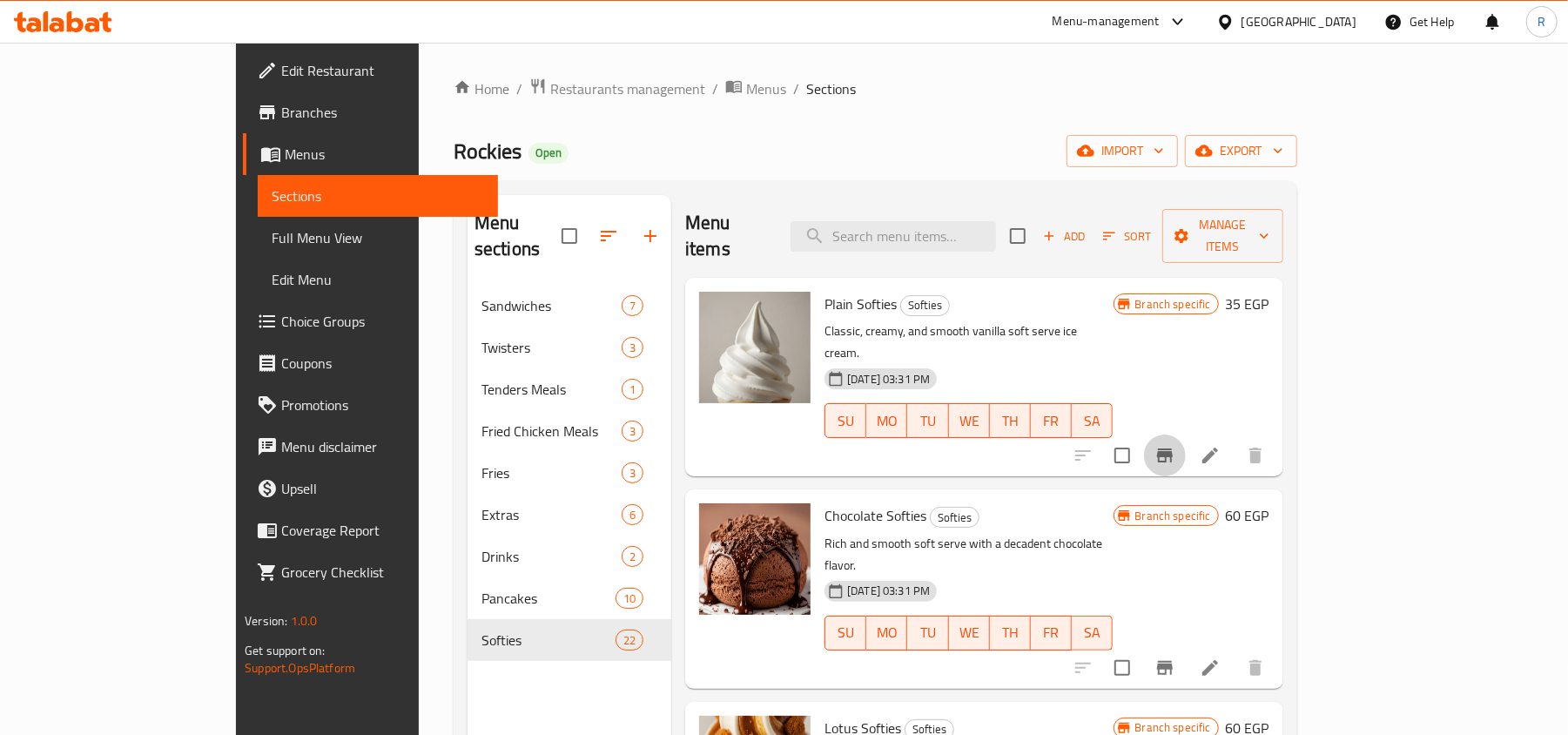
click at [1175, 445] on icon "Branch-specific-item" at bounding box center [1164, 455] width 21 height 21
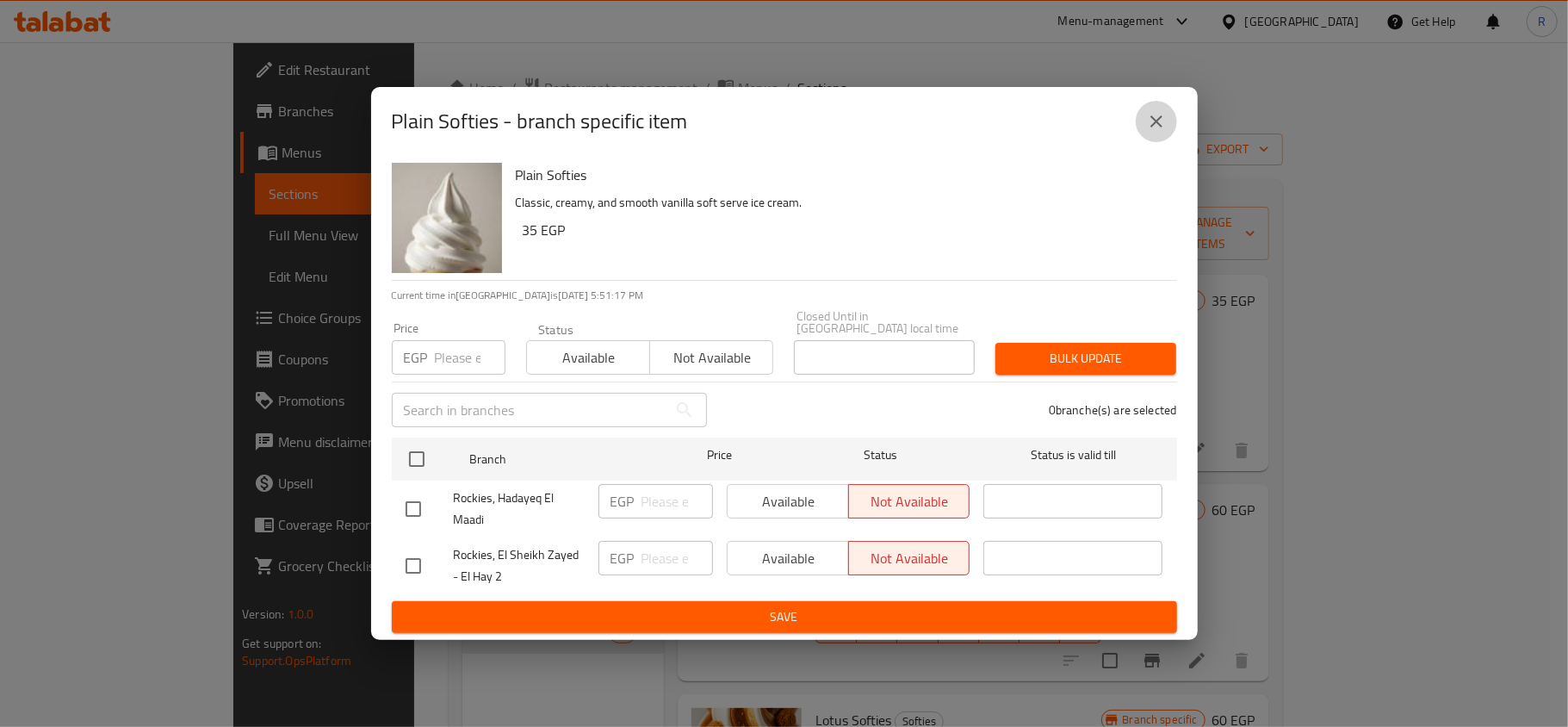
click at [1151, 115] on button "close" at bounding box center [1156, 121] width 41 height 41
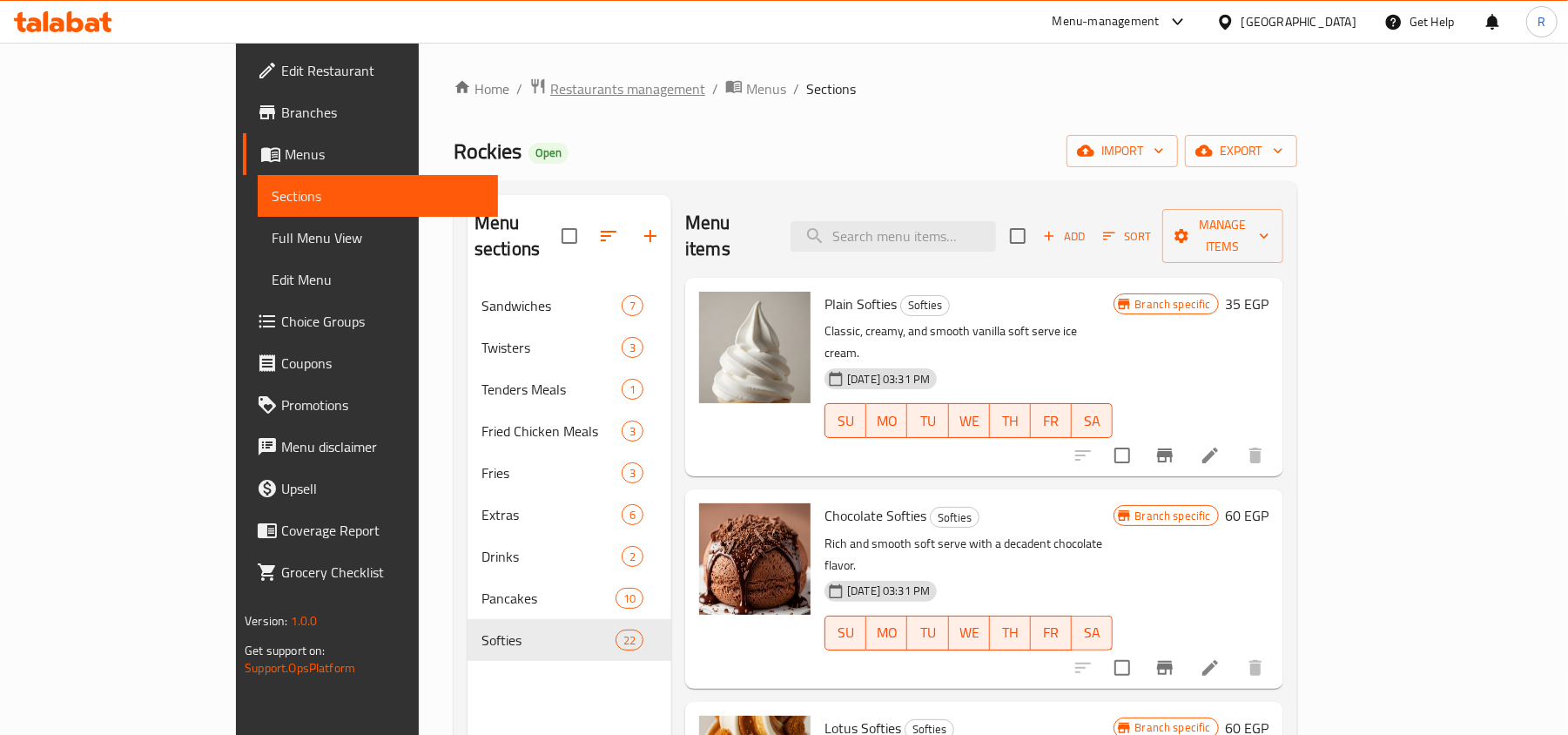
click at [550, 88] on span "Restaurants management" at bounding box center [628, 89] width 155 height 21
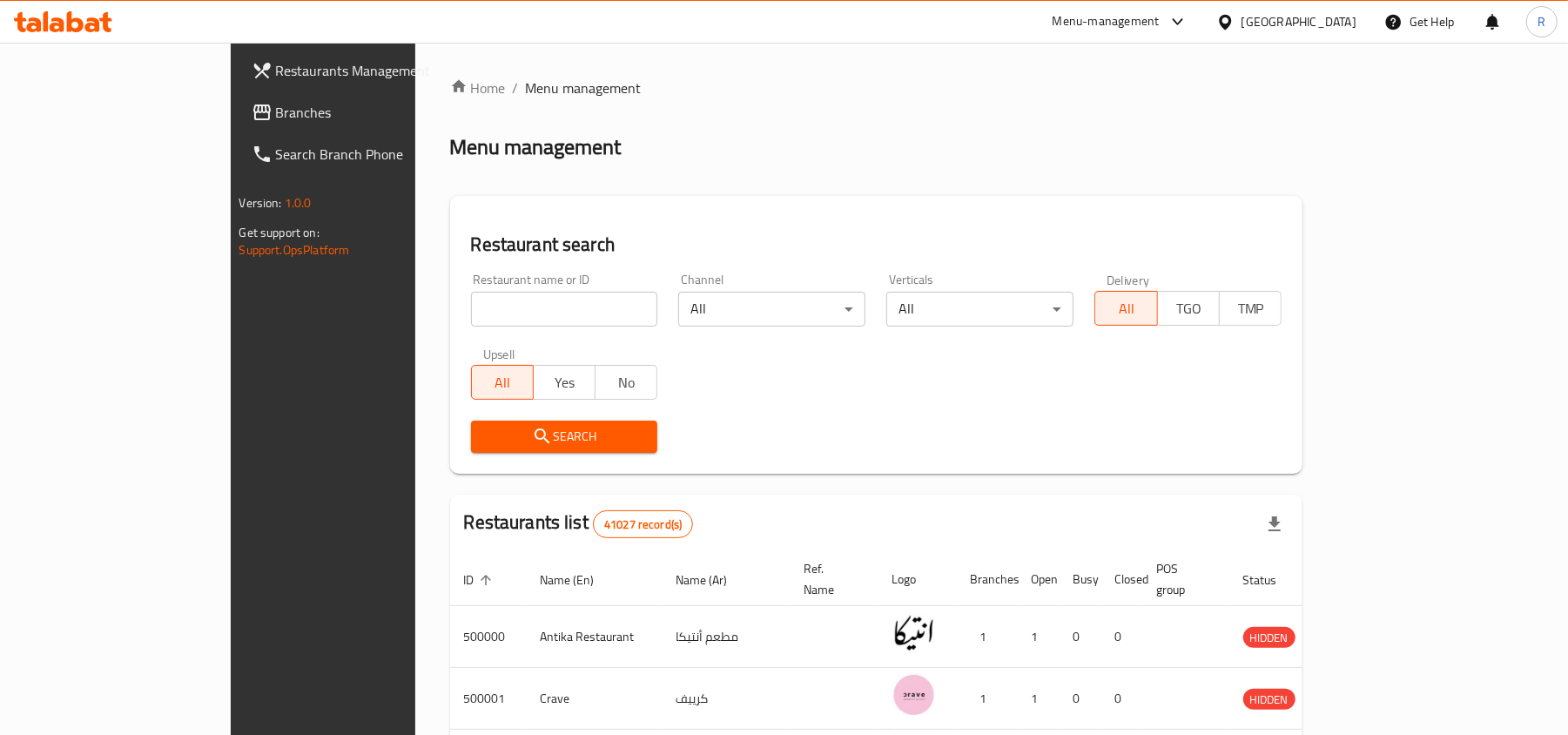
click at [276, 123] on span "Branches" at bounding box center [376, 112] width 202 height 21
